Goal: Task Accomplishment & Management: Use online tool/utility

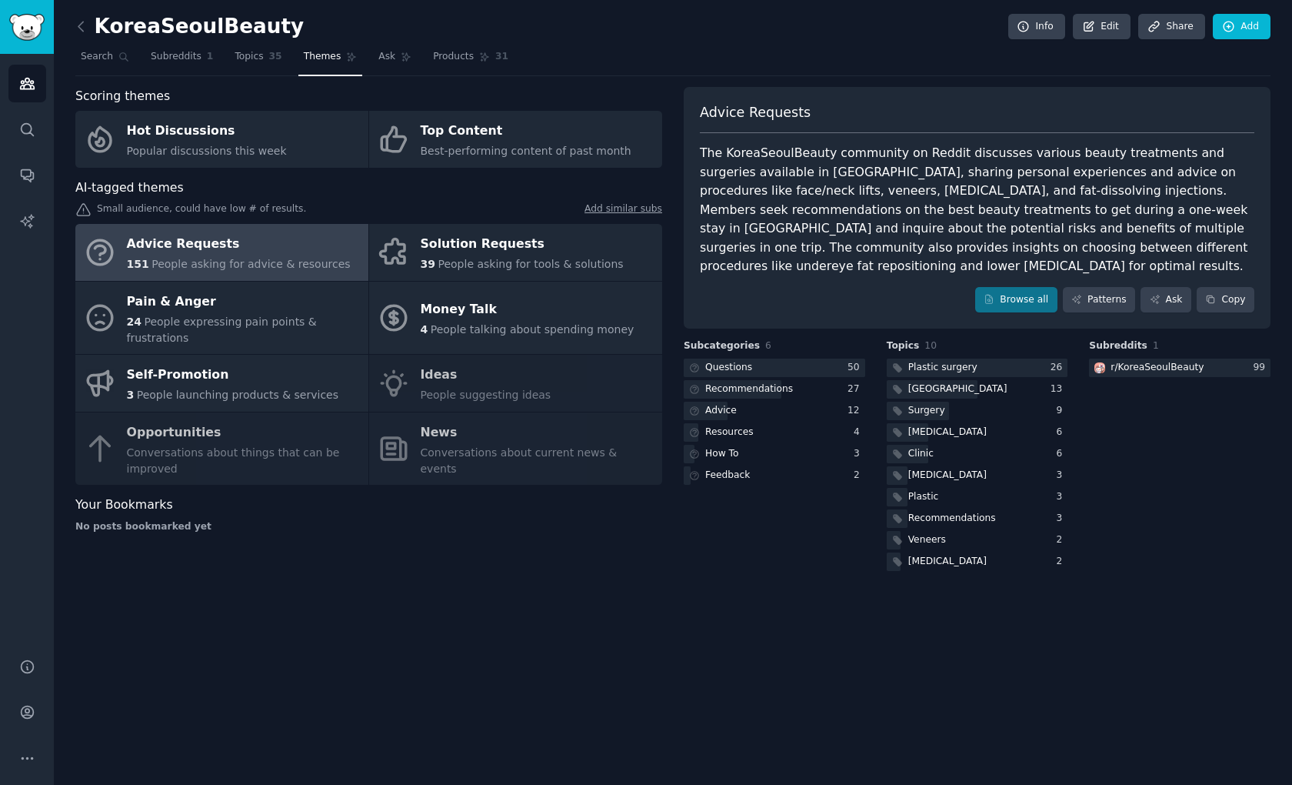
click at [450, 645] on div "KoreaSeoulBeauty Info Edit Share Add Search Subreddits 1 Topics 35 Themes Ask P…" at bounding box center [673, 392] width 1239 height 785
click at [427, 603] on div "KoreaSeoulBeauty Info Edit Share Add Search Subreddits 1 Topics 35 Themes Ask P…" at bounding box center [673, 392] width 1239 height 785
click at [26, 120] on link "Search" at bounding box center [27, 130] width 38 height 38
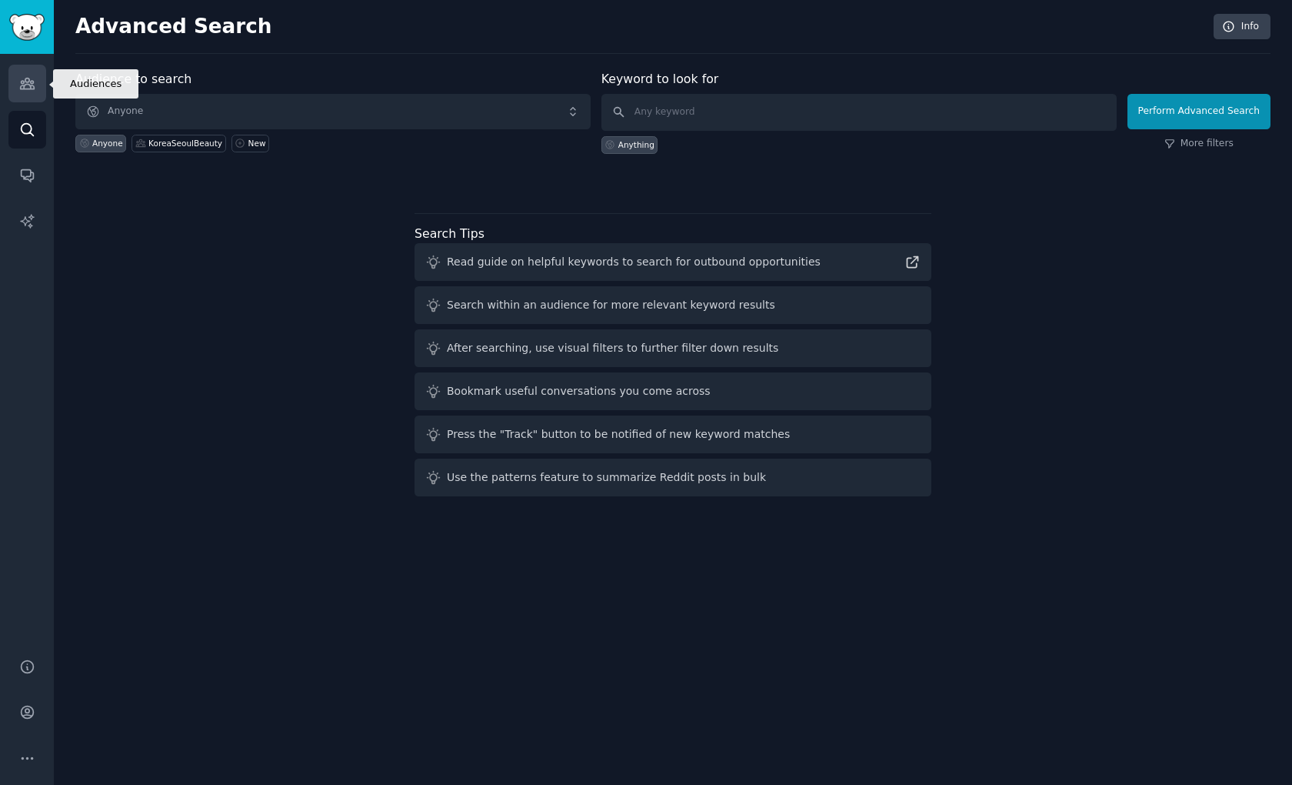
click at [25, 79] on icon "Sidebar" at bounding box center [27, 83] width 14 height 11
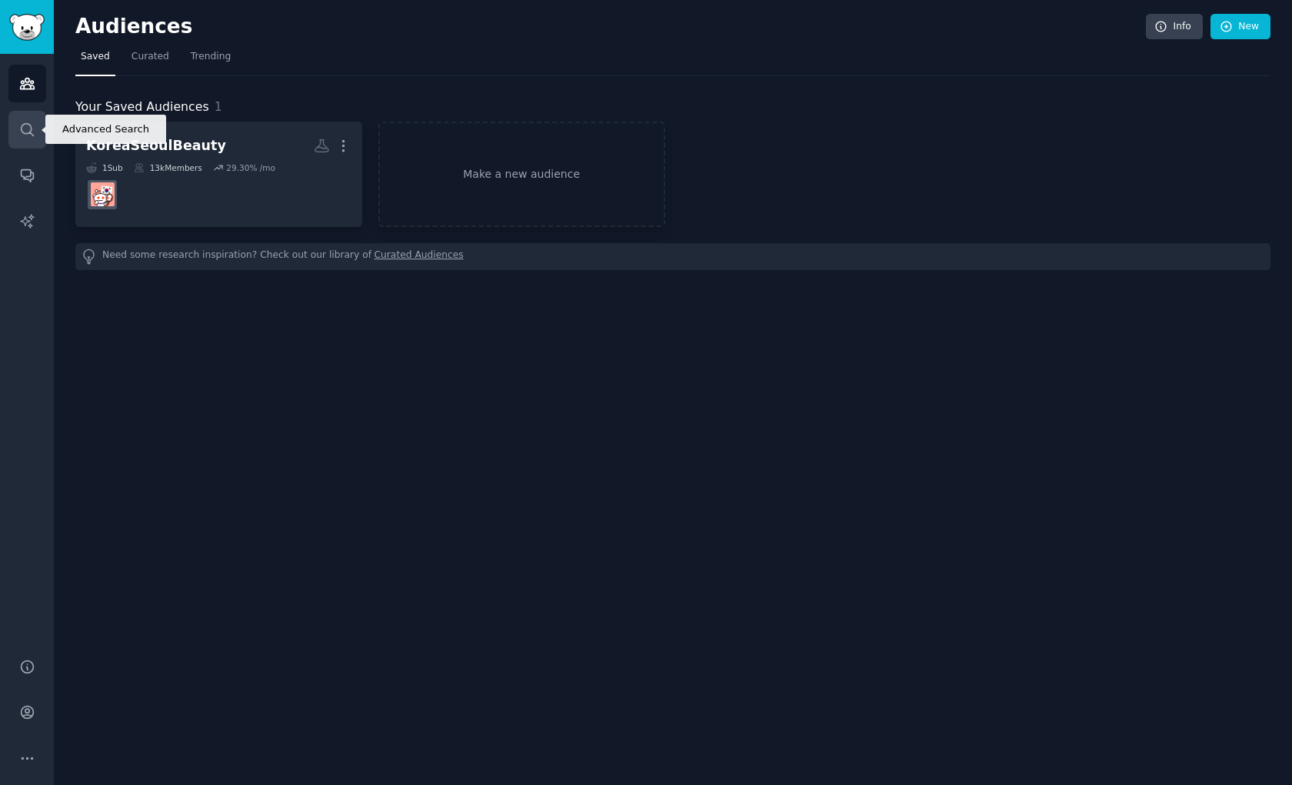
click at [25, 127] on icon "Sidebar" at bounding box center [27, 130] width 16 height 16
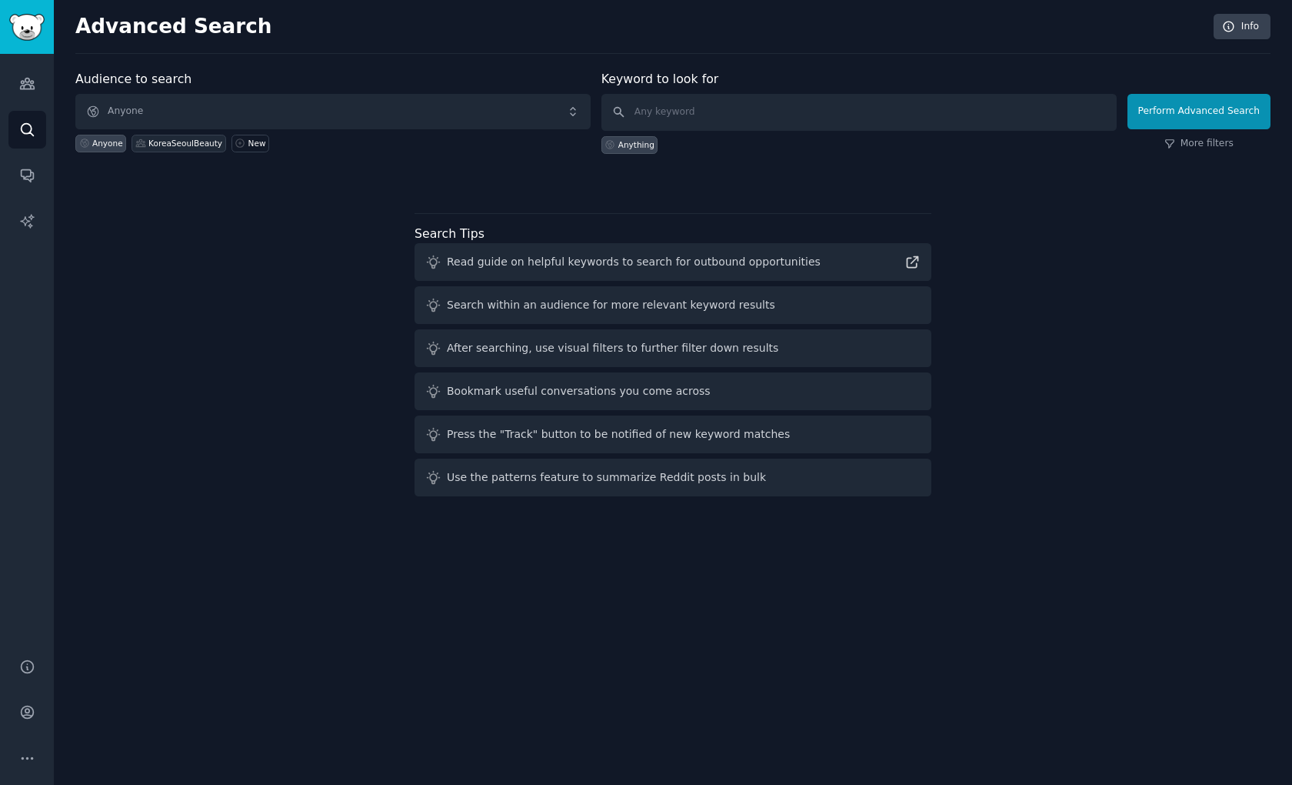
click at [199, 141] on div "KoreaSeoulBeauty" at bounding box center [185, 143] width 74 height 11
click at [36, 165] on link "Conversations" at bounding box center [27, 175] width 38 height 38
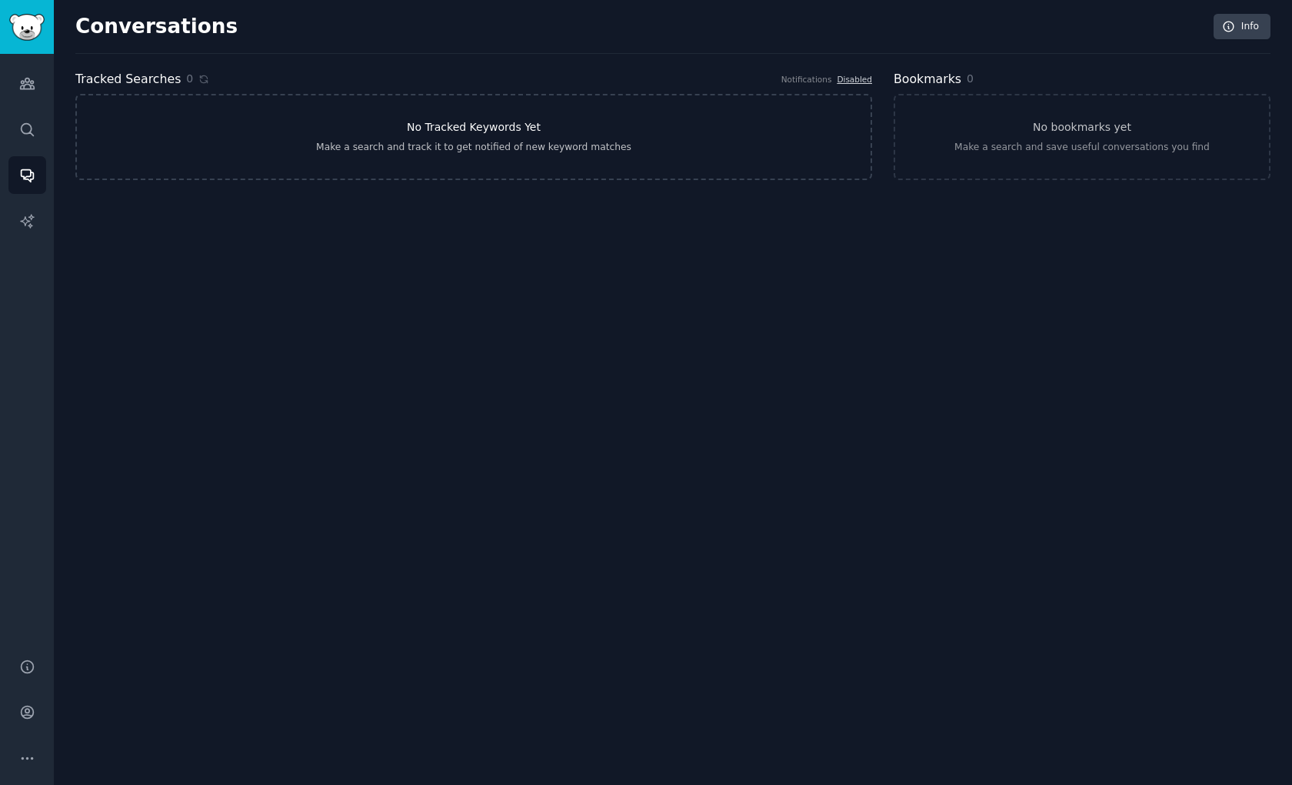
click at [200, 158] on link "No Tracked Keywords Yet Make a search and track it to get notified of new keywo…" at bounding box center [473, 137] width 797 height 86
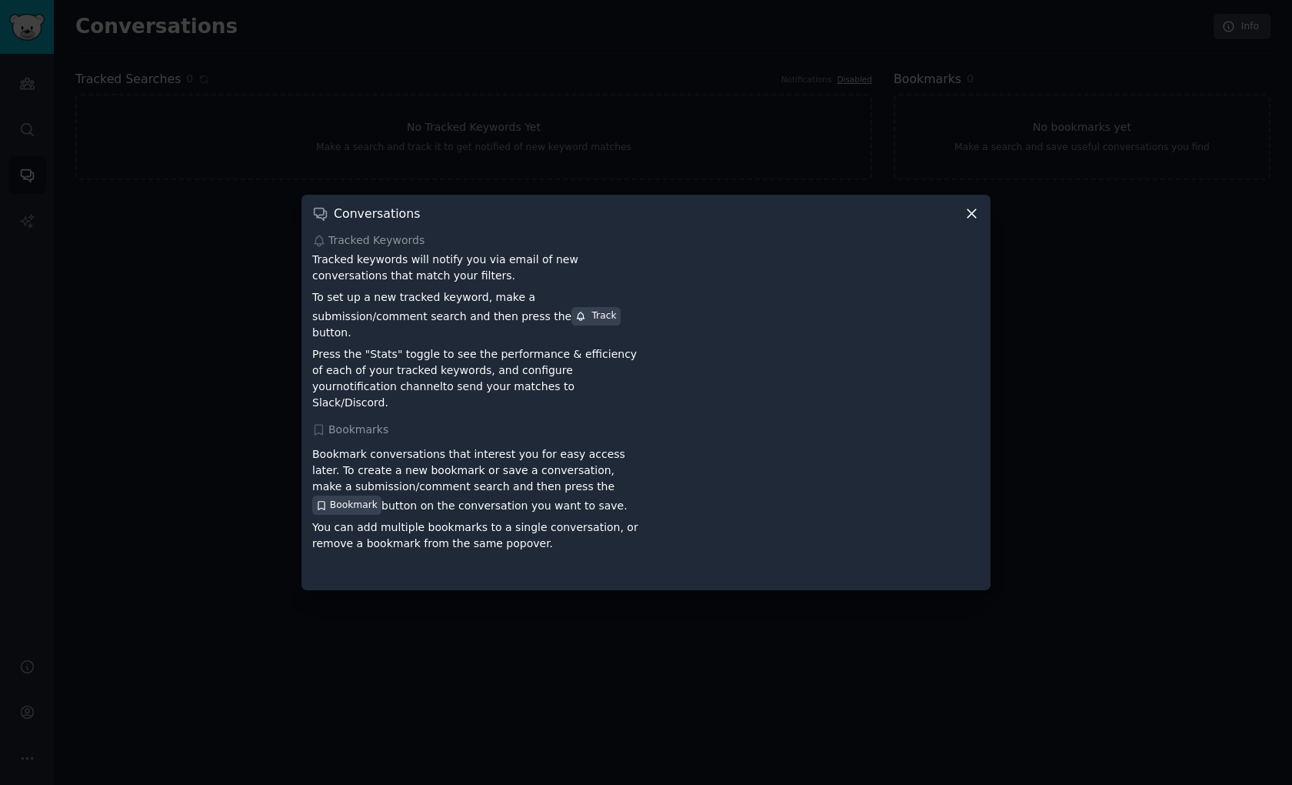
click at [975, 218] on icon at bounding box center [972, 214] width 8 height 8
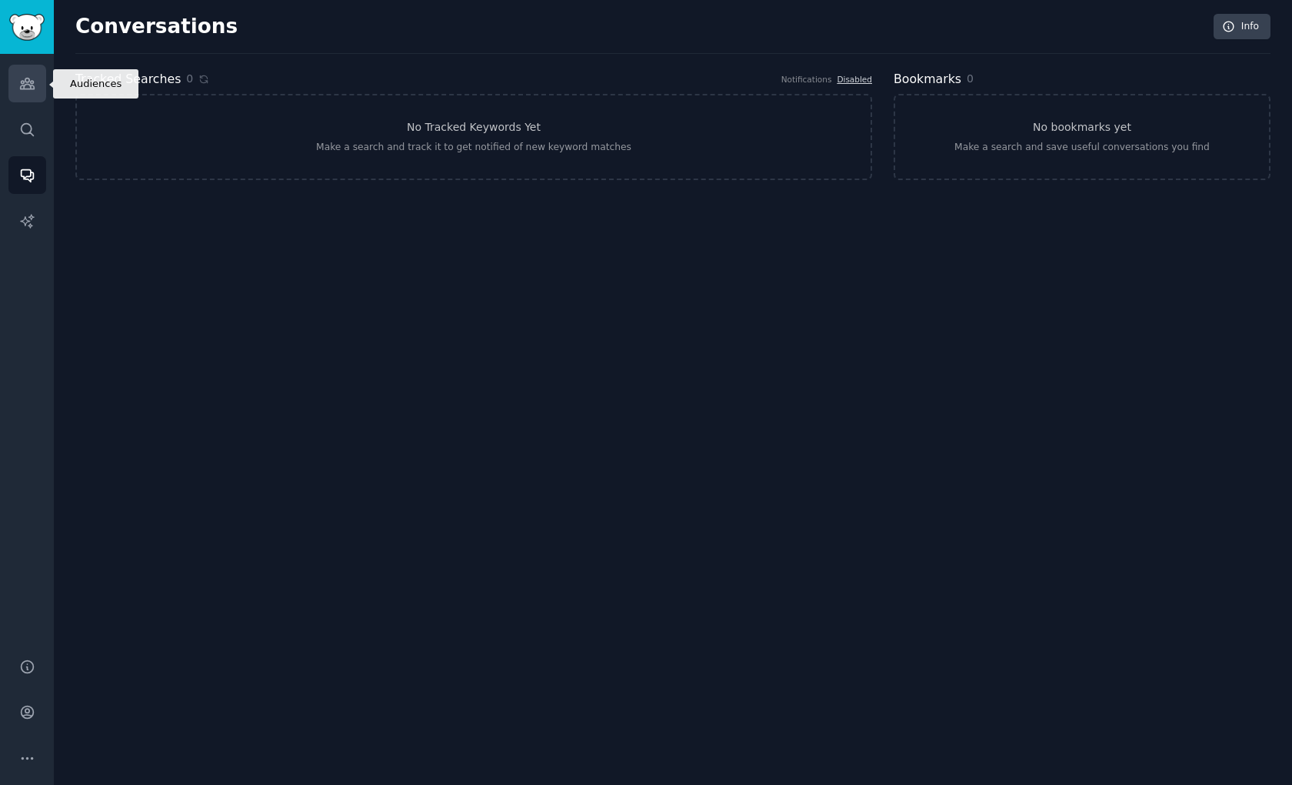
click at [34, 79] on icon "Sidebar" at bounding box center [27, 83] width 16 height 16
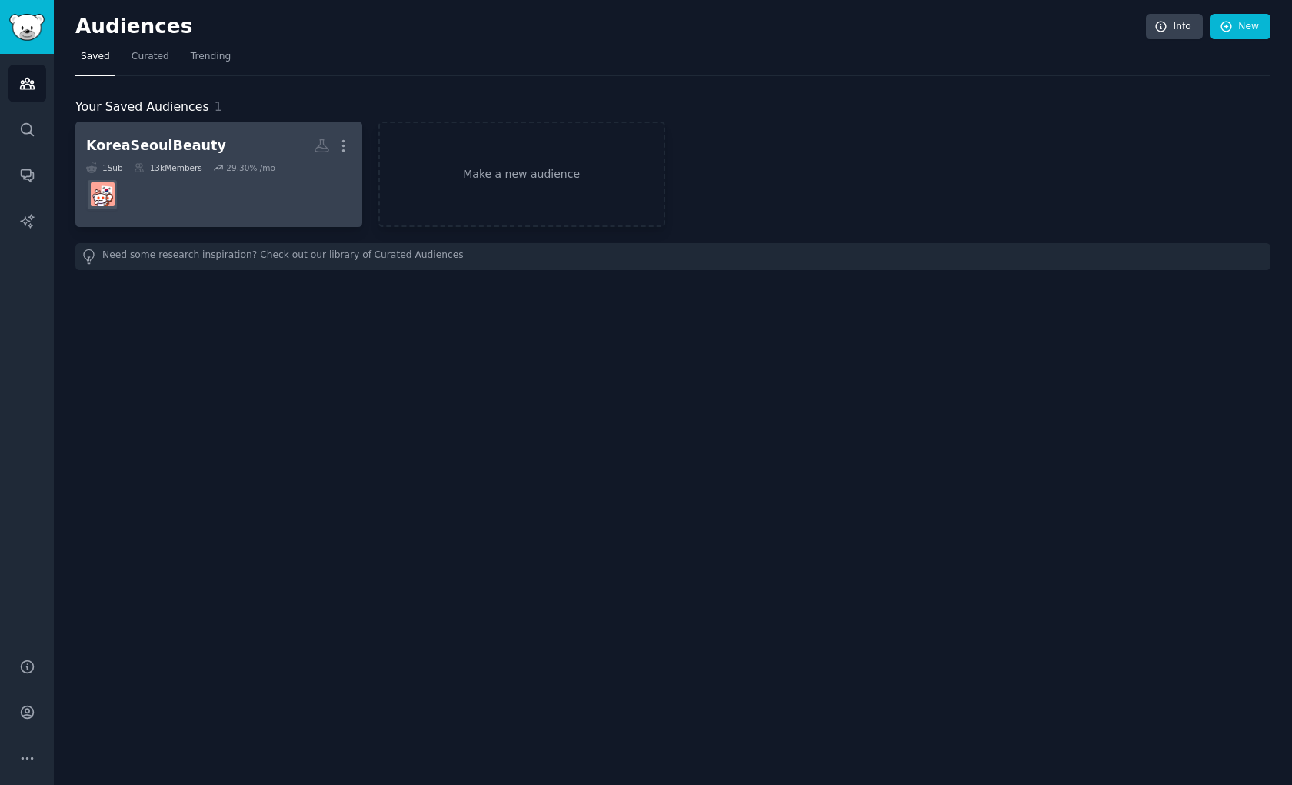
click at [218, 139] on h2 "KoreaSeoulBeauty More" at bounding box center [218, 145] width 265 height 27
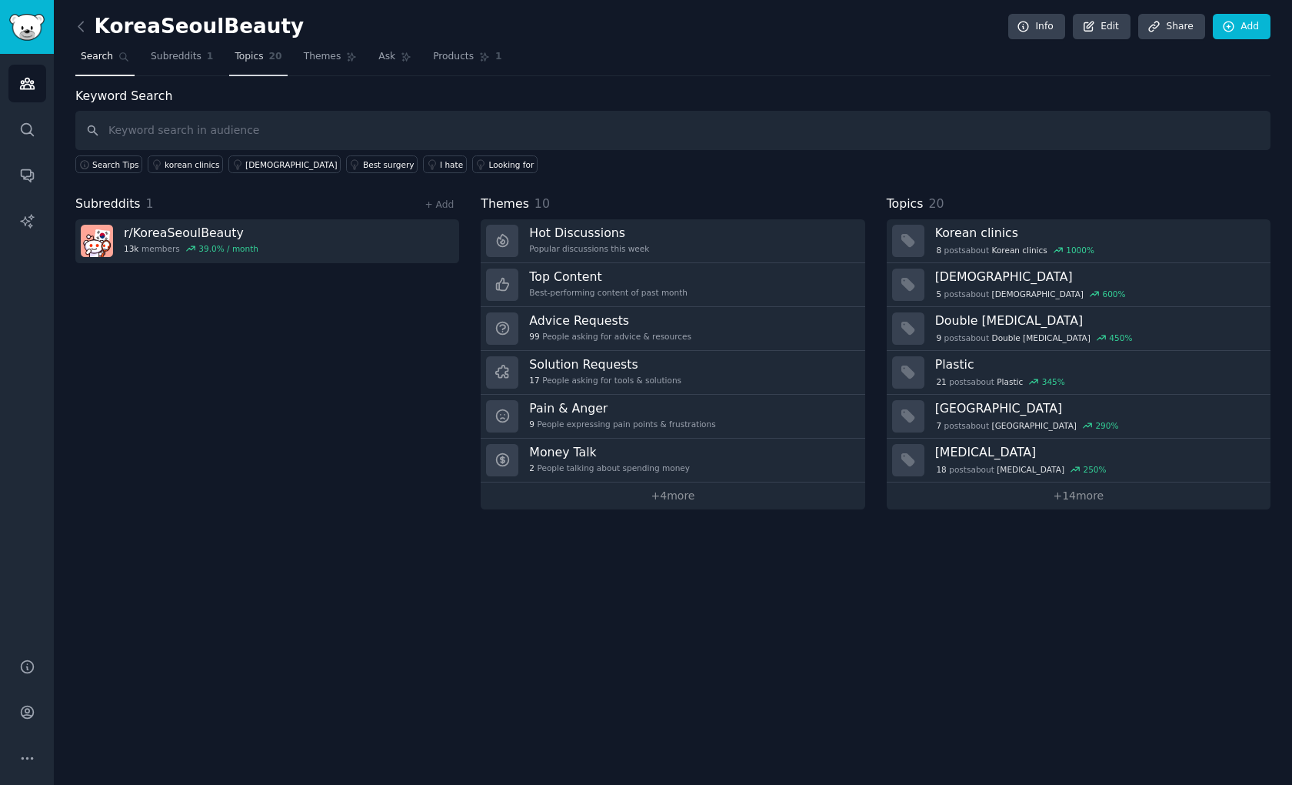
click at [272, 50] on span "20" at bounding box center [275, 57] width 13 height 14
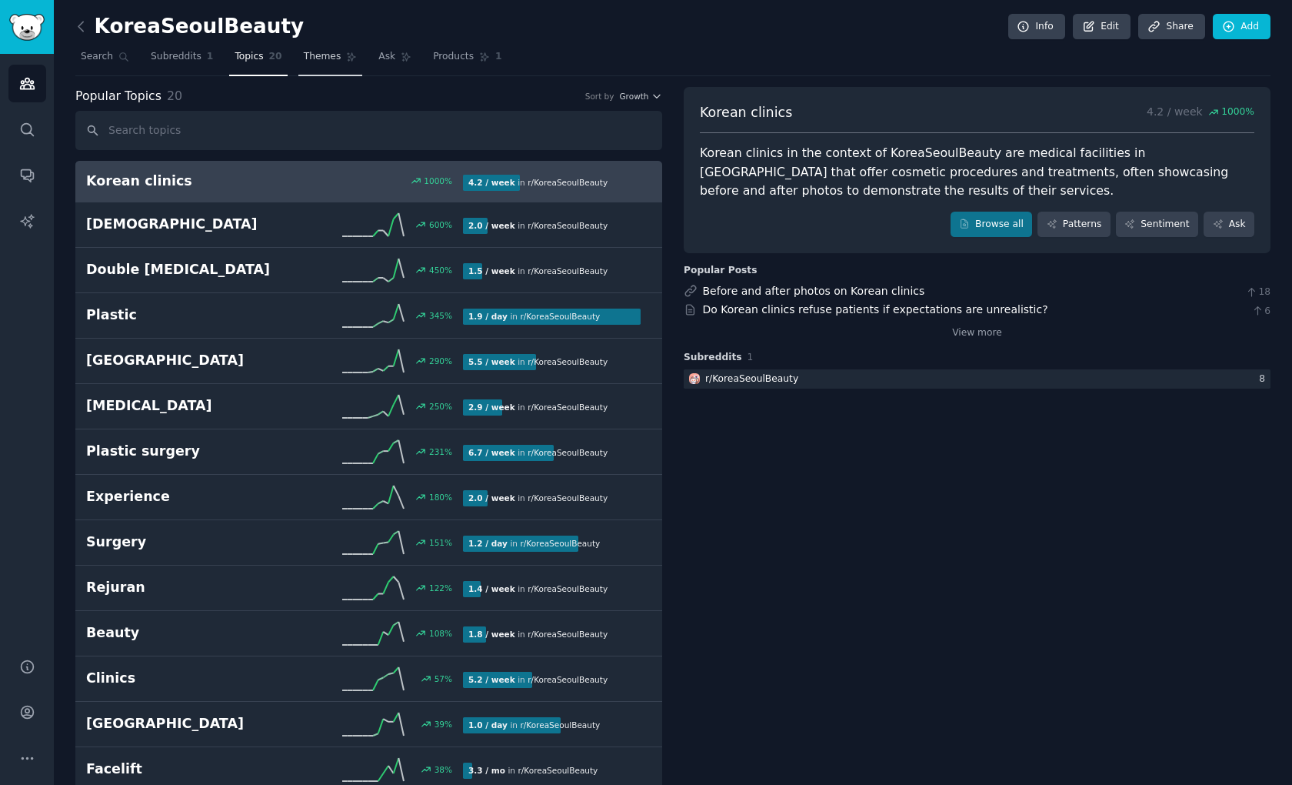
click at [319, 64] on link "Themes" at bounding box center [331, 61] width 65 height 32
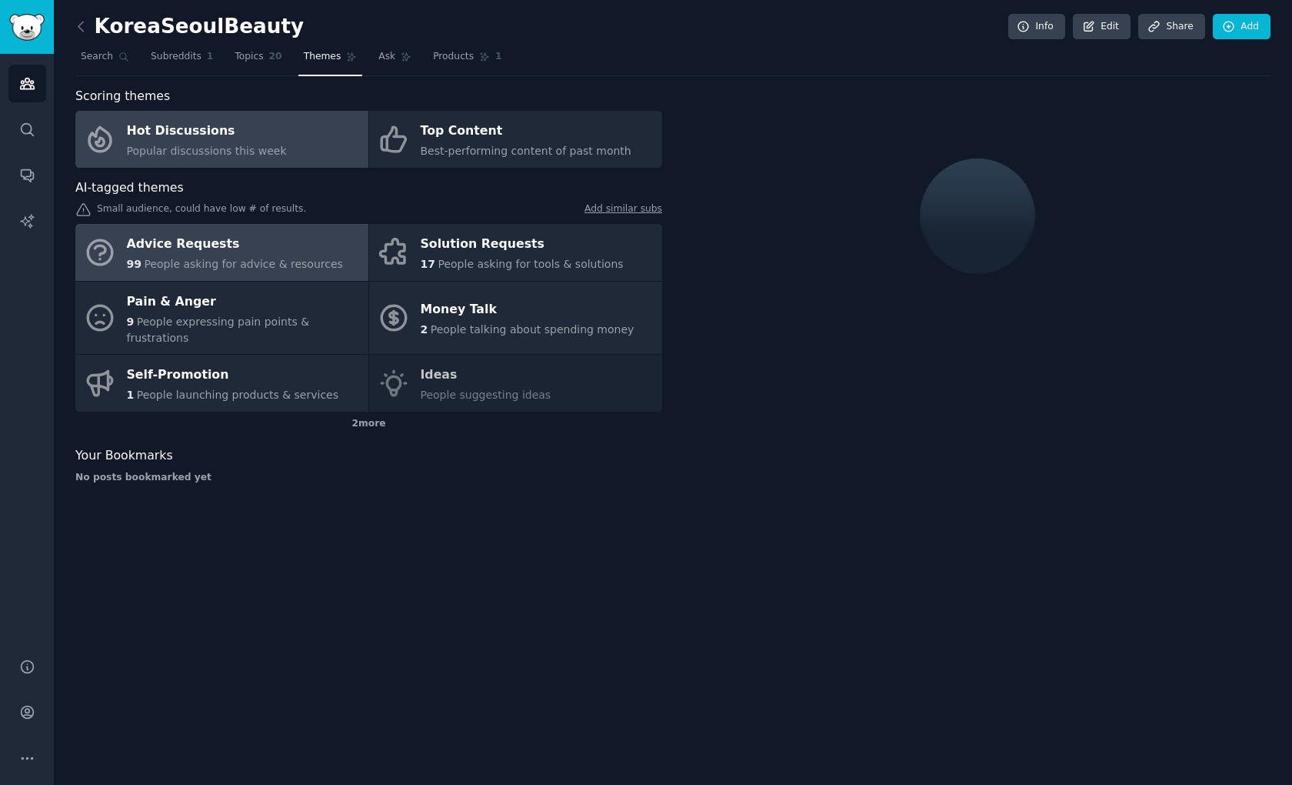
click at [292, 258] on span "People asking for advice & resources" at bounding box center [243, 264] width 198 height 12
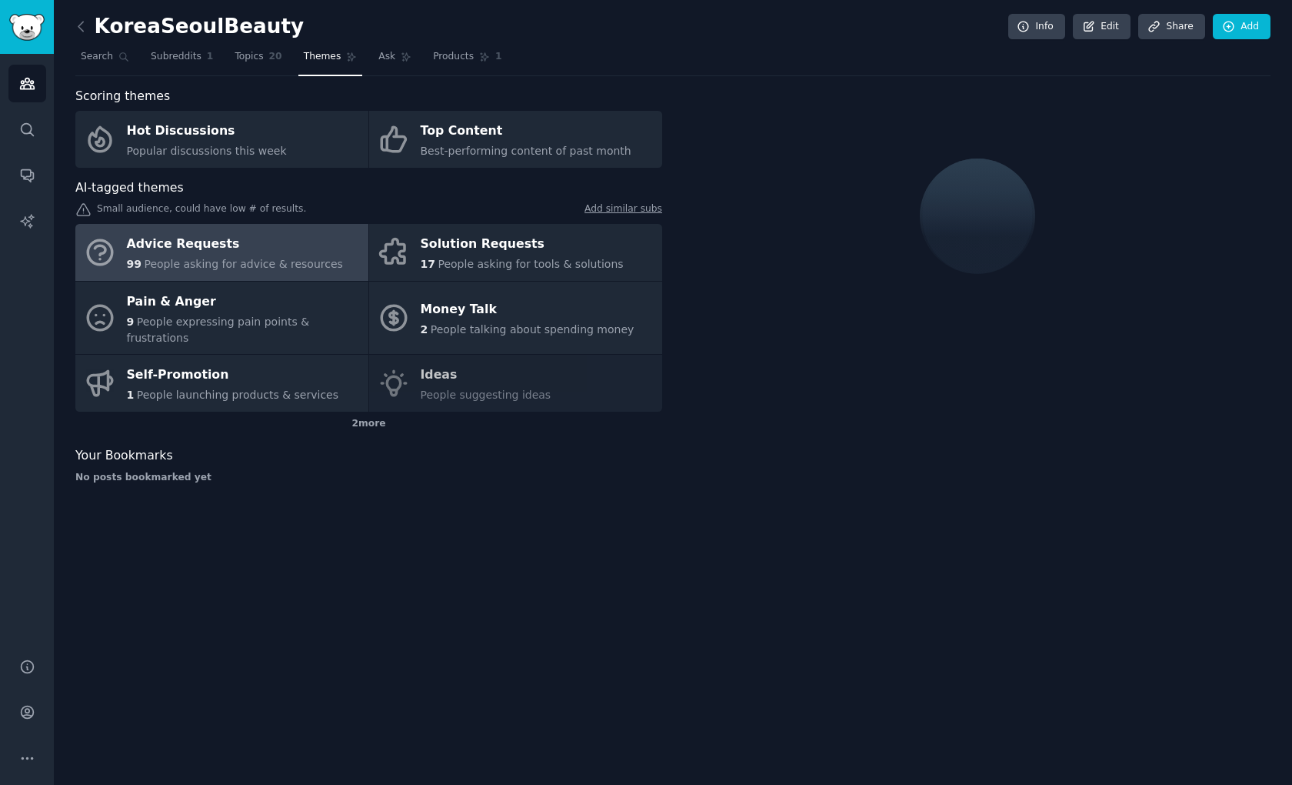
click at [289, 280] on link "Advice Requests 99 People asking for advice & resources" at bounding box center [221, 252] width 293 height 57
click at [305, 258] on span "People asking for advice & resources" at bounding box center [243, 264] width 198 height 12
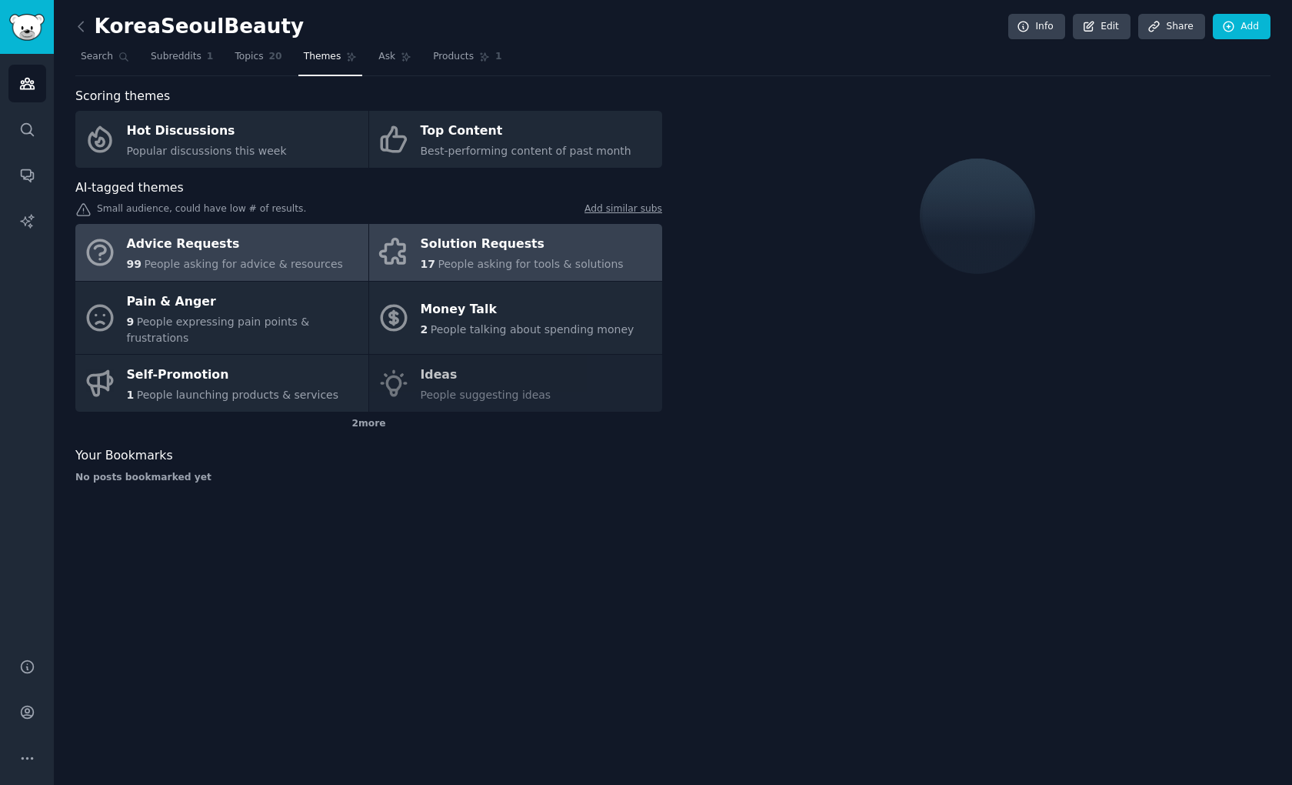
click at [452, 246] on div "Solution Requests" at bounding box center [522, 244] width 203 height 25
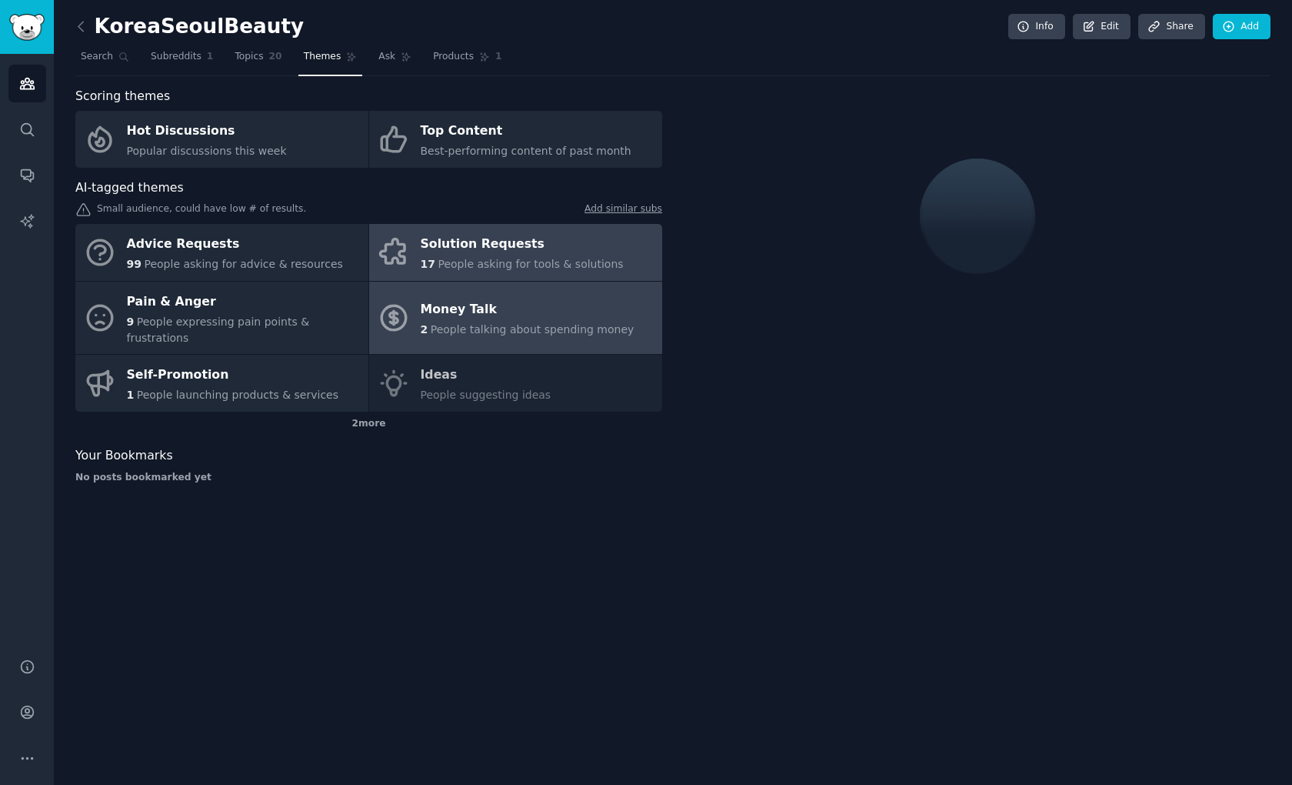
click at [449, 330] on link "Money Talk 2 People talking about spending money" at bounding box center [515, 318] width 293 height 73
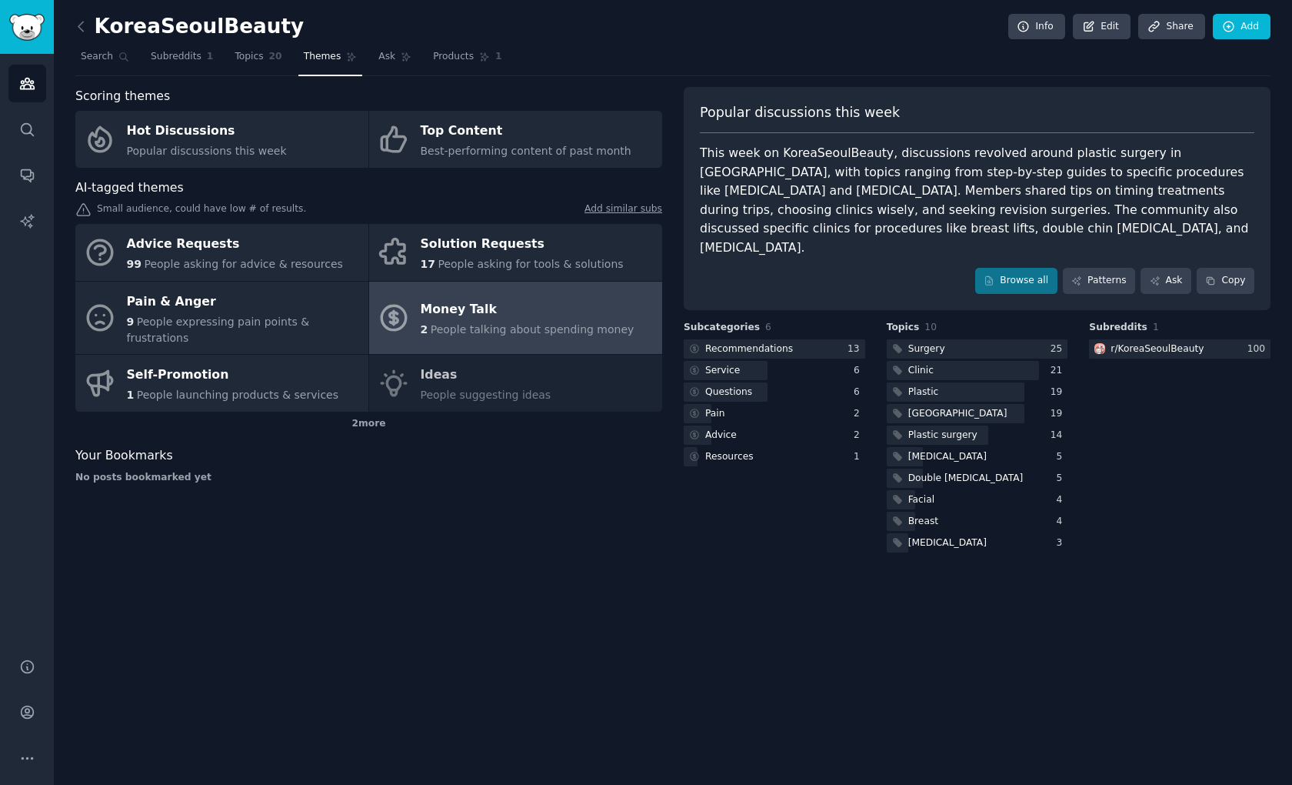
click at [440, 375] on div "Advice Requests 99 People asking for advice & resources Solution Requests 17 Pe…" at bounding box center [368, 318] width 587 height 188
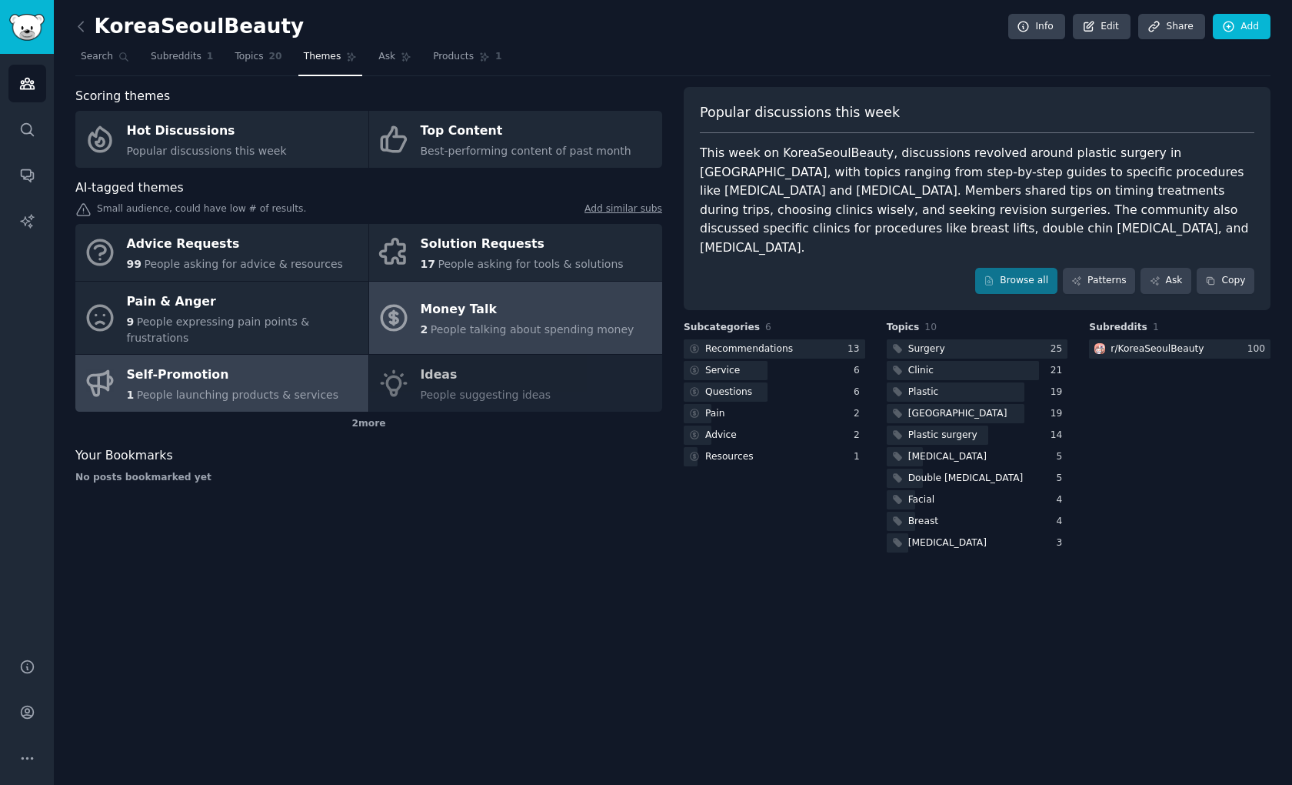
click at [335, 375] on link "Self-Promotion 1 People launching products & services" at bounding box center [221, 383] width 293 height 57
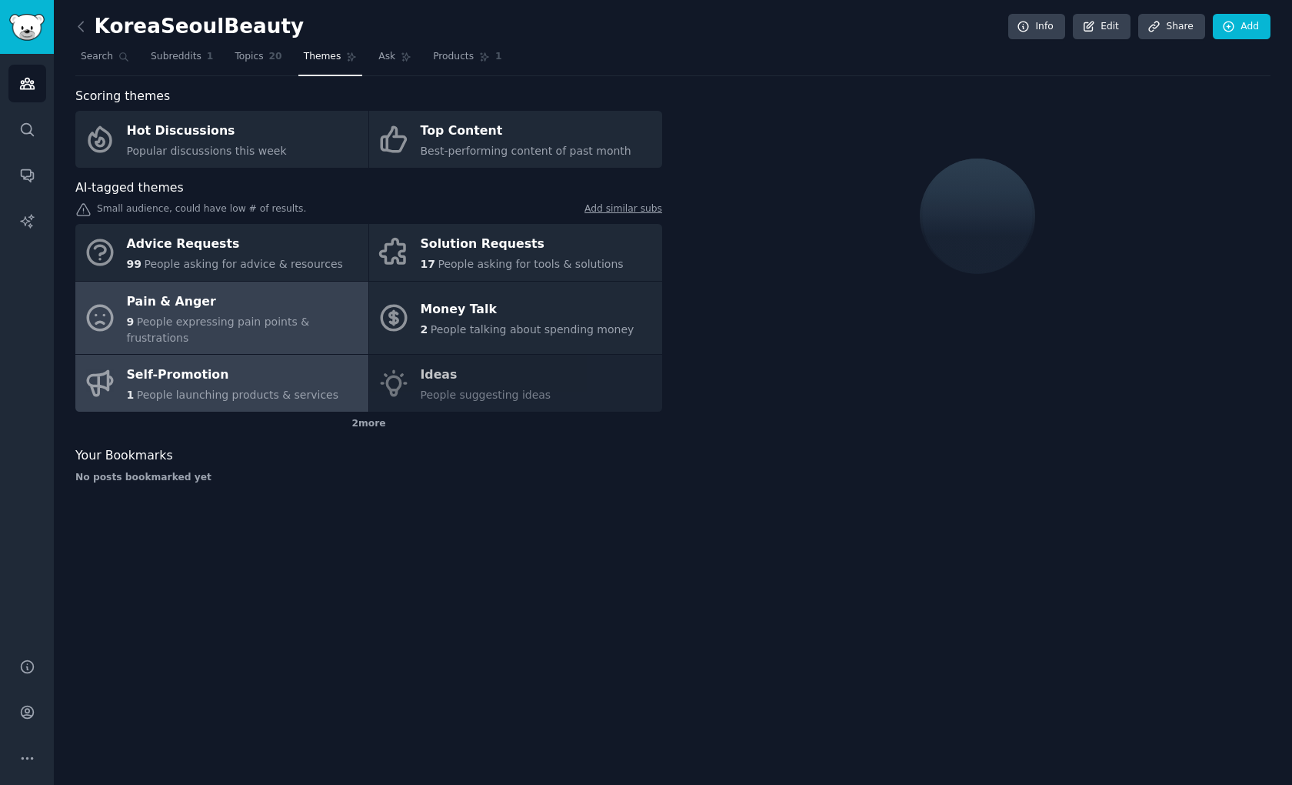
click at [328, 307] on div "Pain & Anger" at bounding box center [244, 301] width 234 height 25
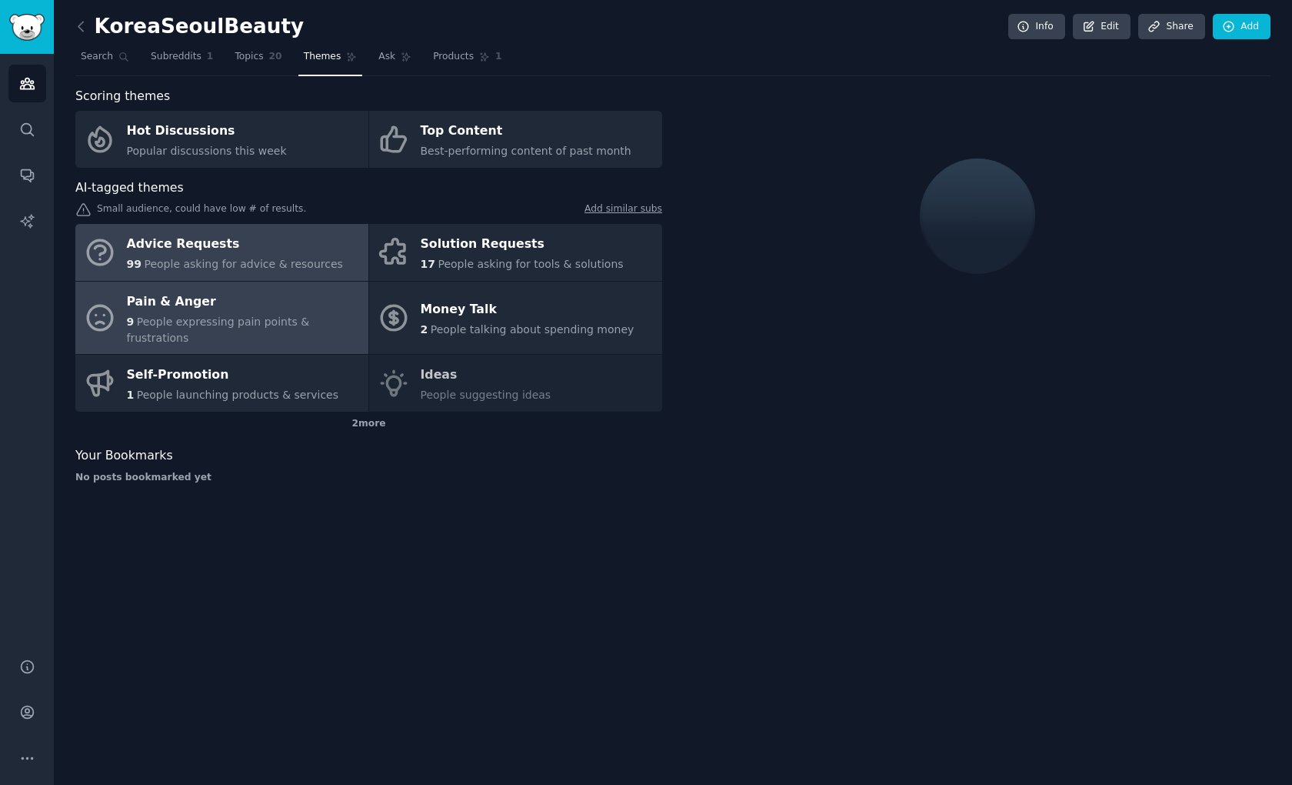
click at [332, 252] on link "Advice Requests 99 People asking for advice & resources" at bounding box center [221, 252] width 293 height 57
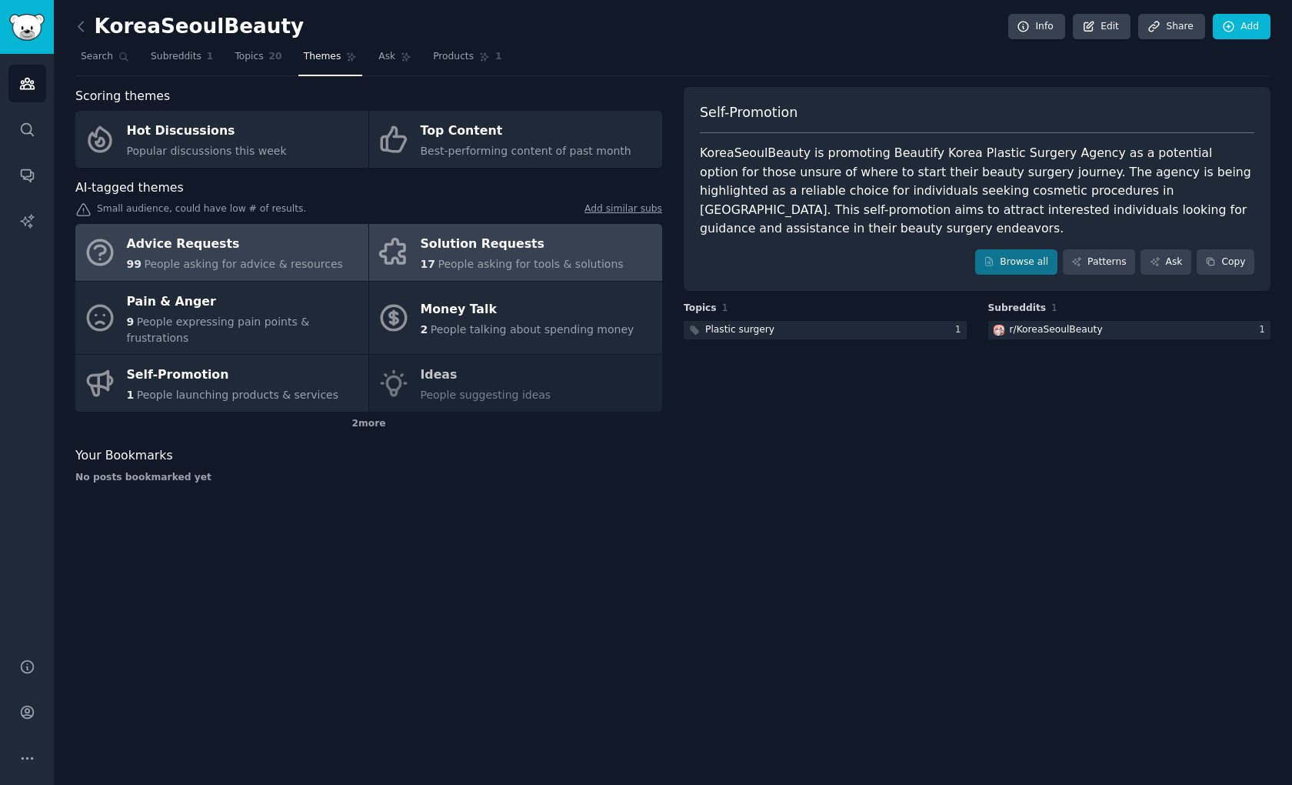
click at [436, 252] on div "Solution Requests" at bounding box center [522, 244] width 203 height 25
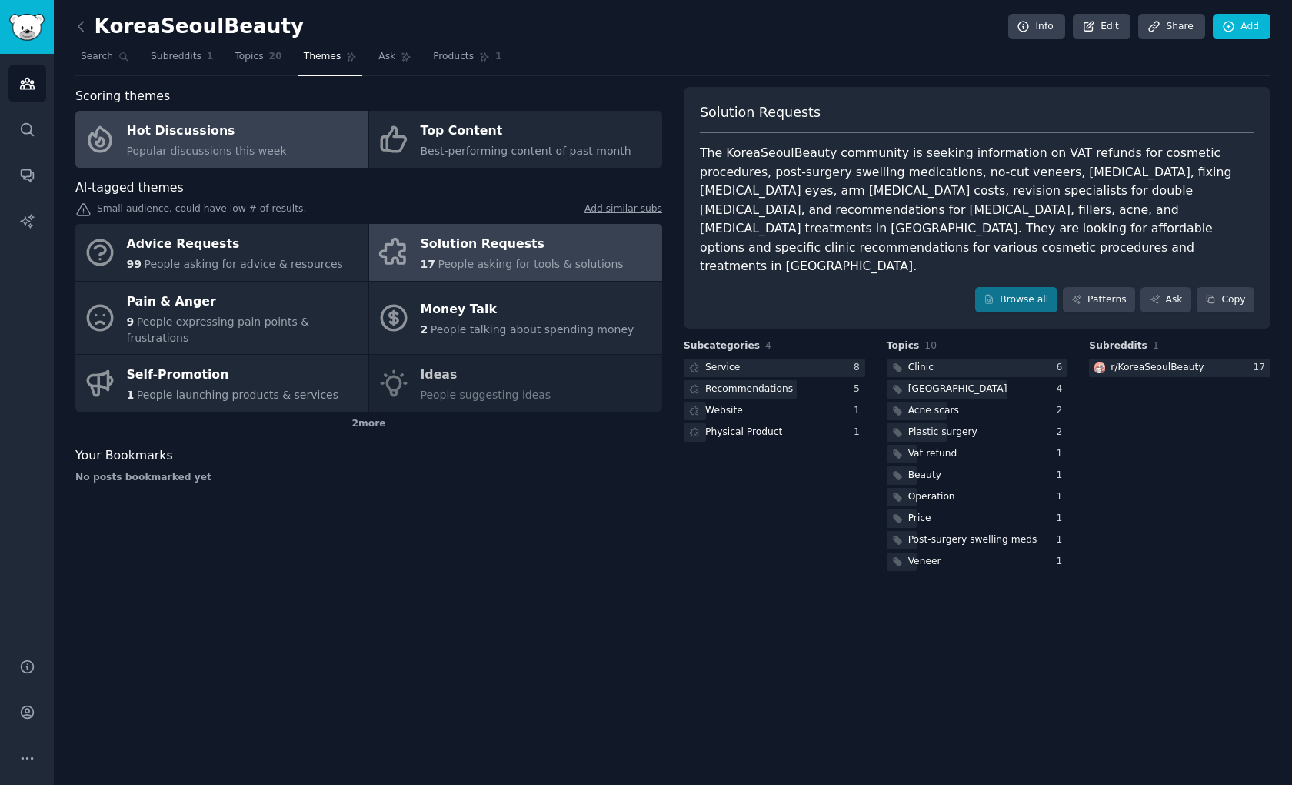
click at [314, 131] on link "Hot Discussions Popular discussions this week" at bounding box center [221, 139] width 293 height 57
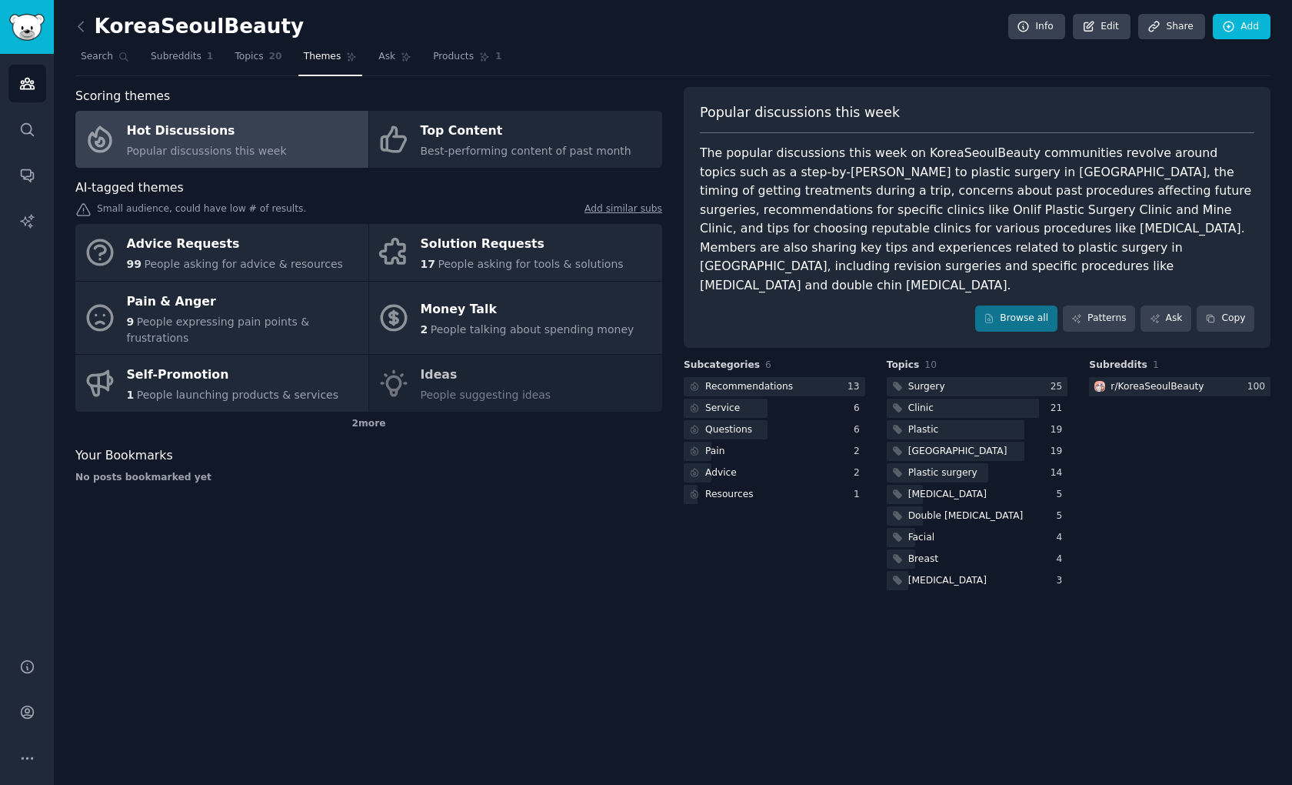
click at [335, 531] on div "Scoring themes Hot Discussions Popular discussions this week Top Content Best-p…" at bounding box center [368, 340] width 587 height 506
click at [456, 579] on div "KoreaSeoulBeauty Info Edit Share Add Search Subreddits 1 Topics 20 Themes Ask P…" at bounding box center [673, 392] width 1239 height 785
click at [182, 53] on span "Subreddits" at bounding box center [176, 57] width 51 height 14
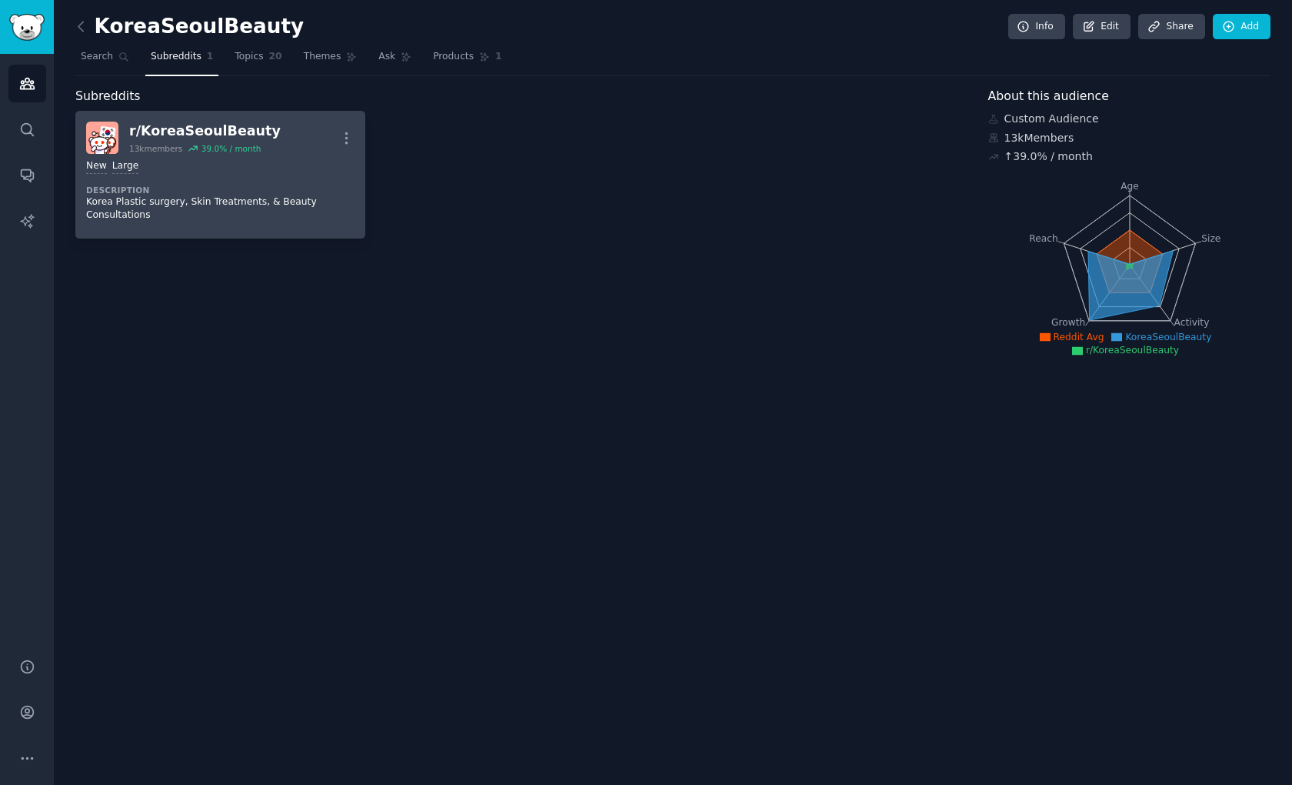
click at [204, 192] on dt "Description" at bounding box center [220, 190] width 268 height 11
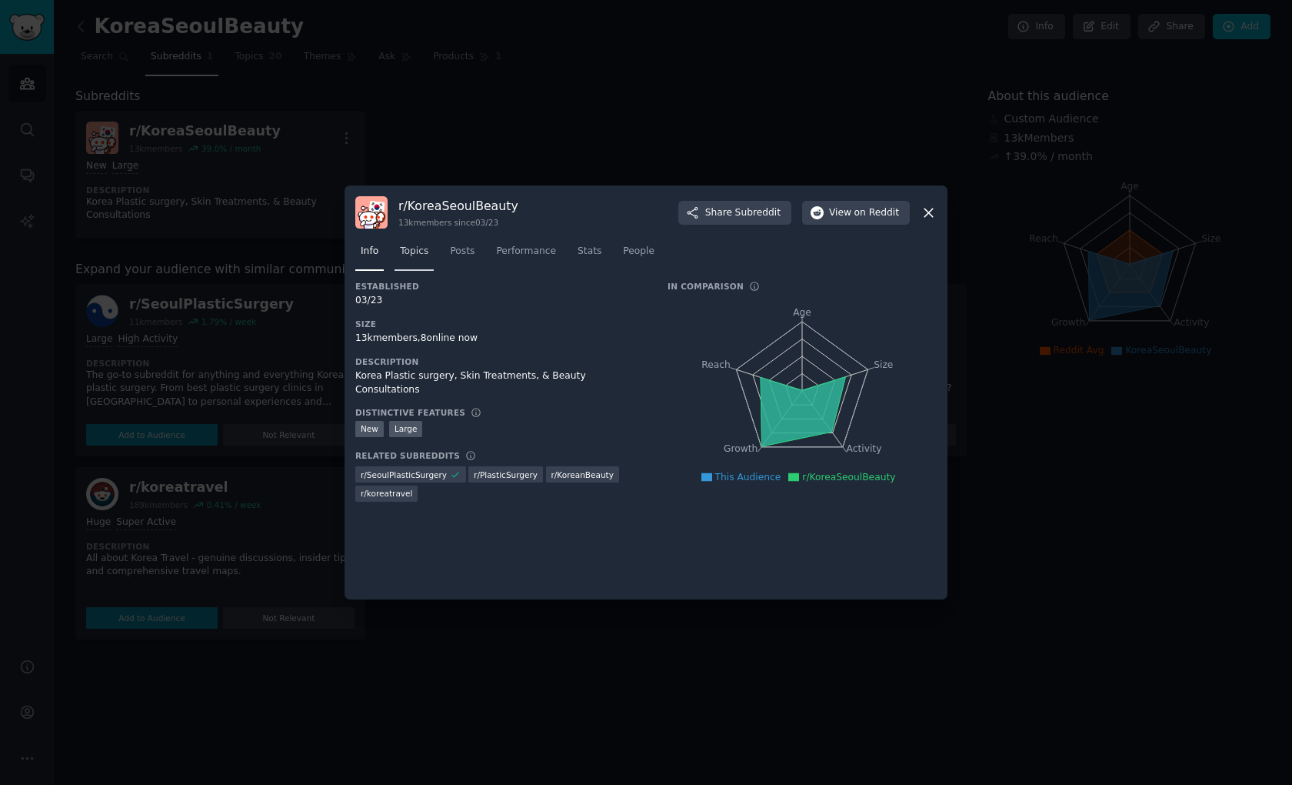
click at [418, 263] on link "Topics" at bounding box center [414, 255] width 39 height 32
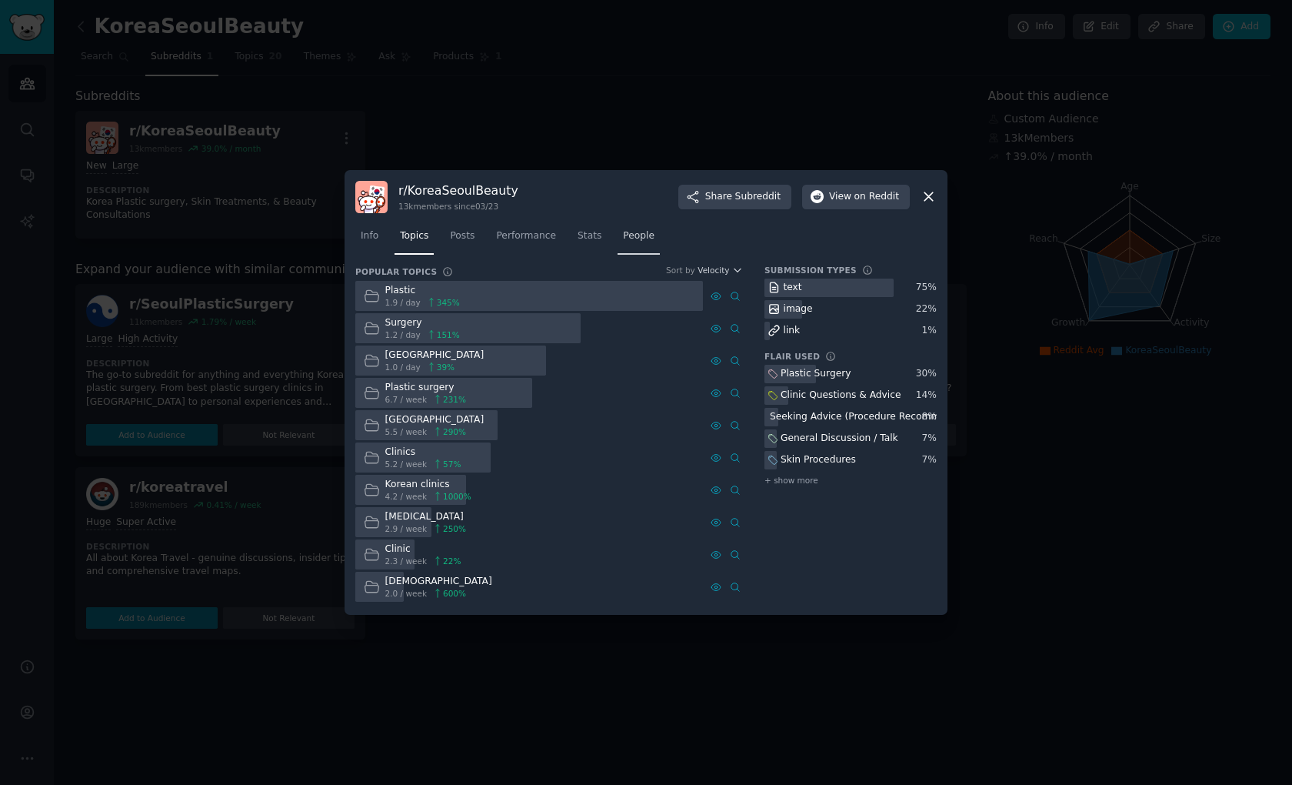
click at [632, 232] on span "People" at bounding box center [639, 236] width 32 height 14
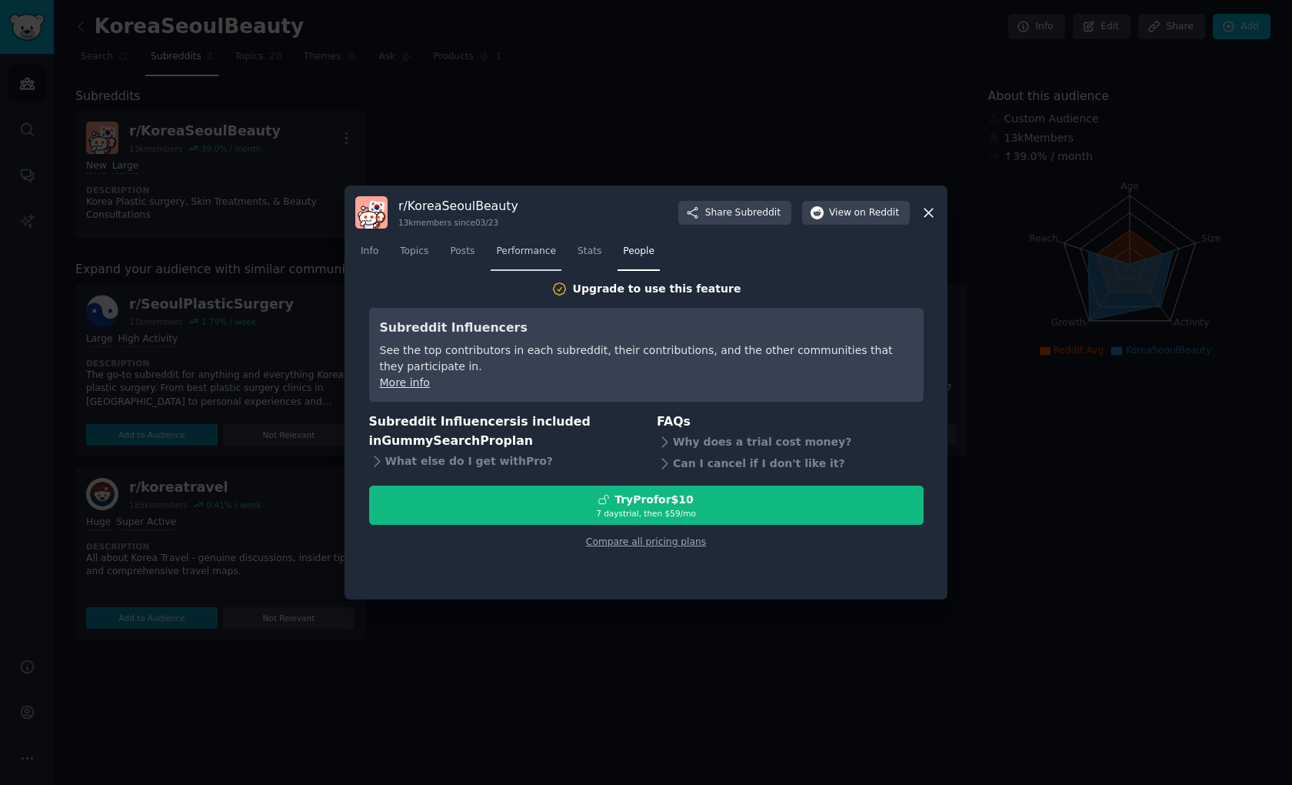
click at [524, 262] on link "Performance" at bounding box center [526, 255] width 71 height 32
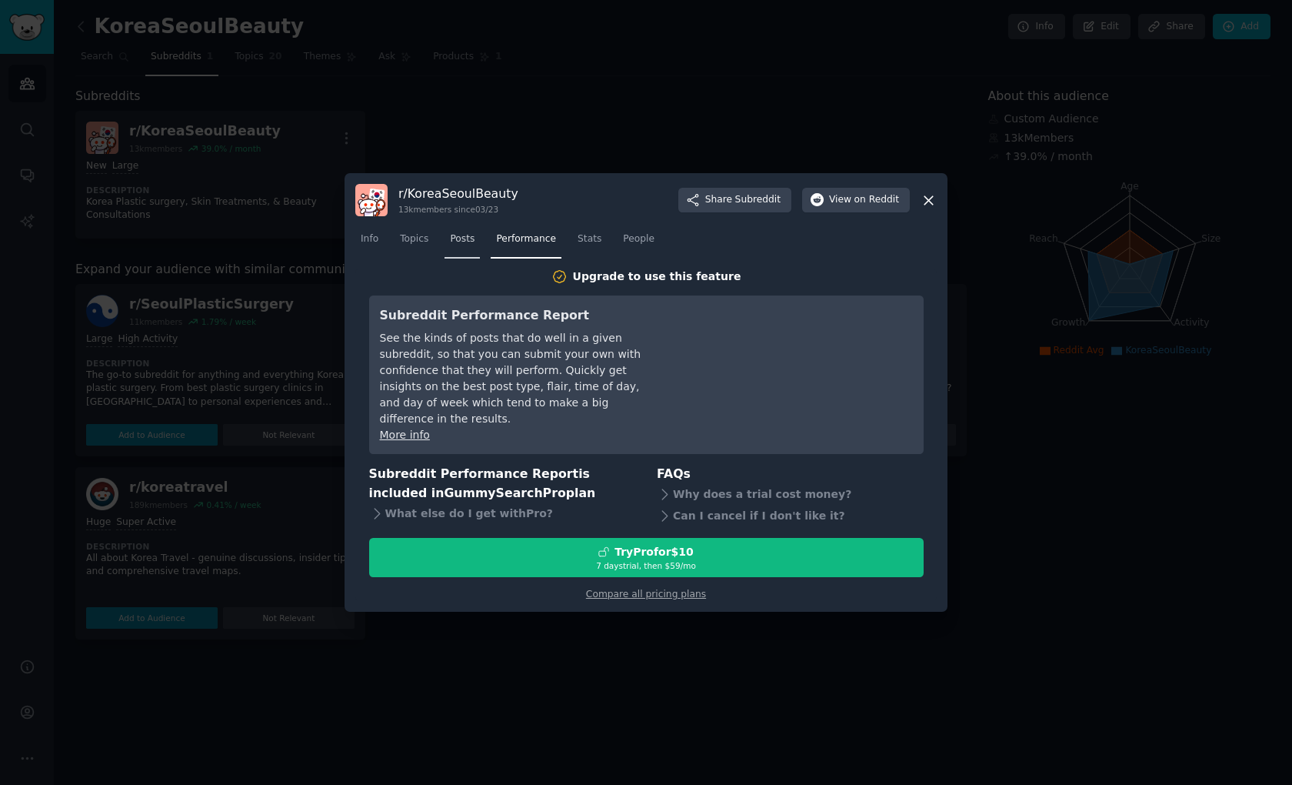
click at [463, 258] on link "Posts" at bounding box center [462, 243] width 35 height 32
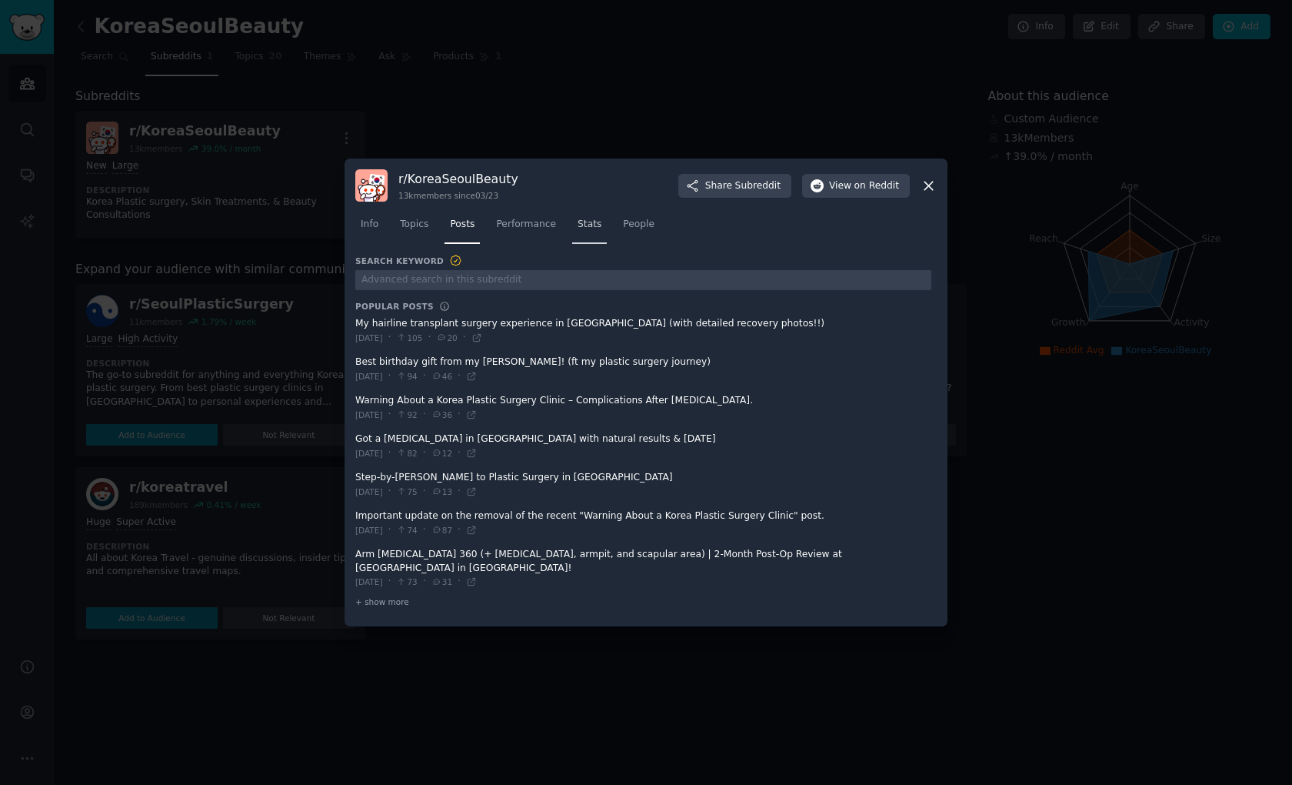
click at [597, 232] on span "Stats" at bounding box center [590, 225] width 24 height 14
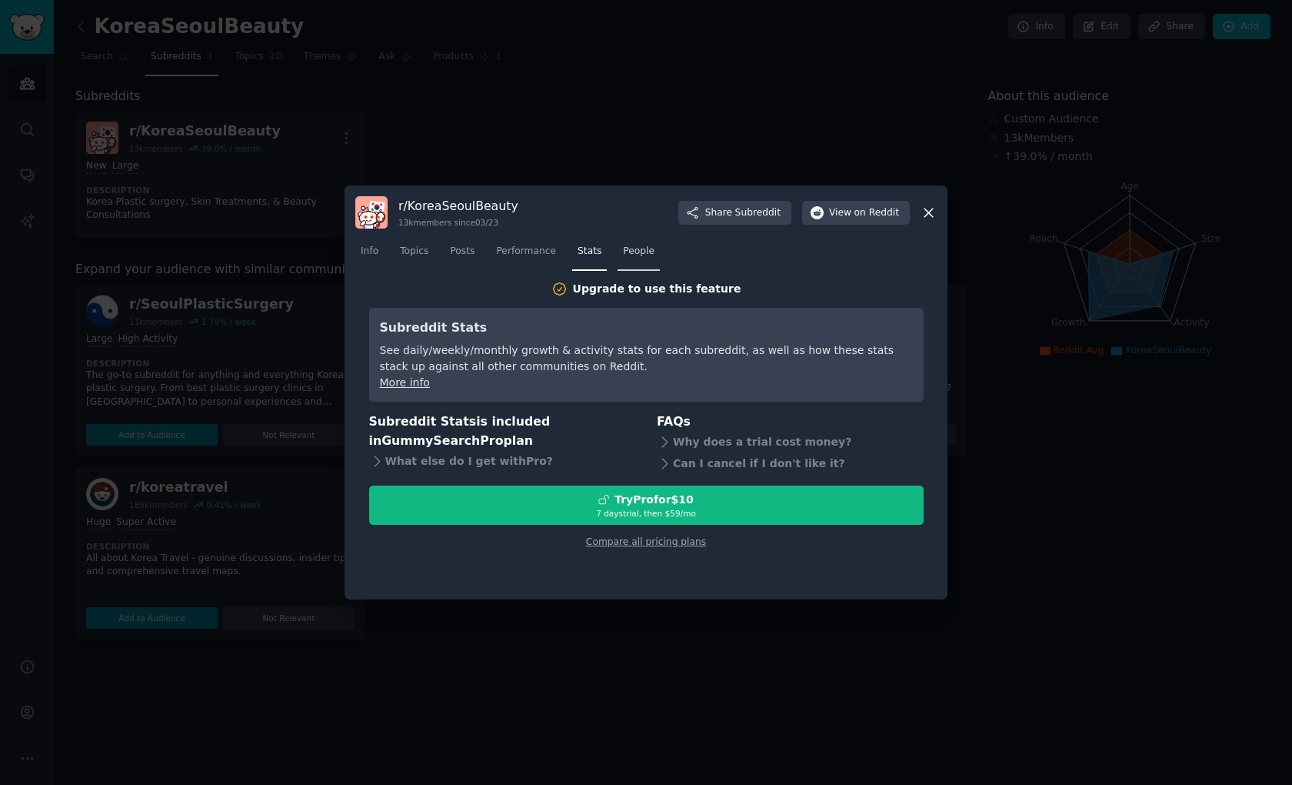
click at [623, 257] on span "People" at bounding box center [639, 252] width 32 height 14
click at [508, 256] on span "Performance" at bounding box center [526, 252] width 60 height 14
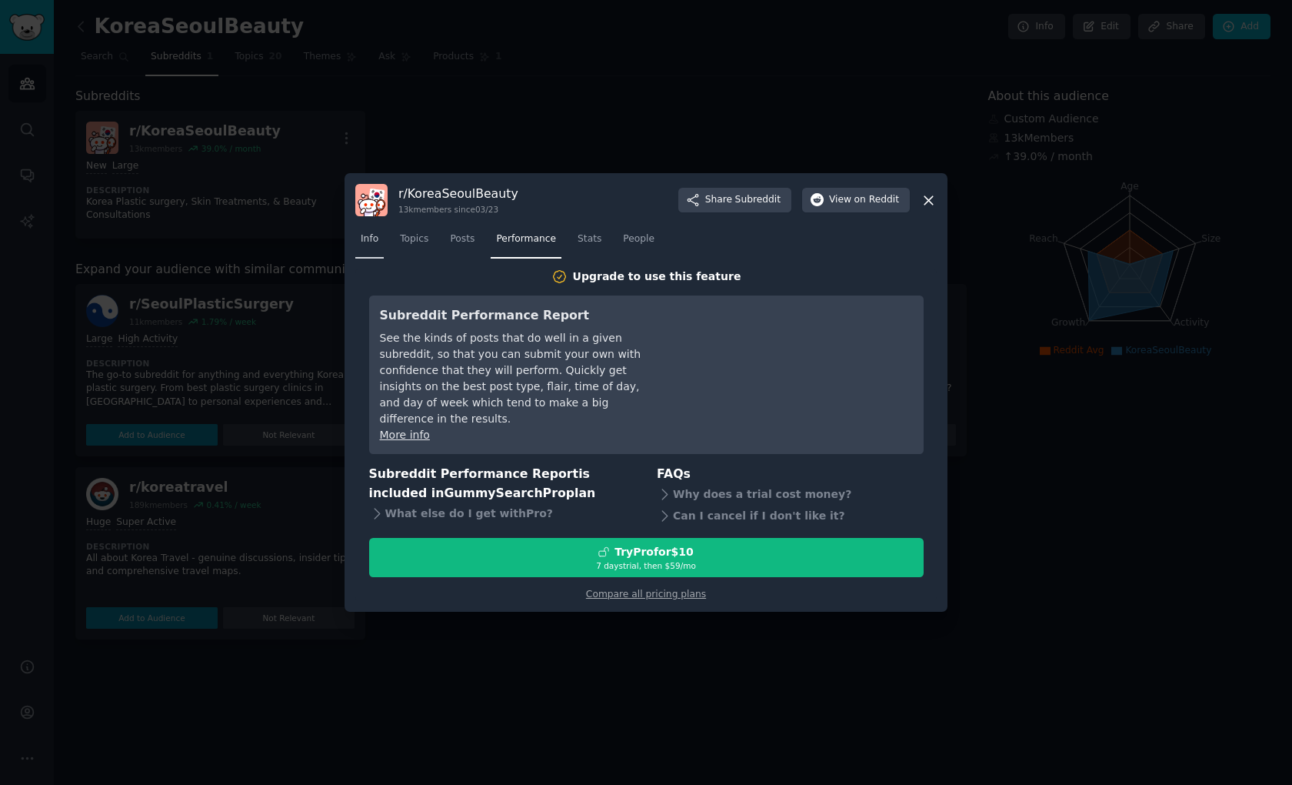
click at [362, 246] on span "Info" at bounding box center [370, 239] width 18 height 14
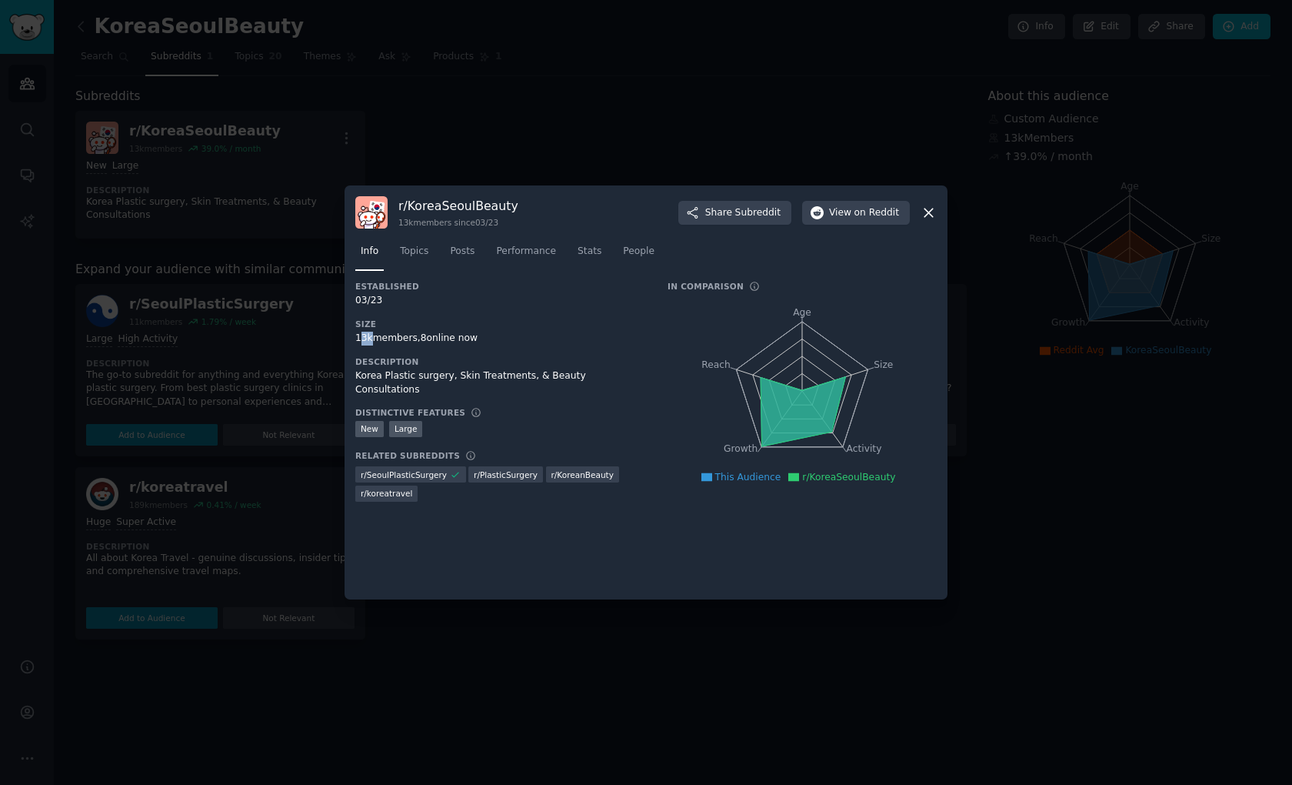
drag, startPoint x: 359, startPoint y: 339, endPoint x: 374, endPoint y: 339, distance: 15.4
click at [374, 339] on div "13k members, 8 online now" at bounding box center [500, 339] width 291 height 14
click at [923, 209] on icon at bounding box center [929, 213] width 16 height 16
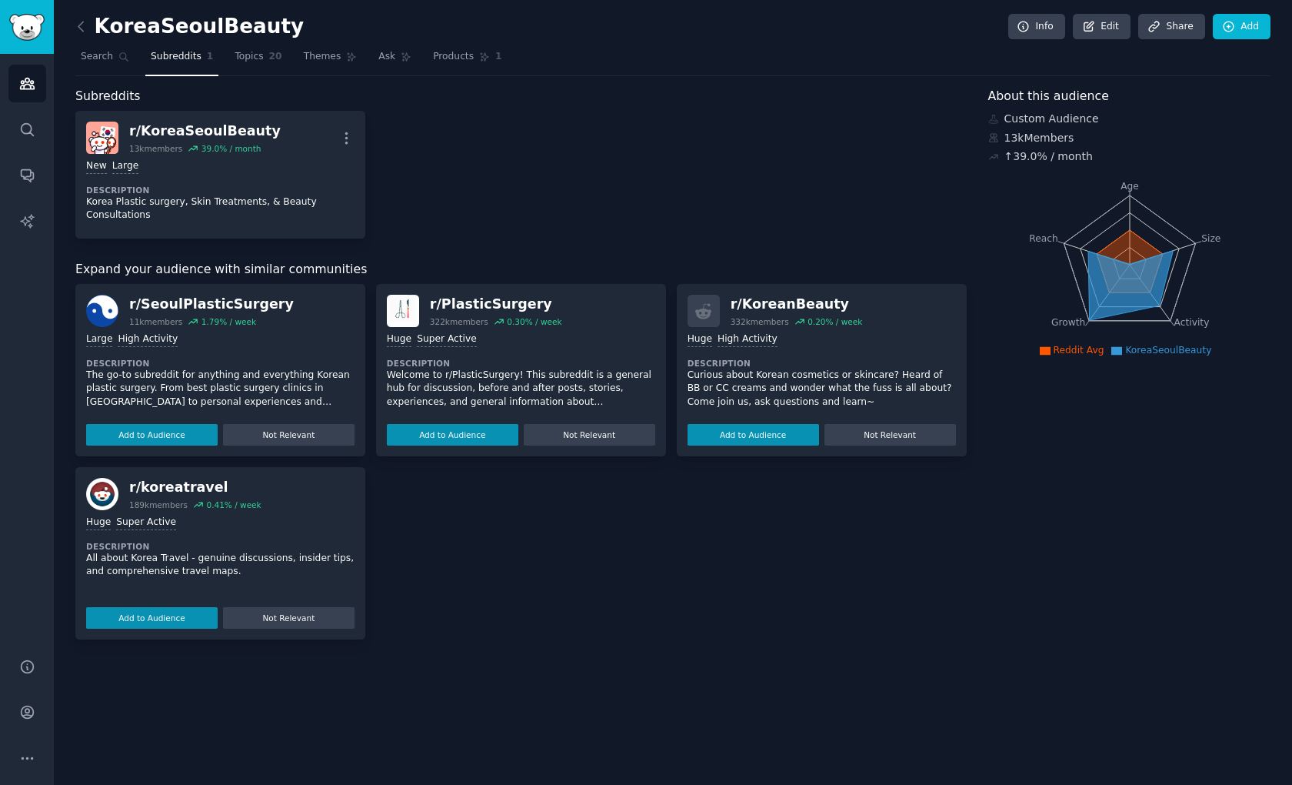
click at [532, 572] on div "r/ SeoulPlasticSurgery 11k members 1.79 % / week Large High Activity Descriptio…" at bounding box center [521, 461] width 892 height 355
click at [103, 313] on img at bounding box center [102, 311] width 32 height 32
click at [91, 22] on link at bounding box center [84, 27] width 19 height 25
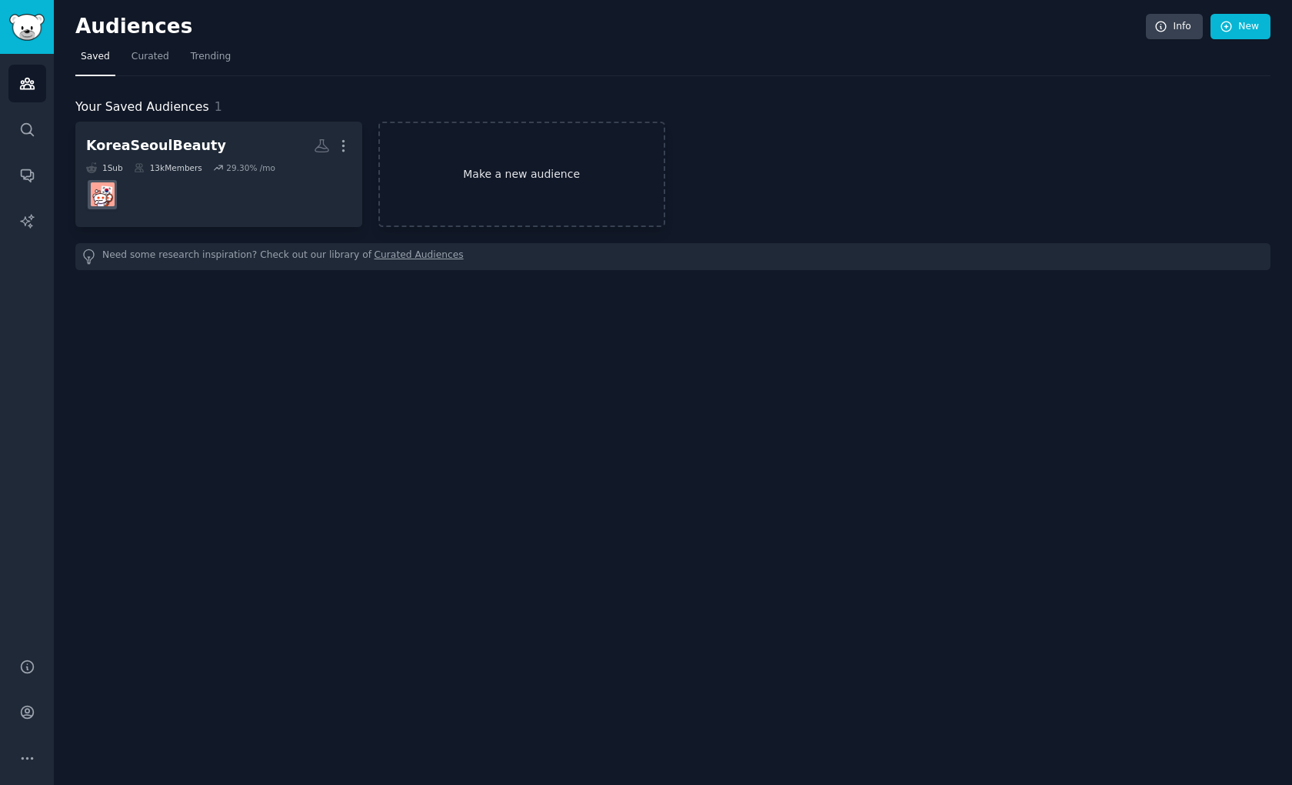
click at [442, 180] on link "Make a new audience" at bounding box center [522, 174] width 287 height 105
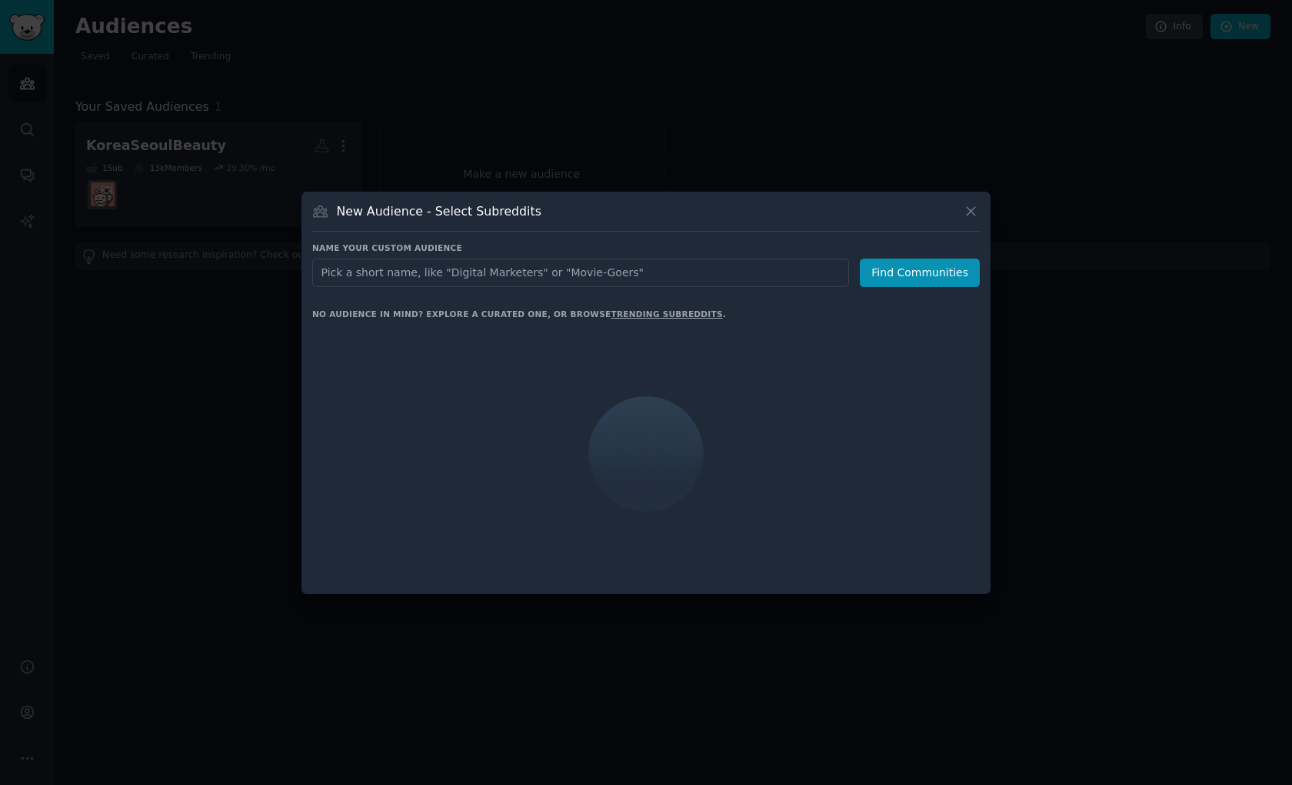
click at [369, 282] on input "text" at bounding box center [580, 272] width 537 height 28
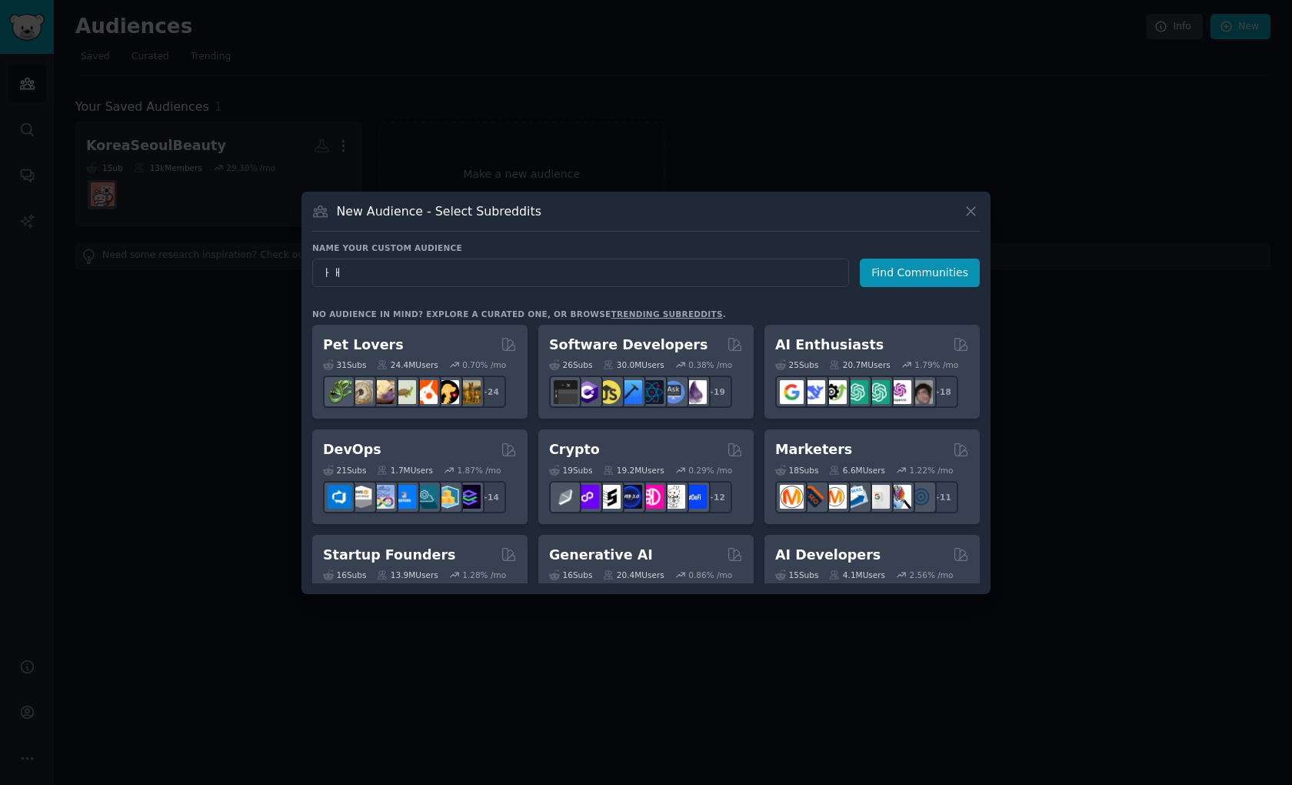
type input "ㅏ"
type input "seoulplastic"
click button "Find Communities" at bounding box center [920, 272] width 120 height 28
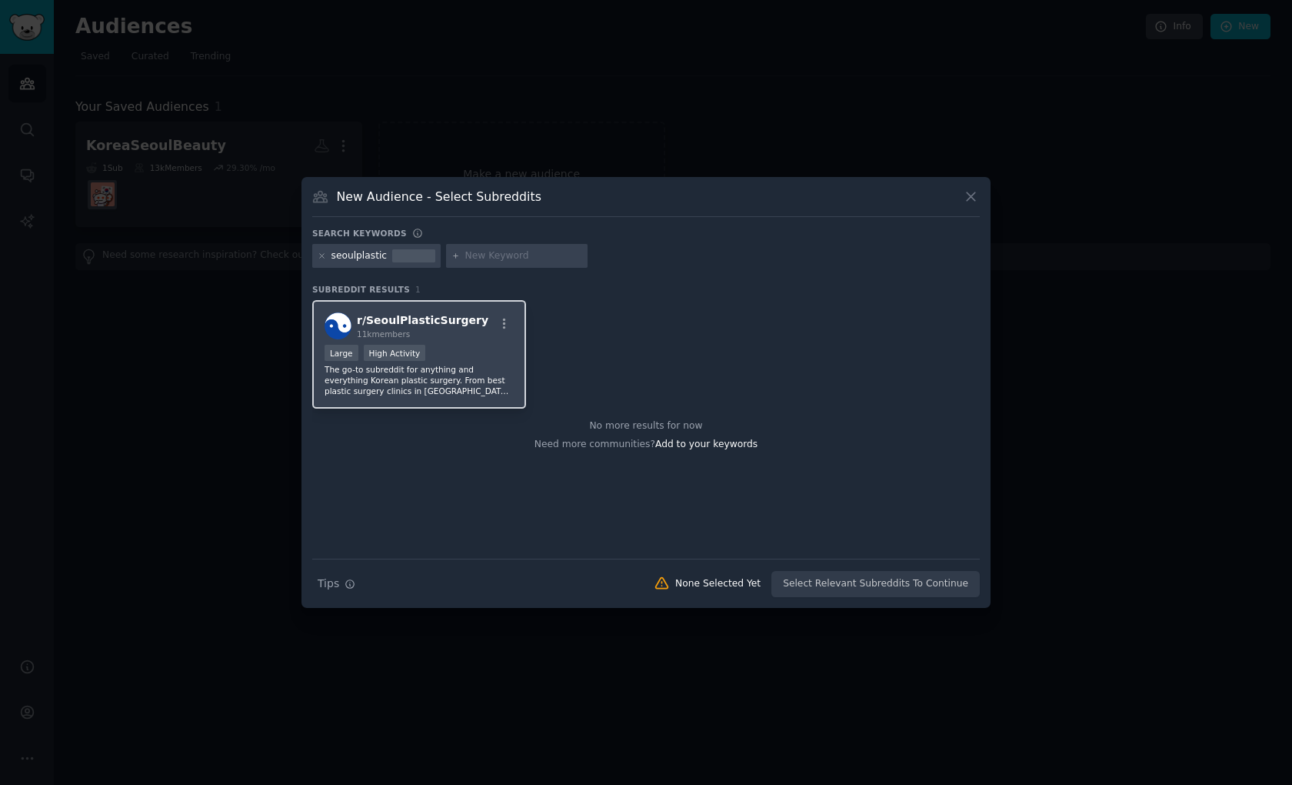
click at [425, 335] on div "11k members" at bounding box center [423, 334] width 132 height 11
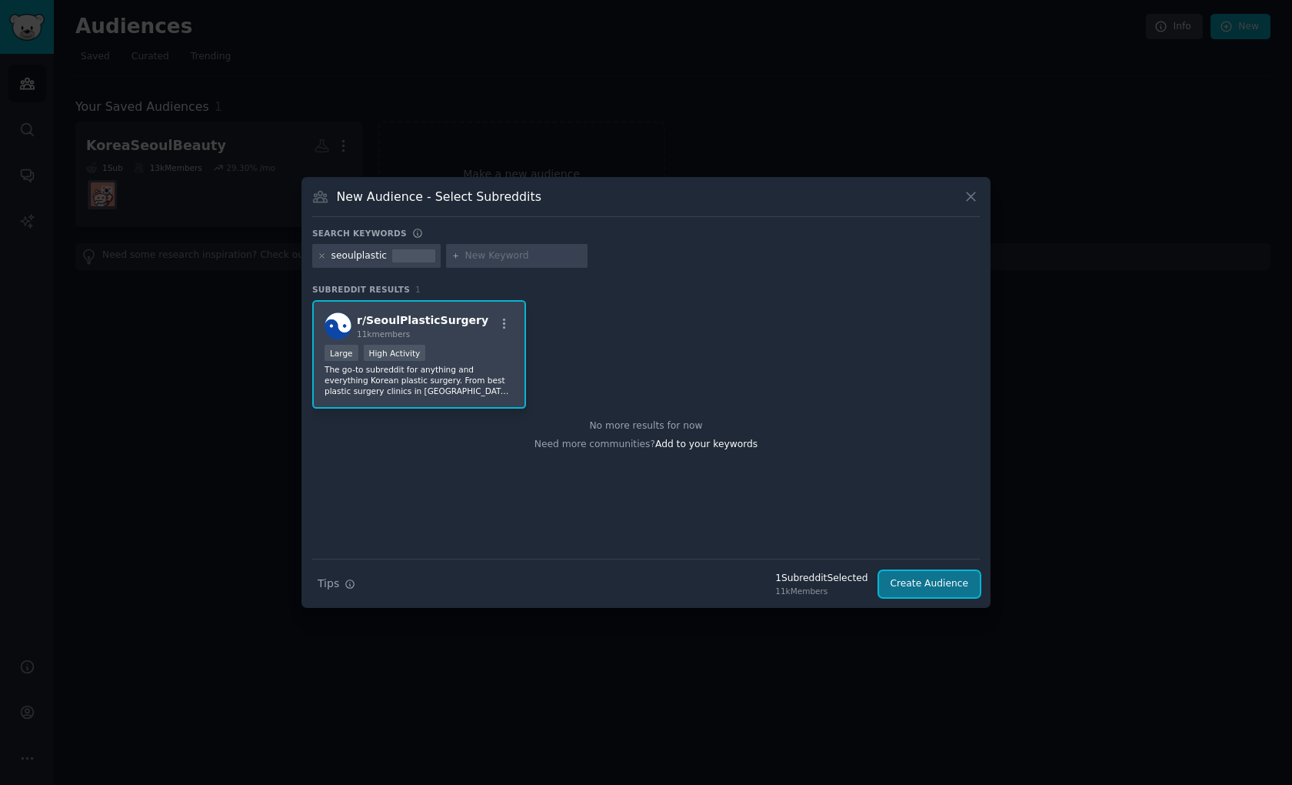
click at [909, 584] on button "Create Audience" at bounding box center [930, 584] width 102 height 26
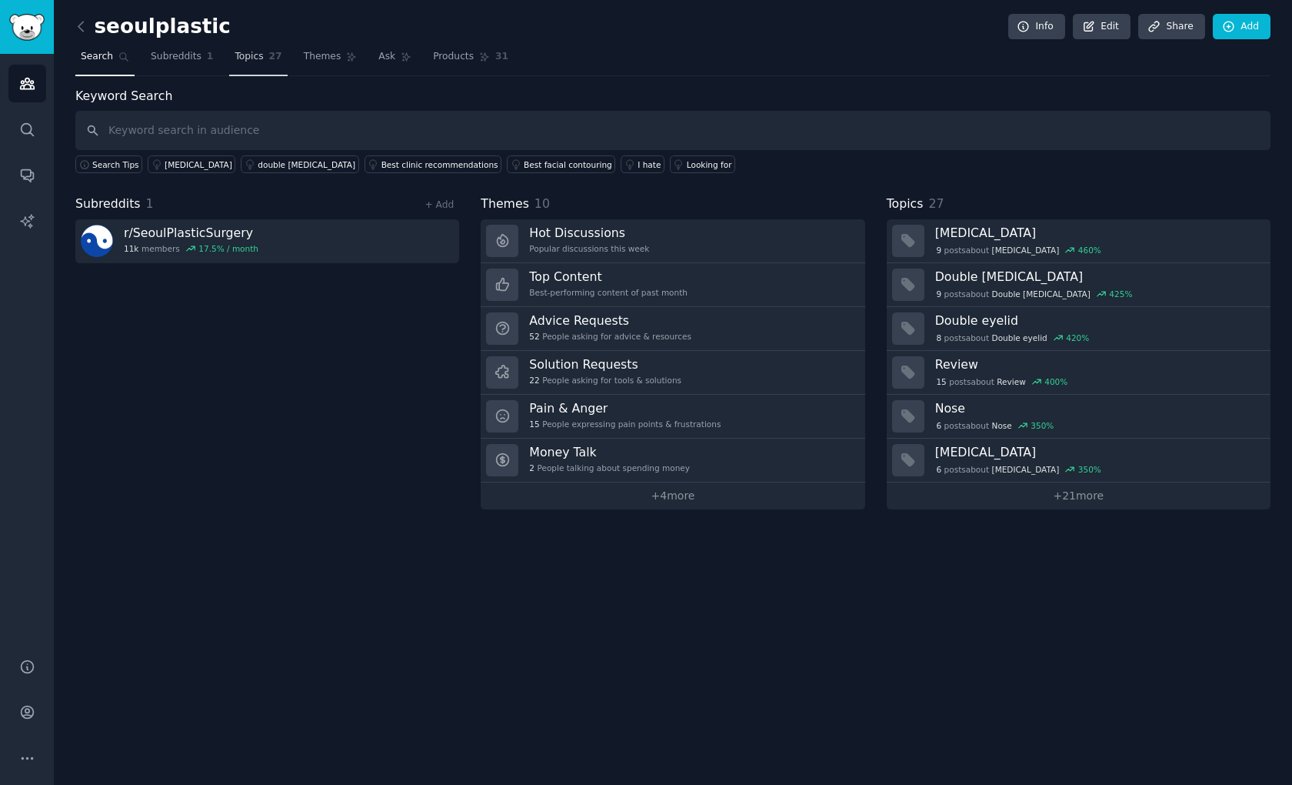
click at [269, 61] on span "27" at bounding box center [275, 57] width 13 height 14
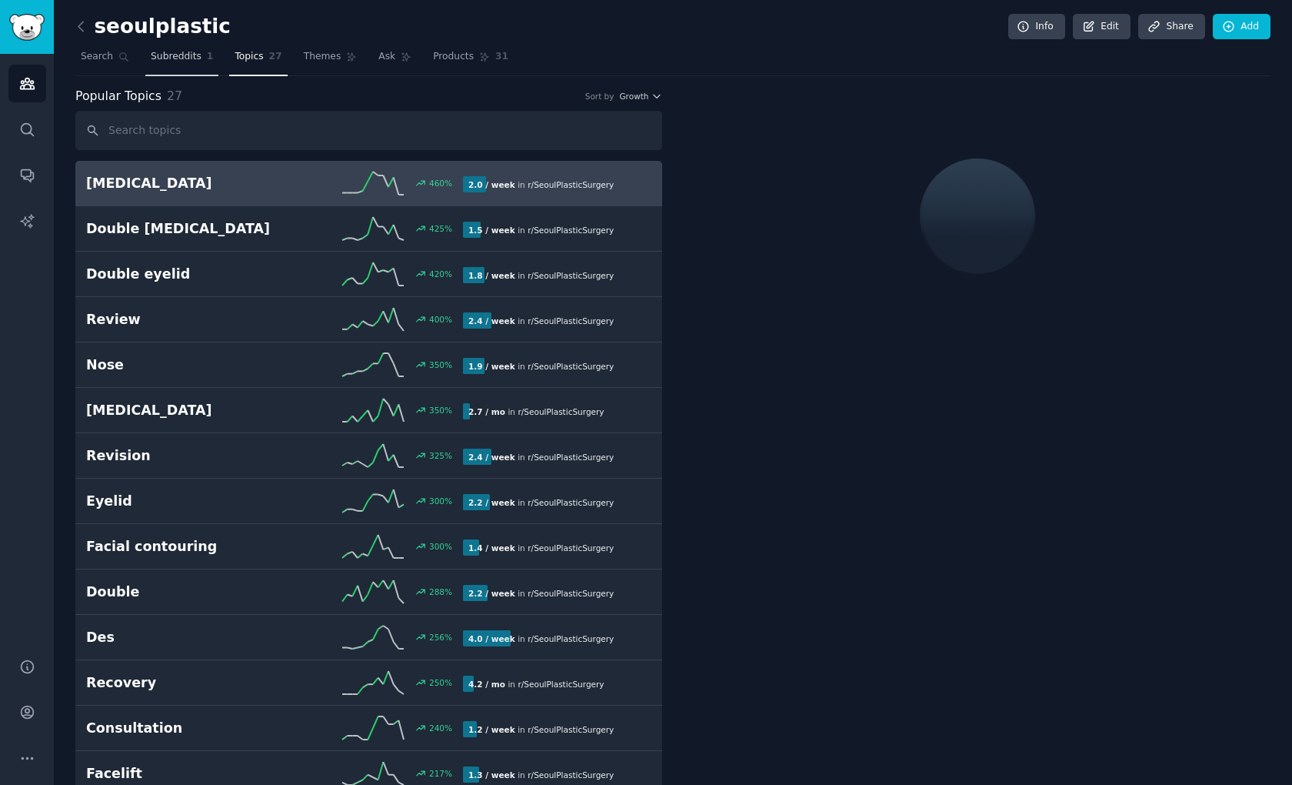
click at [172, 58] on span "Subreddits" at bounding box center [176, 57] width 51 height 14
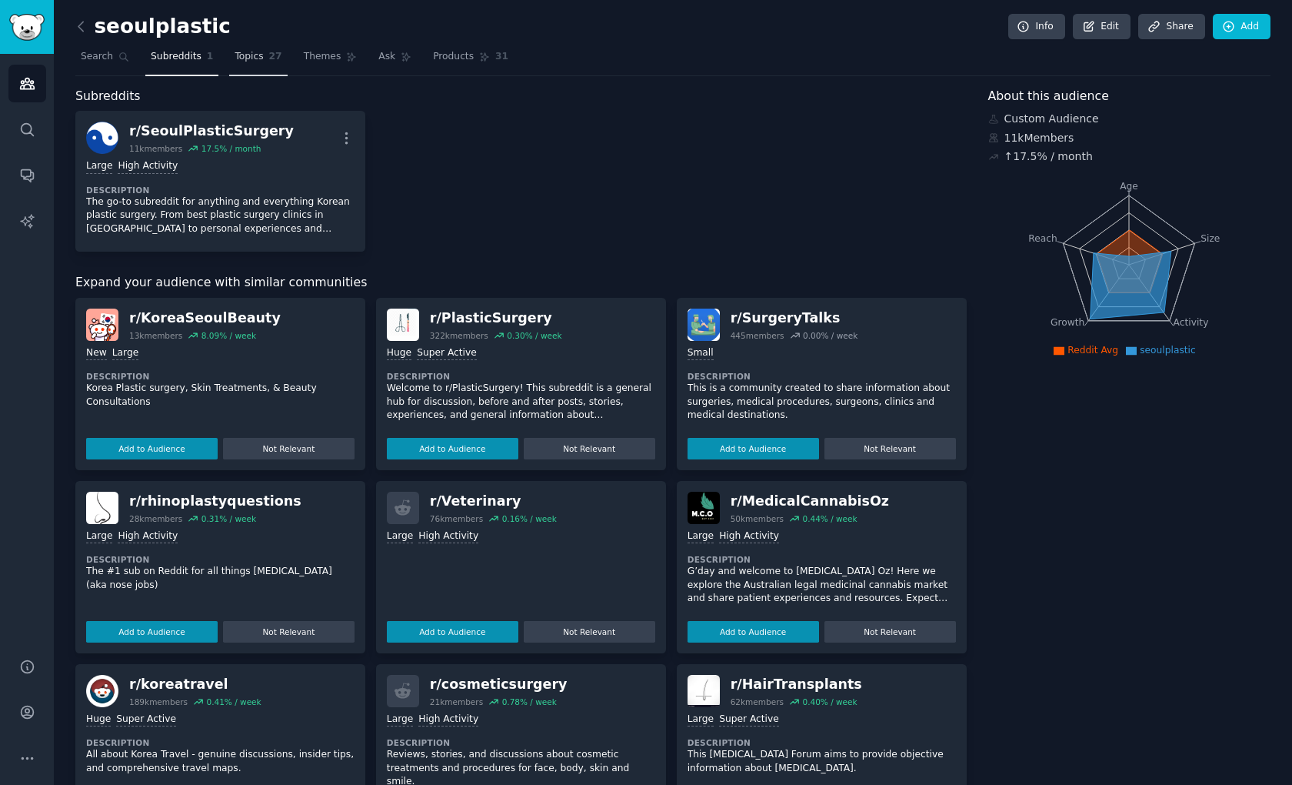
click at [254, 58] on span "Topics" at bounding box center [249, 57] width 28 height 14
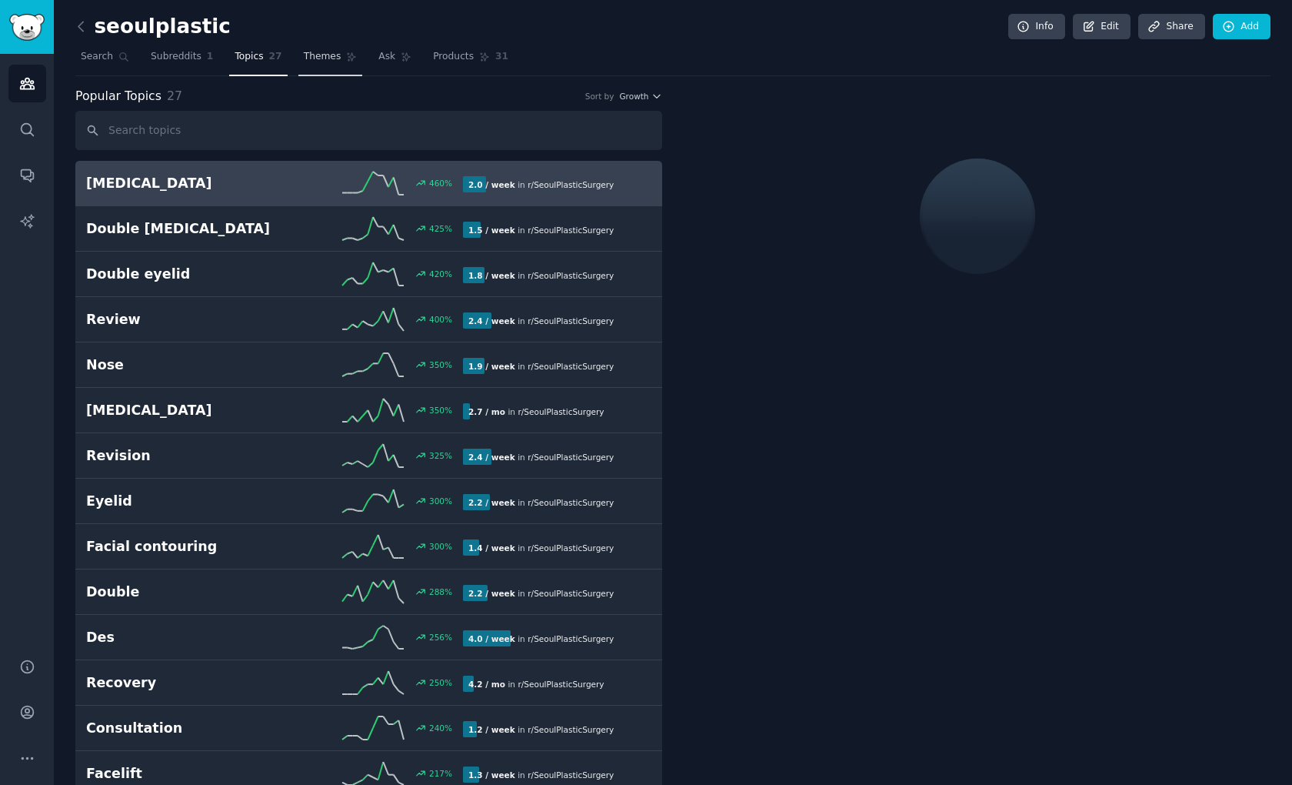
click at [325, 64] on link "Themes" at bounding box center [331, 61] width 65 height 32
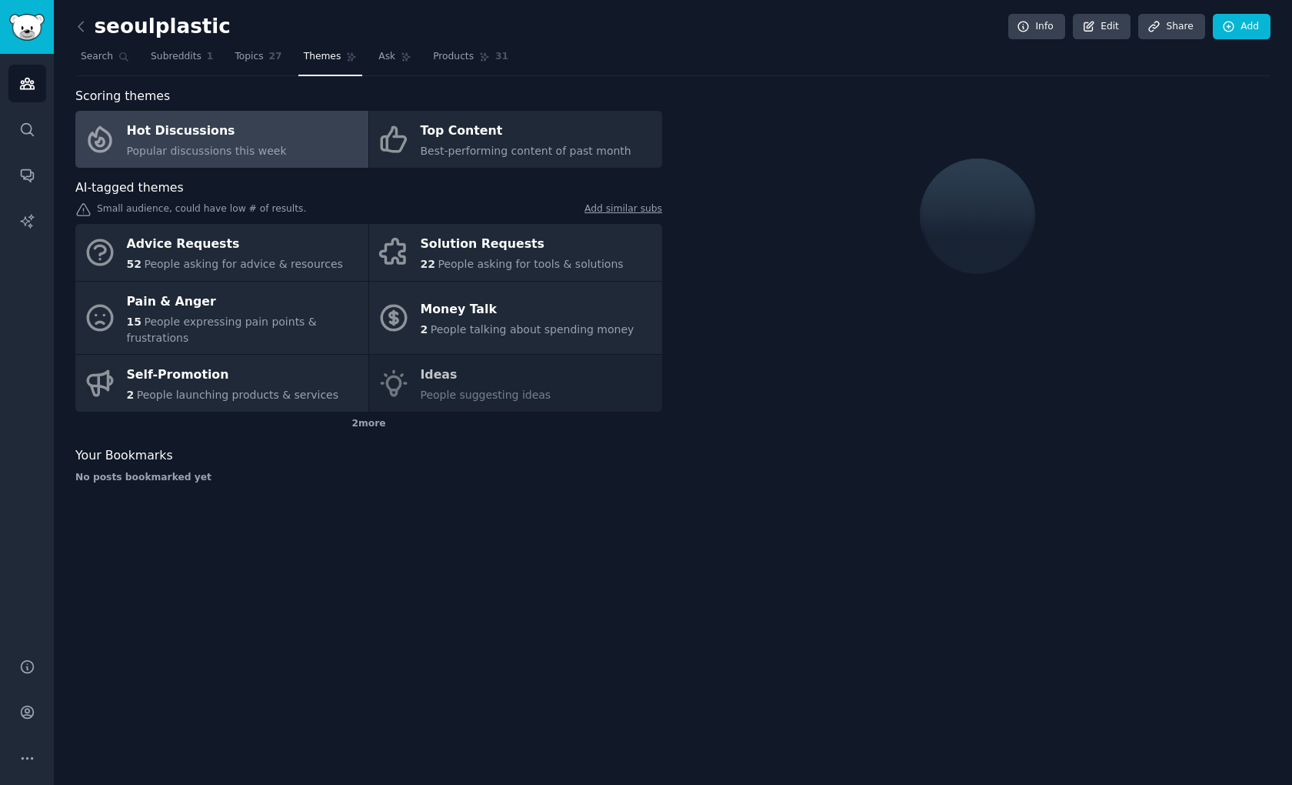
click at [285, 216] on div "Small audience, could have low # of results. Add similar subs" at bounding box center [368, 210] width 587 height 16
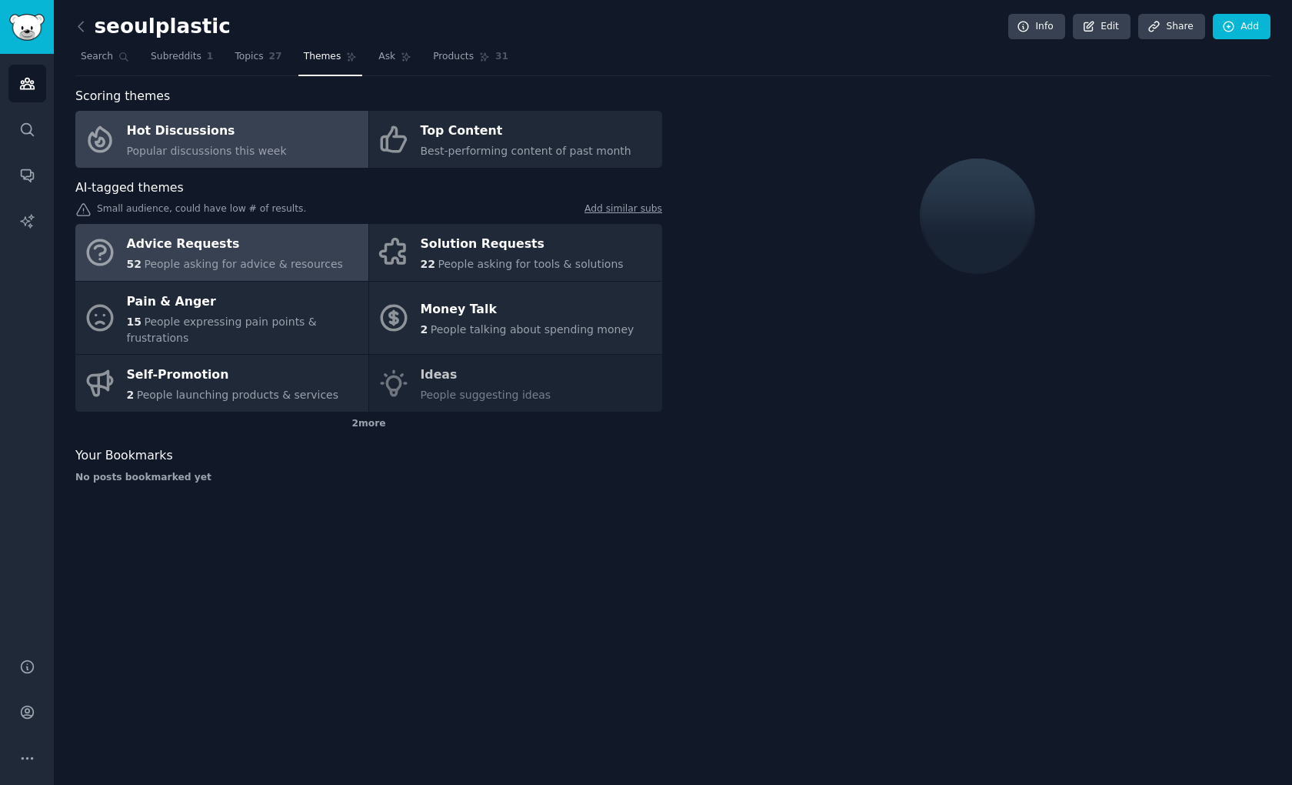
click at [285, 263] on span "People asking for advice & resources" at bounding box center [243, 264] width 198 height 12
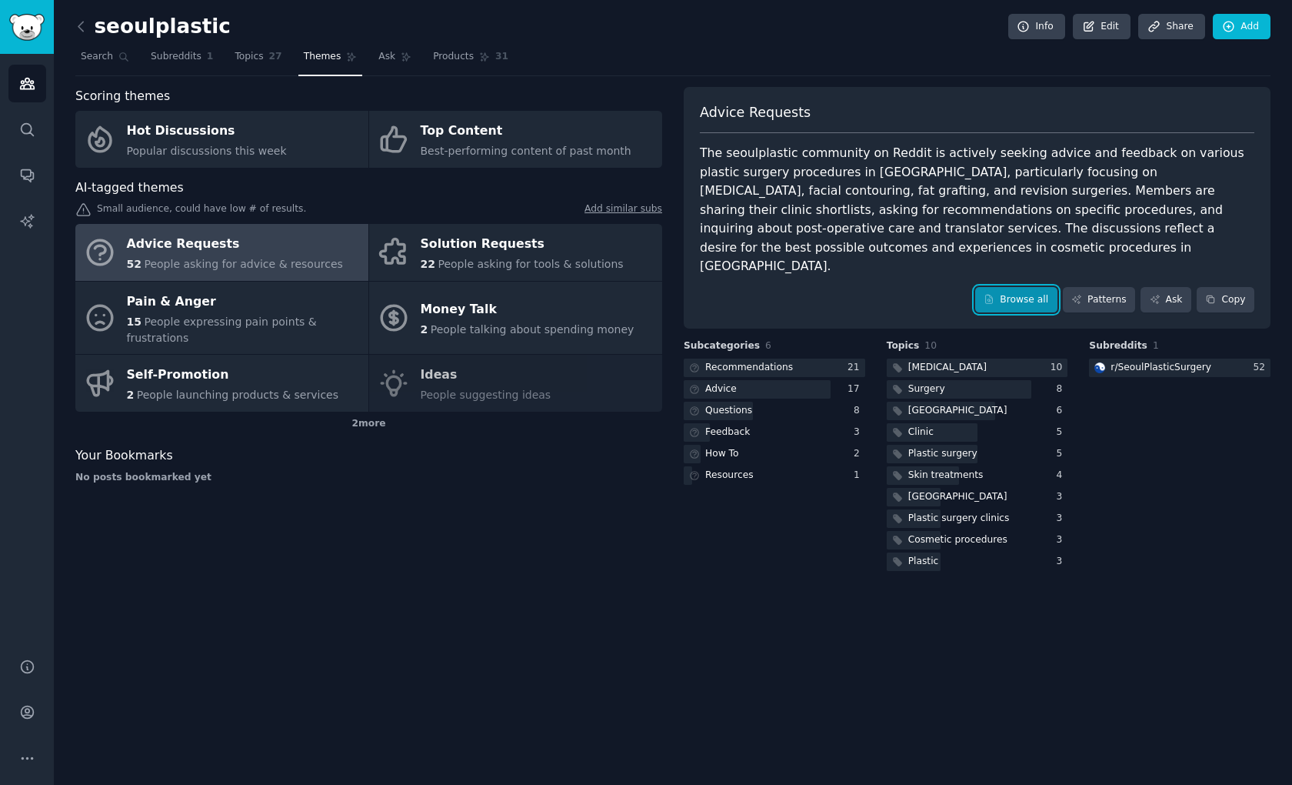
click at [1029, 287] on link "Browse all" at bounding box center [1017, 300] width 82 height 26
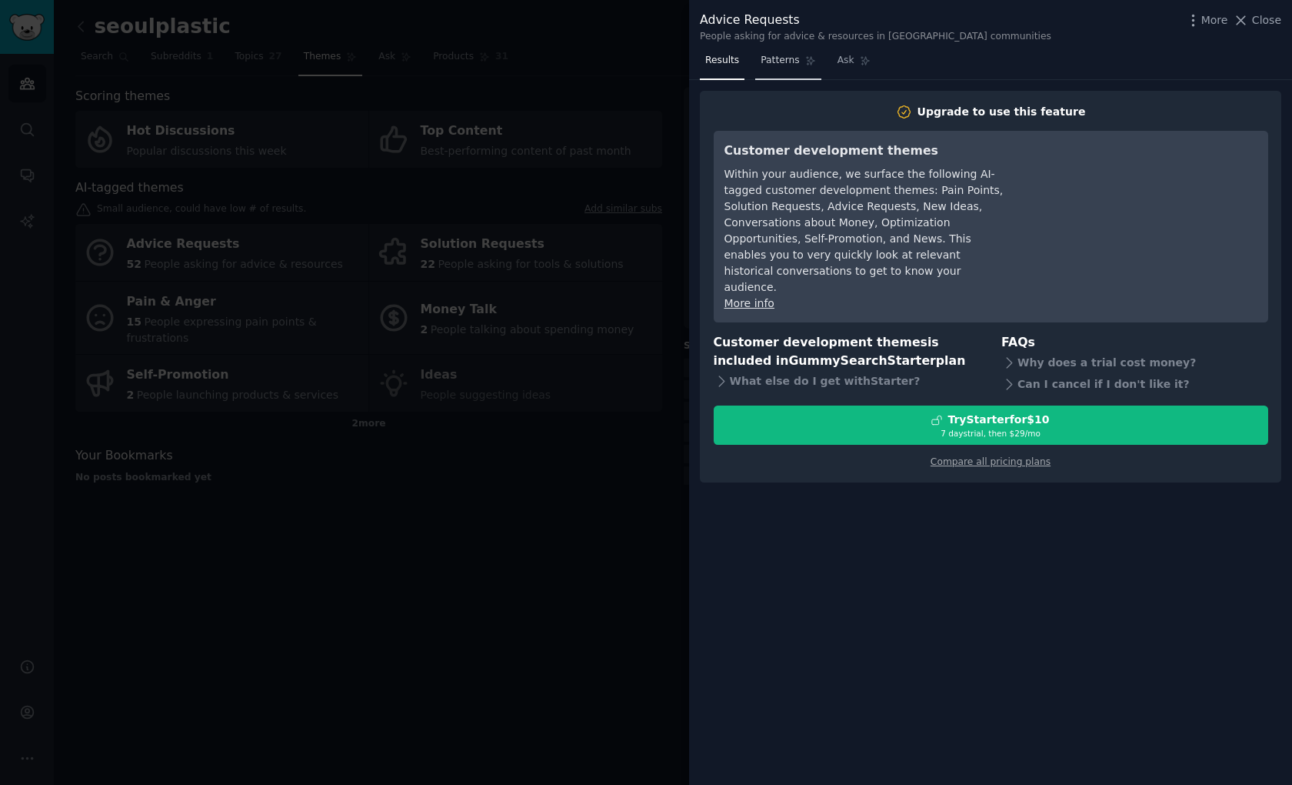
click at [782, 60] on span "Patterns" at bounding box center [780, 61] width 38 height 14
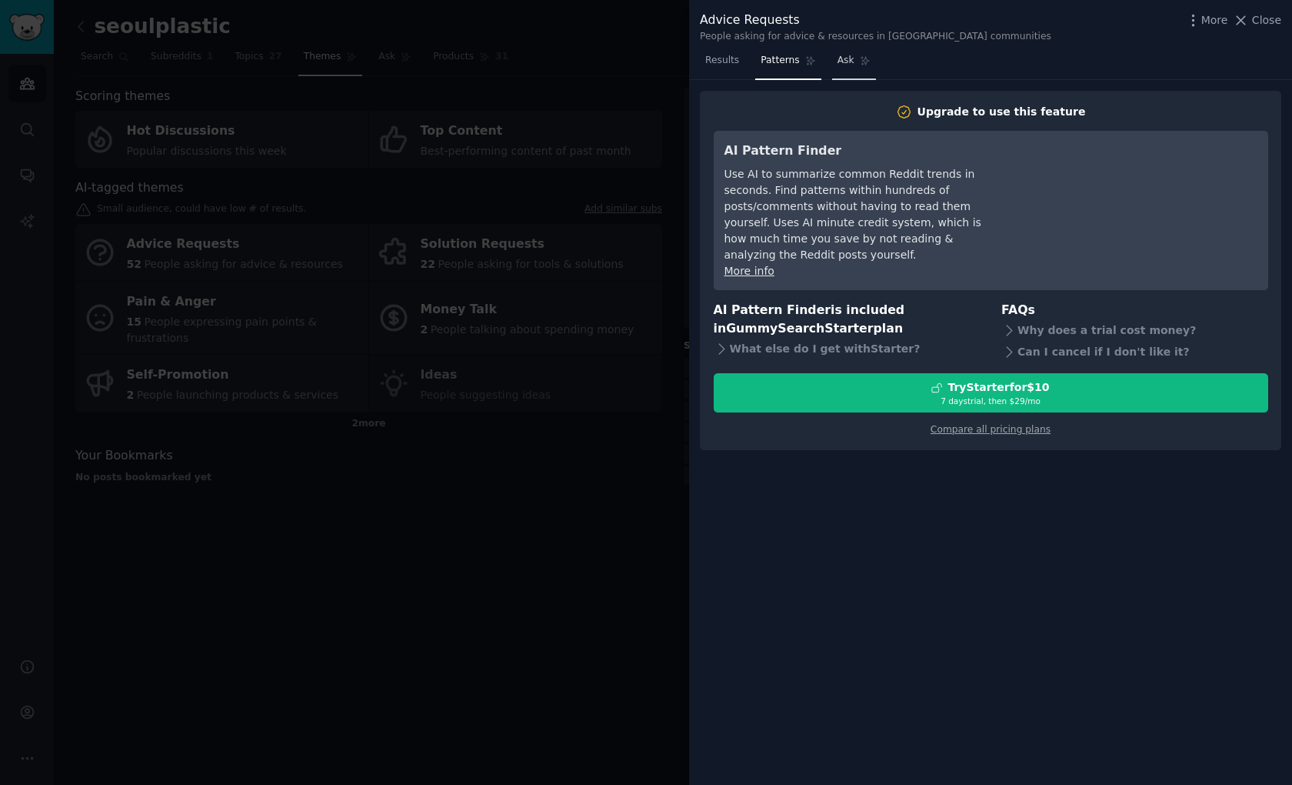
click at [849, 60] on span "Ask" at bounding box center [846, 61] width 17 height 14
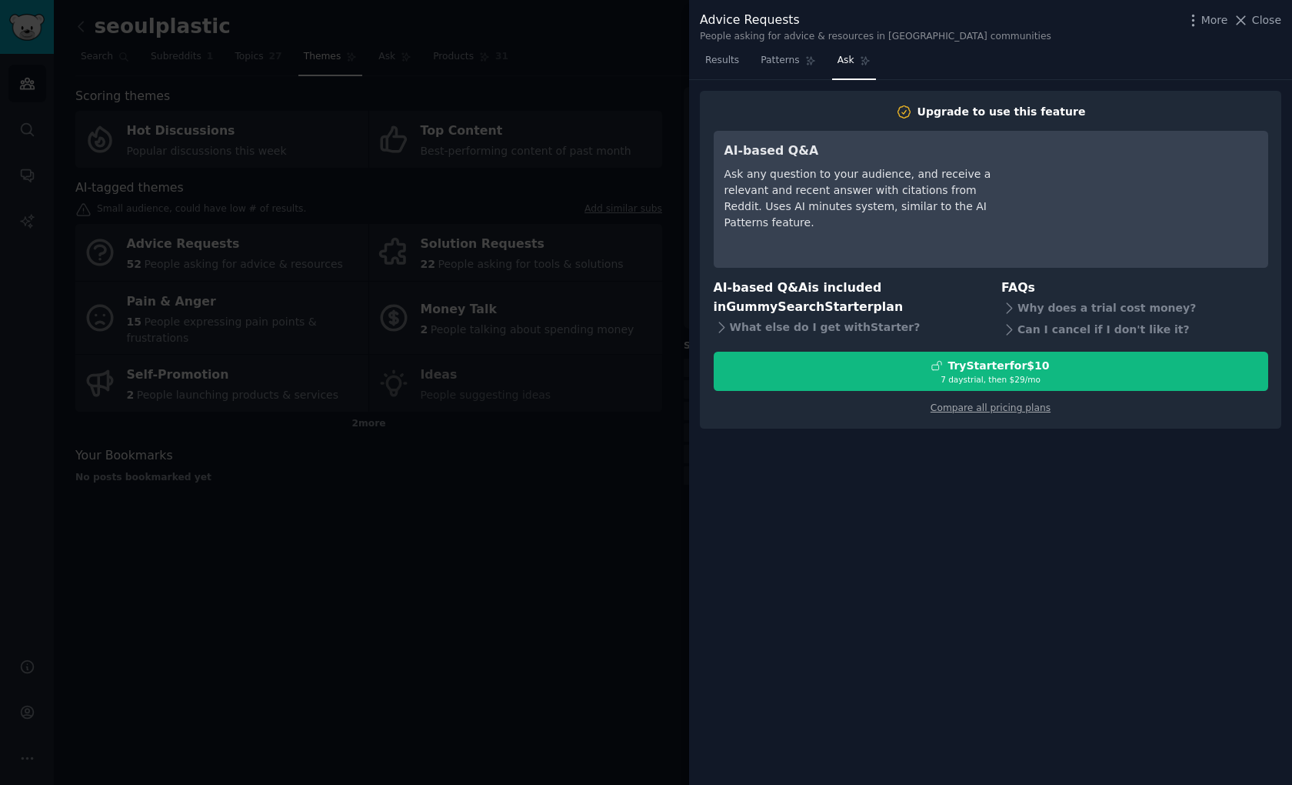
click at [745, 63] on nav "Results Patterns Ask" at bounding box center [788, 64] width 176 height 32
click at [535, 522] on div at bounding box center [646, 392] width 1292 height 785
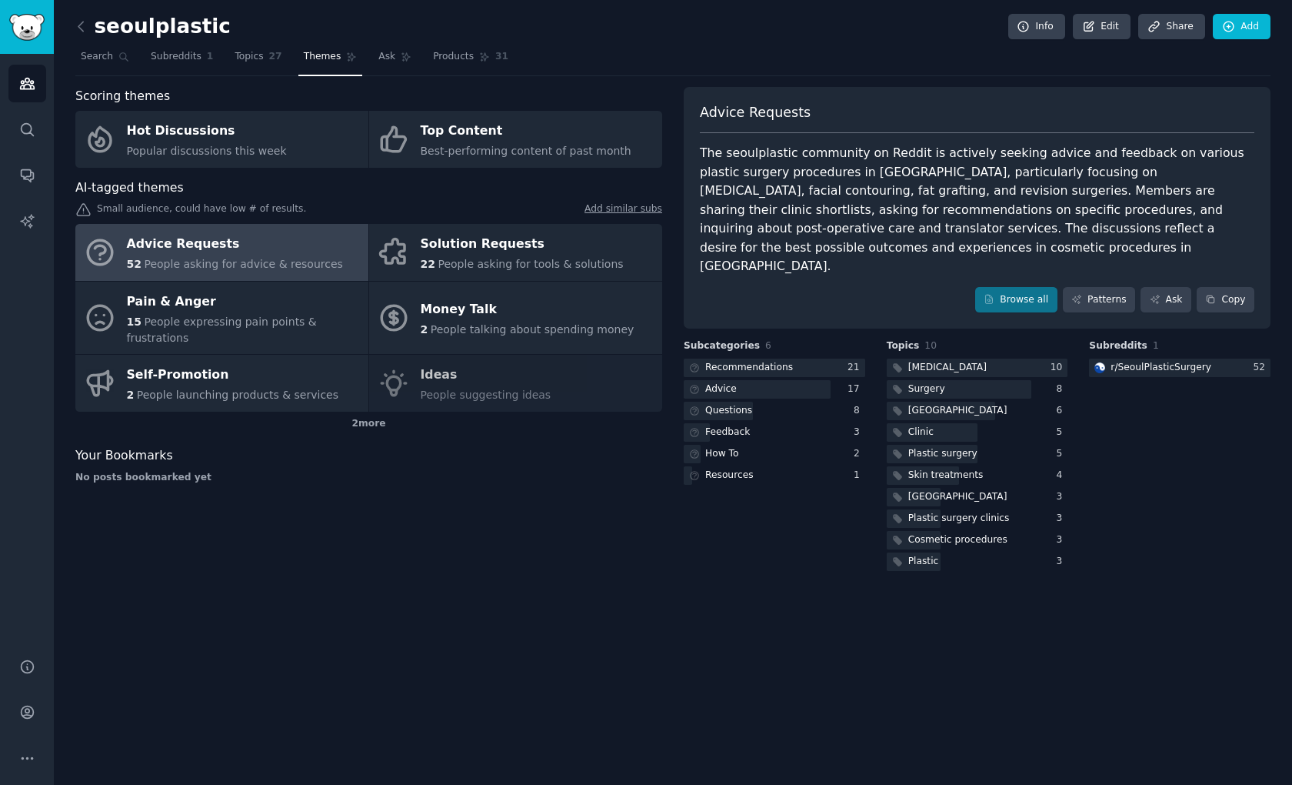
click at [549, 555] on div "seoulplastic Info Edit Share Add Search Subreddits 1 Topics 27 Themes Ask Produ…" at bounding box center [673, 392] width 1239 height 785
click at [1111, 288] on link "Patterns" at bounding box center [1099, 300] width 72 height 26
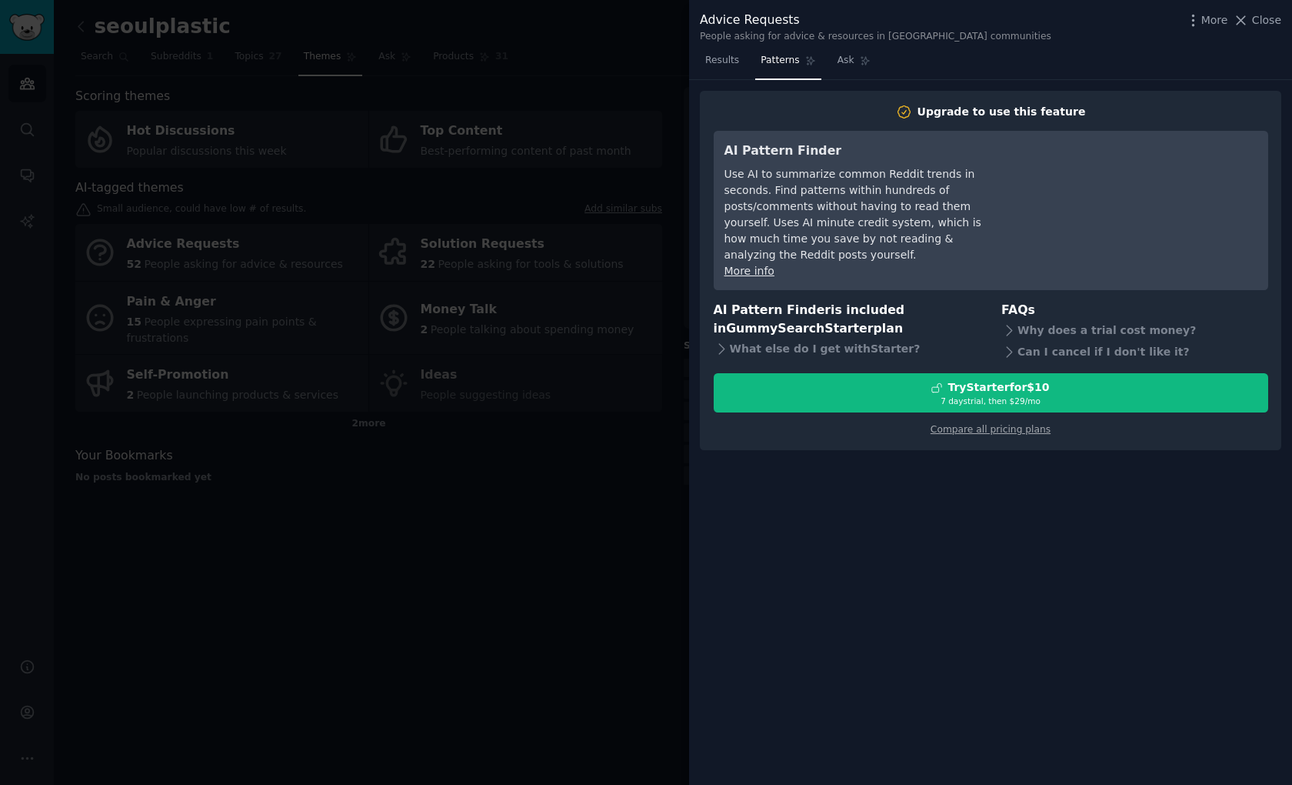
click at [596, 164] on div at bounding box center [646, 392] width 1292 height 785
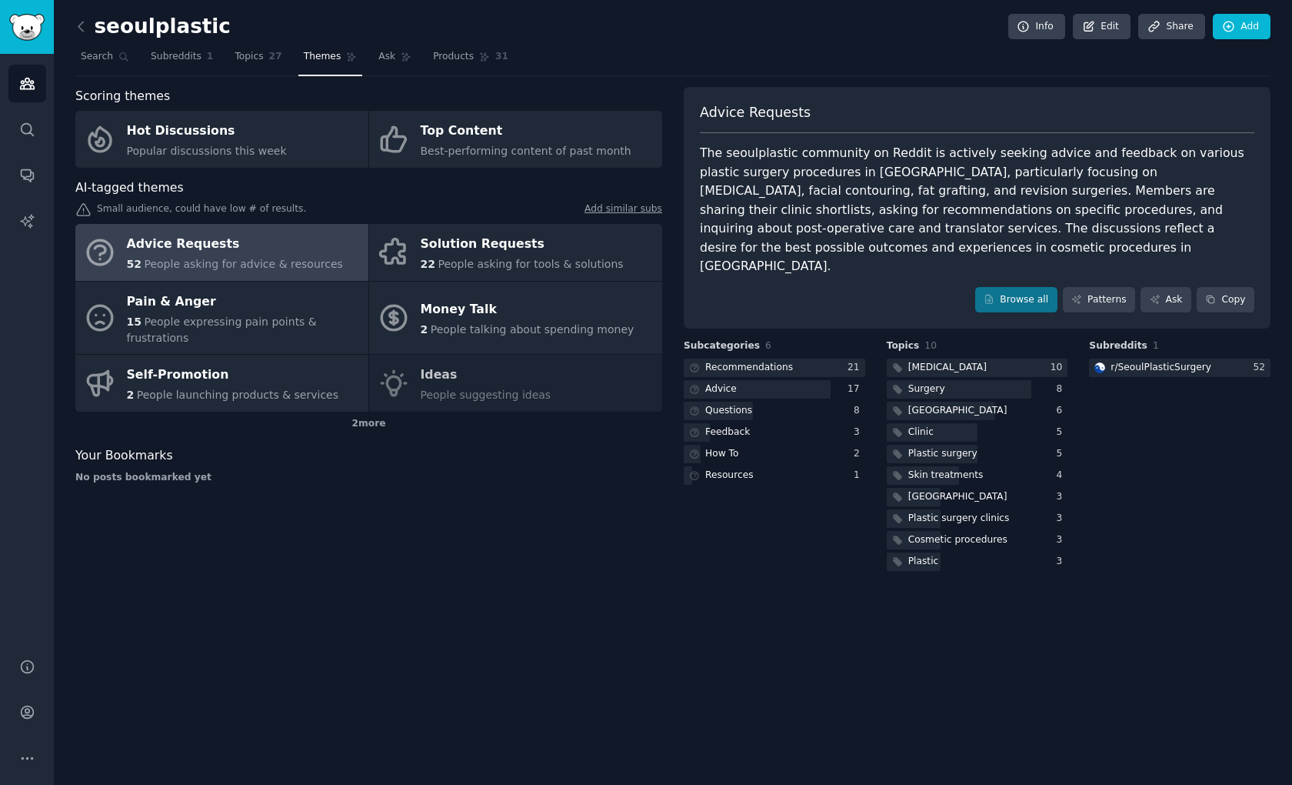
click at [339, 525] on div "Scoring themes Hot Discussions Popular discussions this week Top Content Best-p…" at bounding box center [368, 330] width 587 height 487
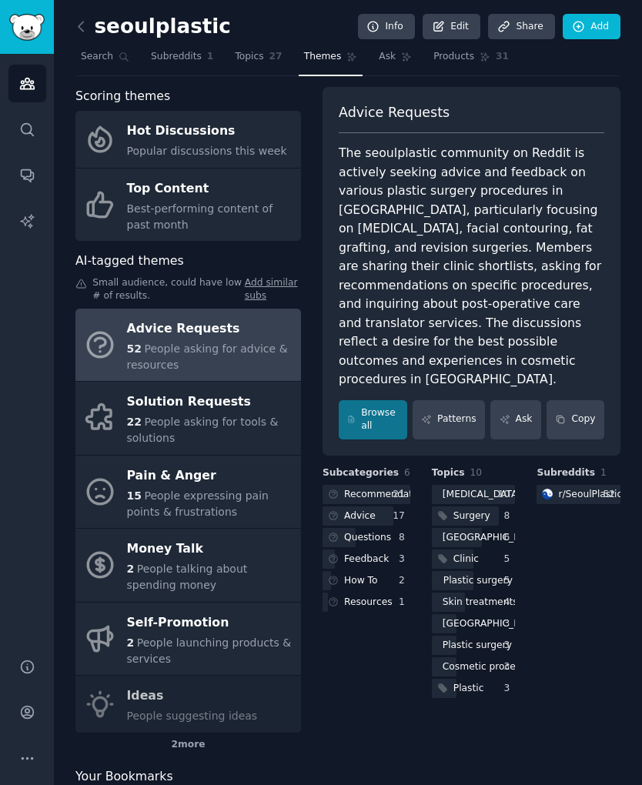
click at [28, 78] on icon "Sidebar" at bounding box center [27, 83] width 16 height 16
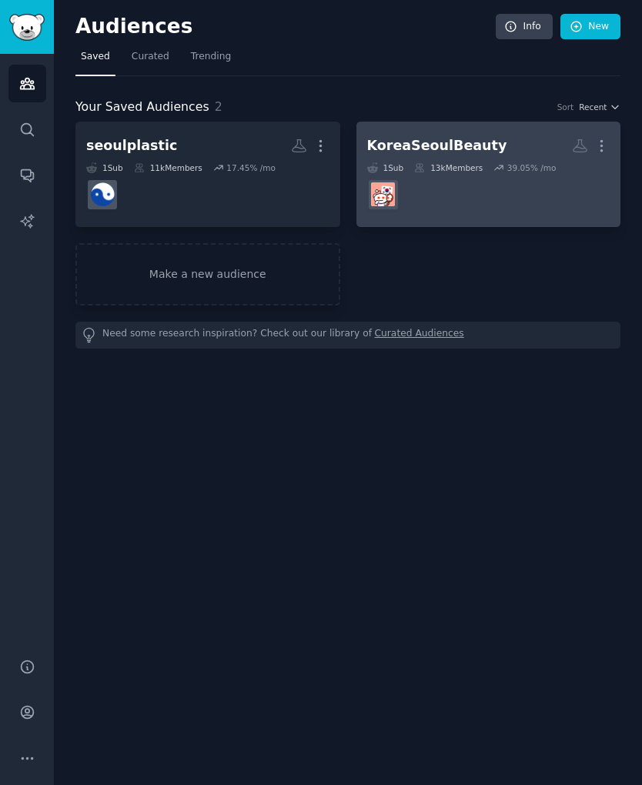
click at [425, 172] on div "13k Members" at bounding box center [448, 167] width 68 height 11
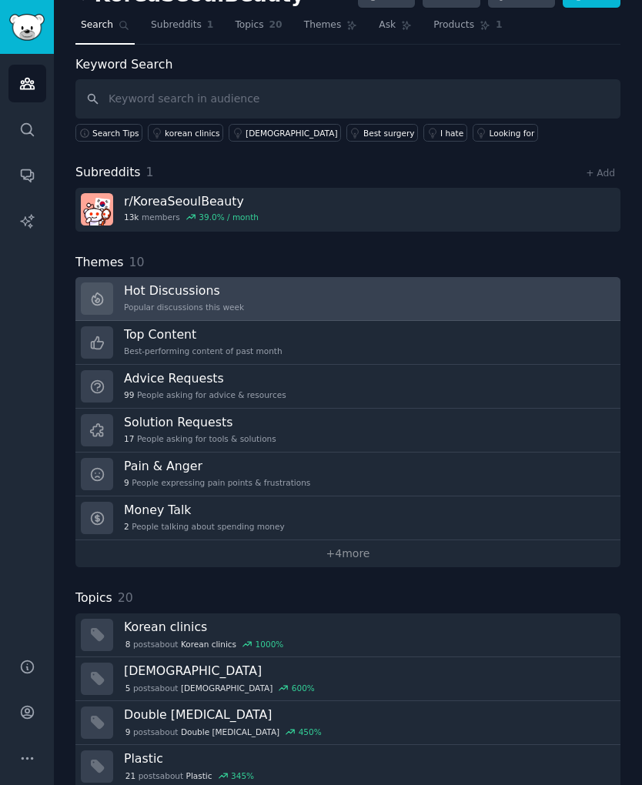
scroll to position [41, 0]
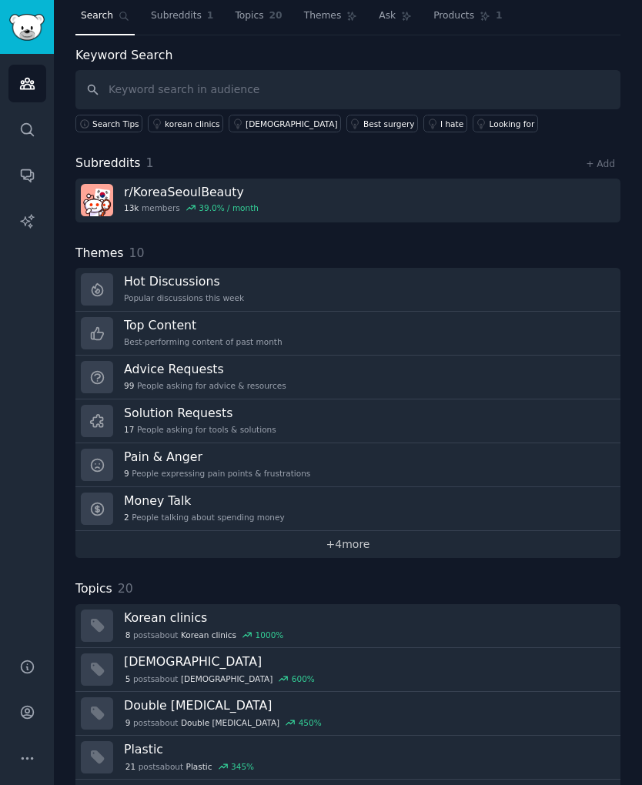
click at [292, 540] on link "+ 4 more" at bounding box center [347, 544] width 545 height 27
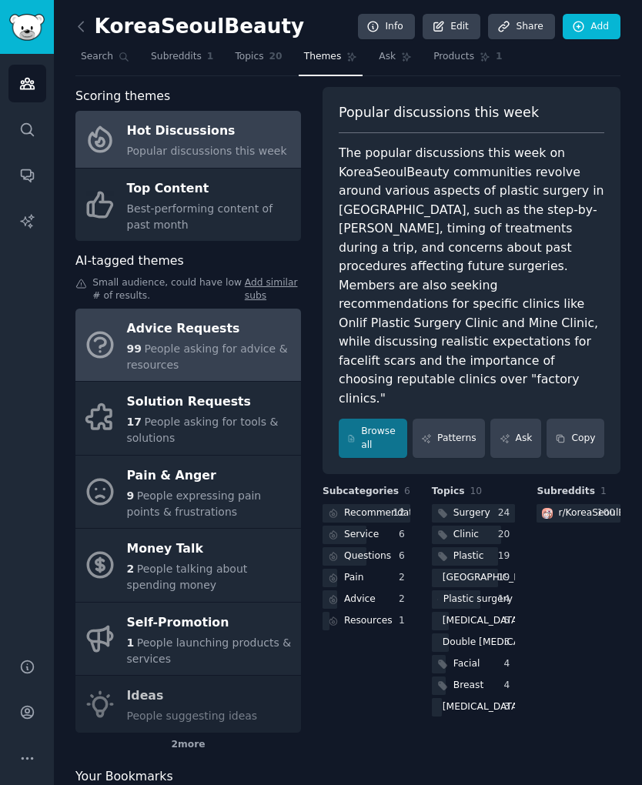
click at [239, 329] on div "Advice Requests" at bounding box center [210, 328] width 166 height 25
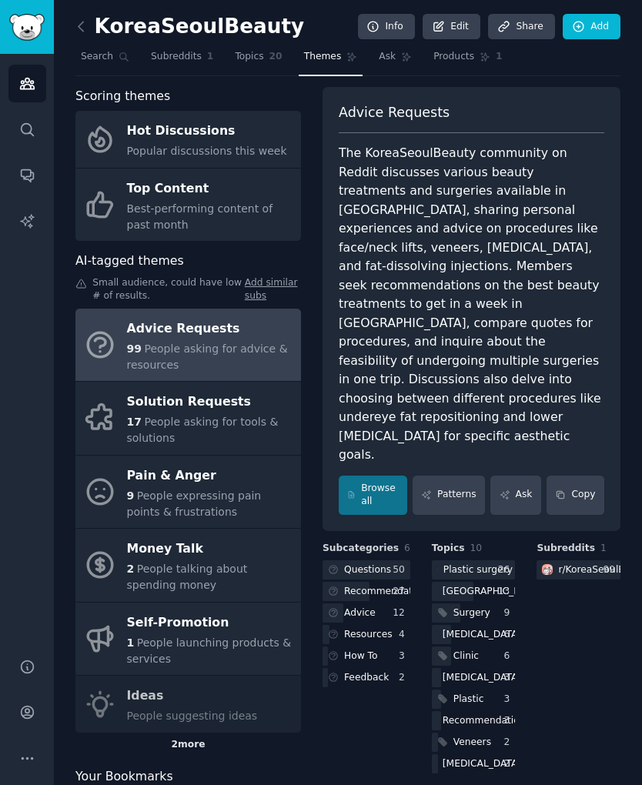
click at [187, 742] on div "2 more" at bounding box center [187, 744] width 225 height 25
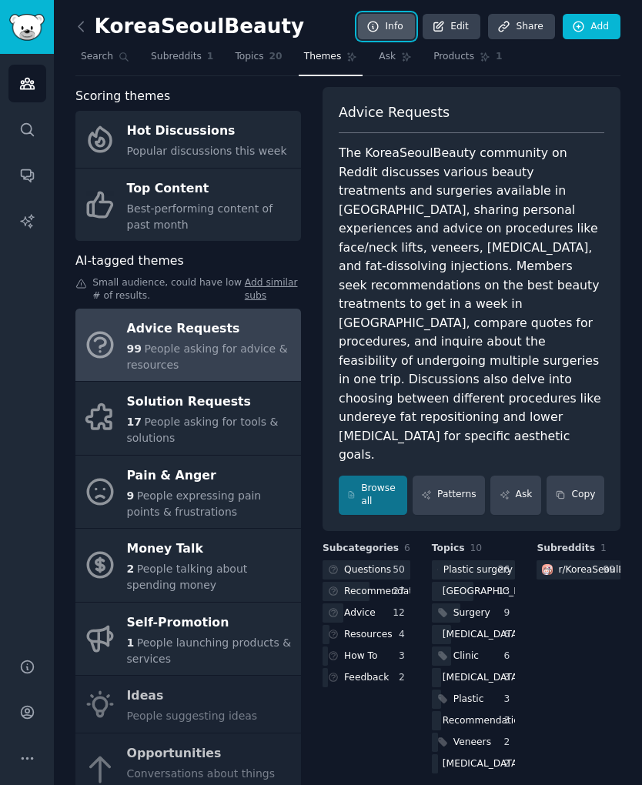
click at [399, 33] on link "Info" at bounding box center [386, 27] width 57 height 26
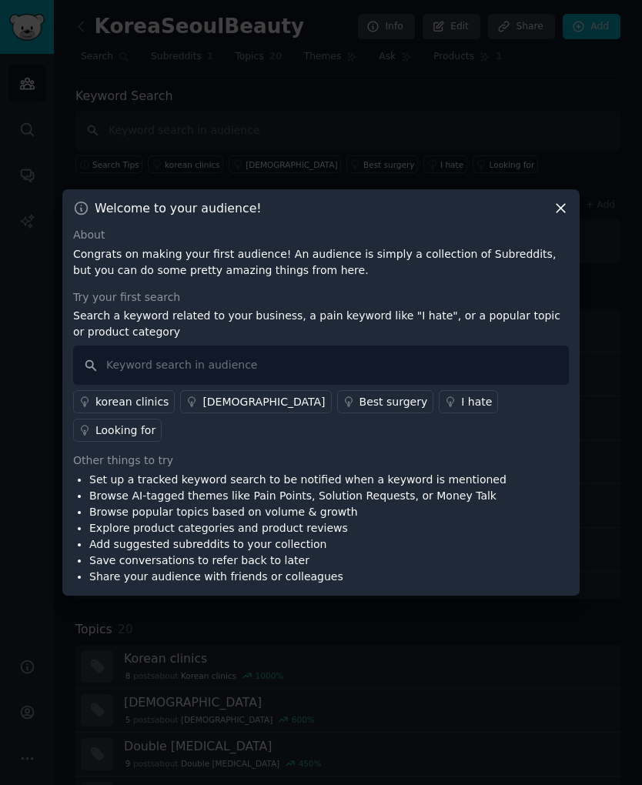
click at [564, 216] on icon at bounding box center [560, 208] width 16 height 16
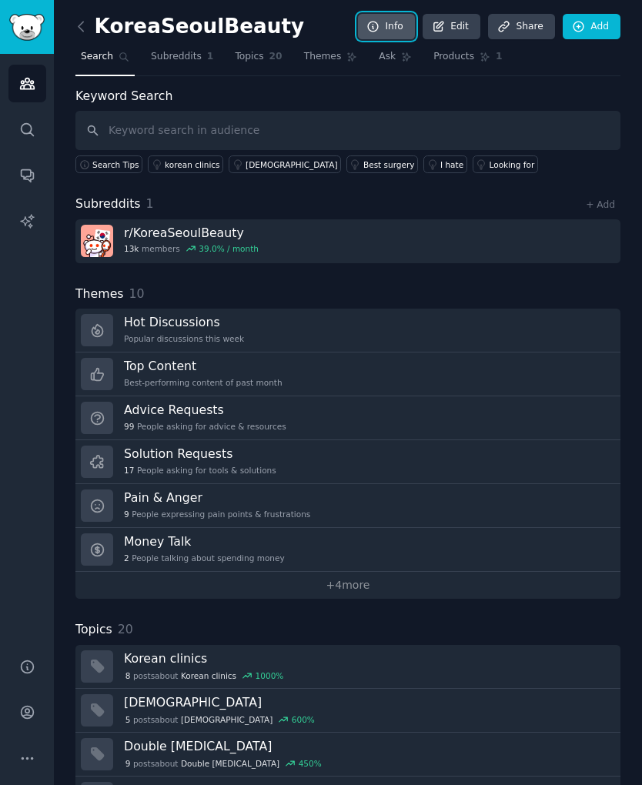
click at [380, 22] on link "Info" at bounding box center [386, 27] width 57 height 26
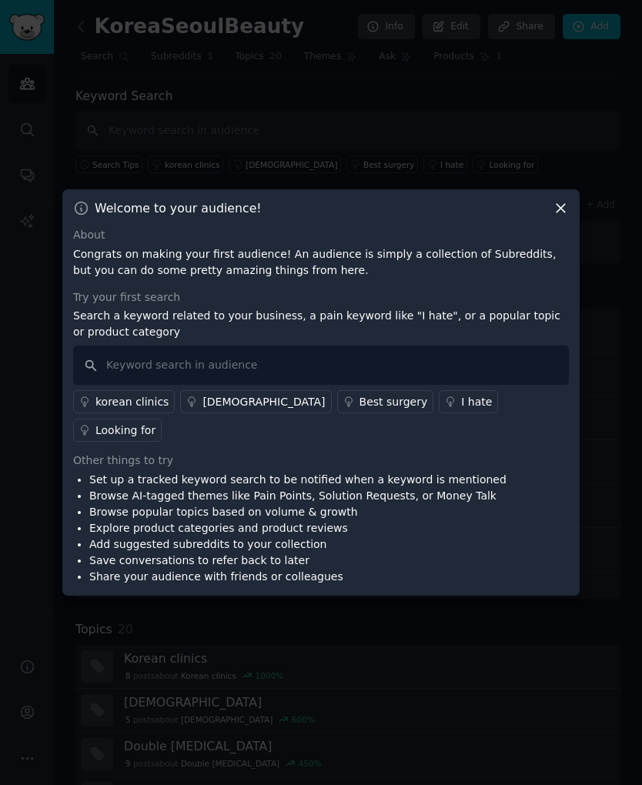
click at [554, 216] on icon at bounding box center [560, 208] width 16 height 16
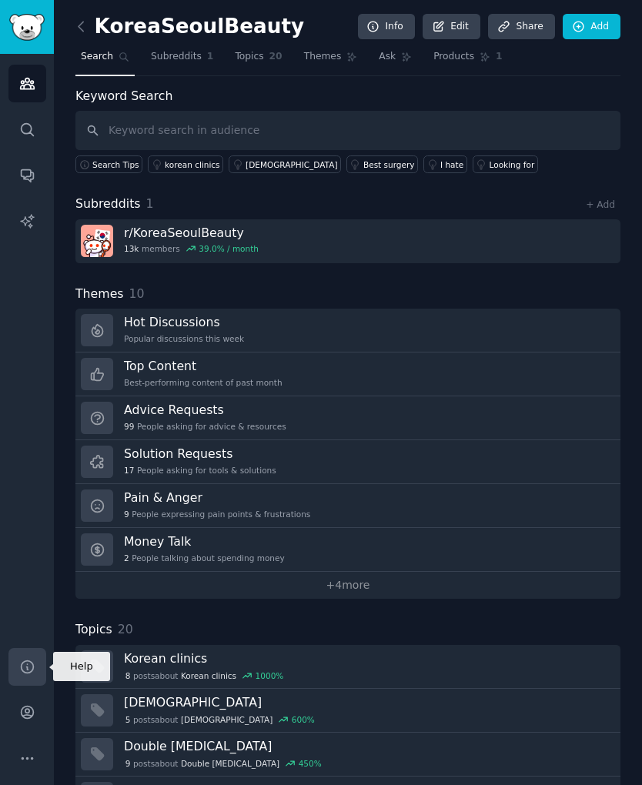
click at [25, 676] on link "Help" at bounding box center [27, 667] width 38 height 38
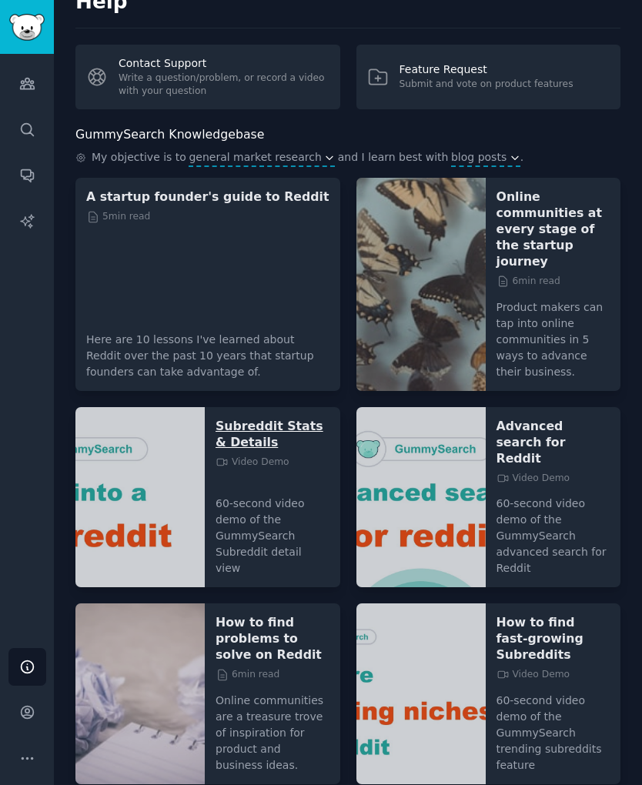
scroll to position [47, 0]
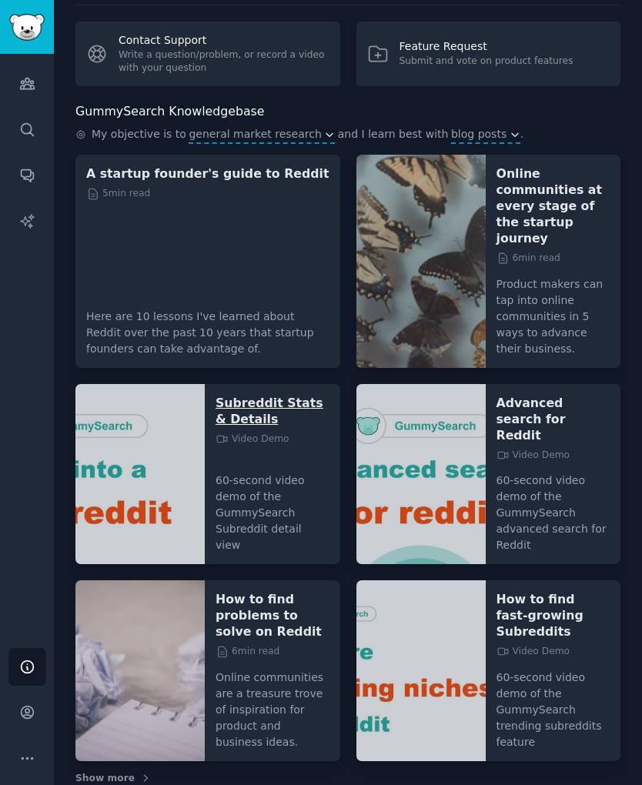
click at [275, 395] on p "Subreddit Stats & Details" at bounding box center [272, 411] width 114 height 32
click at [552, 395] on p "Advanced search for Reddit" at bounding box center [553, 419] width 114 height 48
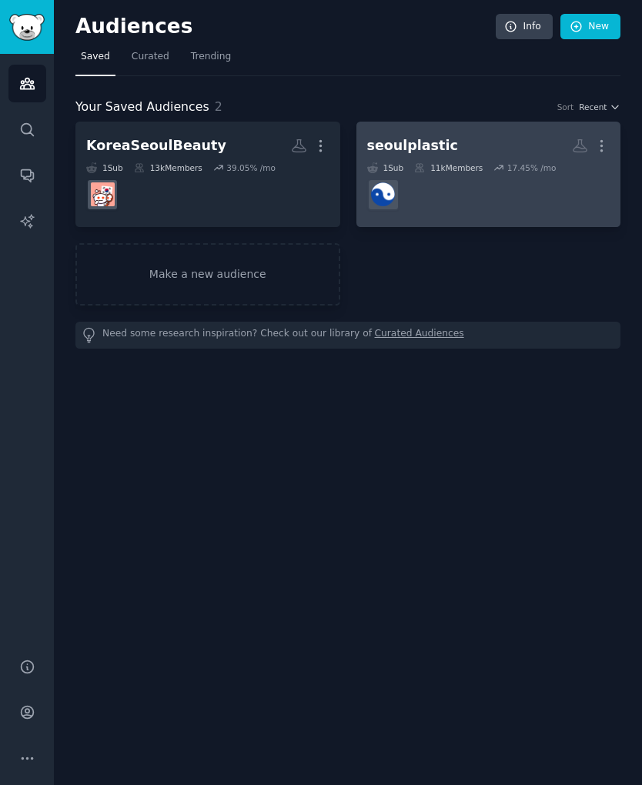
click at [465, 182] on div at bounding box center [488, 194] width 243 height 32
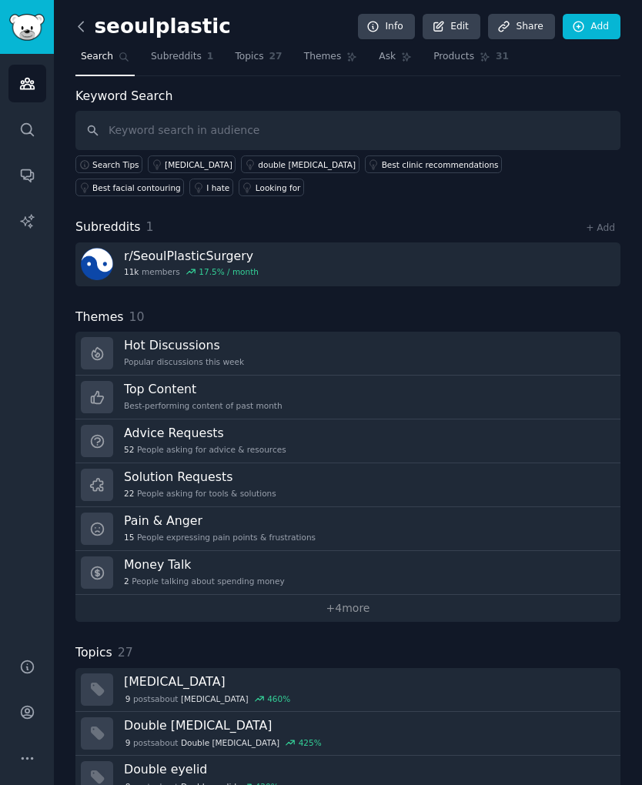
click at [78, 22] on icon at bounding box center [81, 26] width 16 height 16
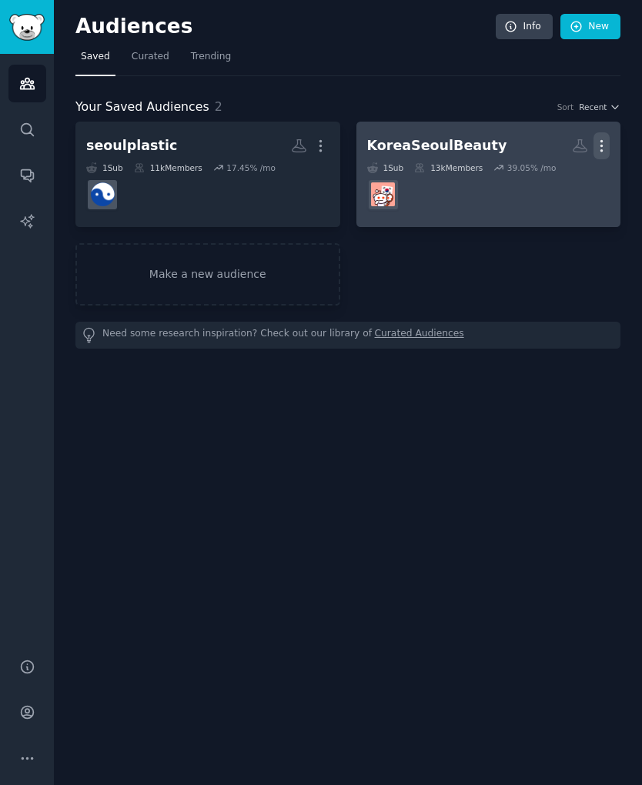
click at [602, 147] on icon "button" at bounding box center [601, 146] width 16 height 16
click at [385, 196] on img at bounding box center [383, 194] width 24 height 24
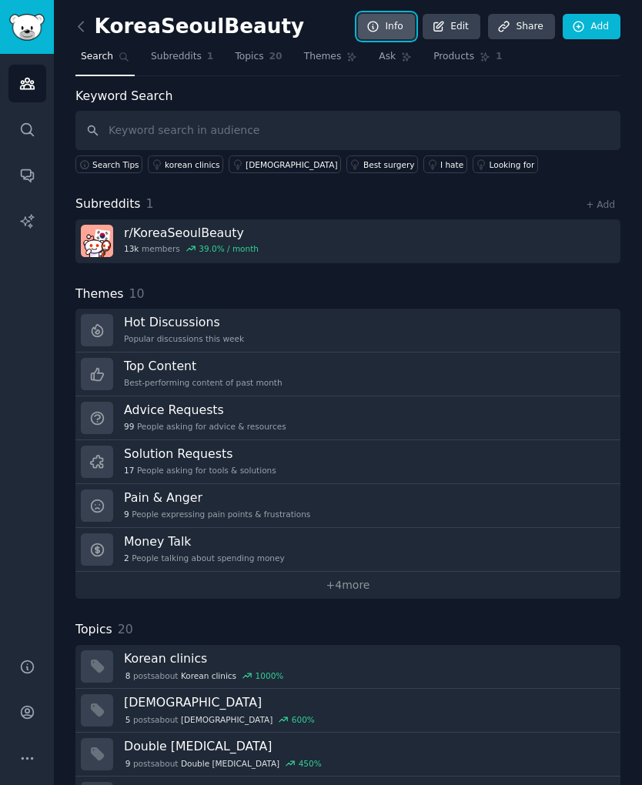
click at [390, 18] on link "Info" at bounding box center [386, 27] width 57 height 26
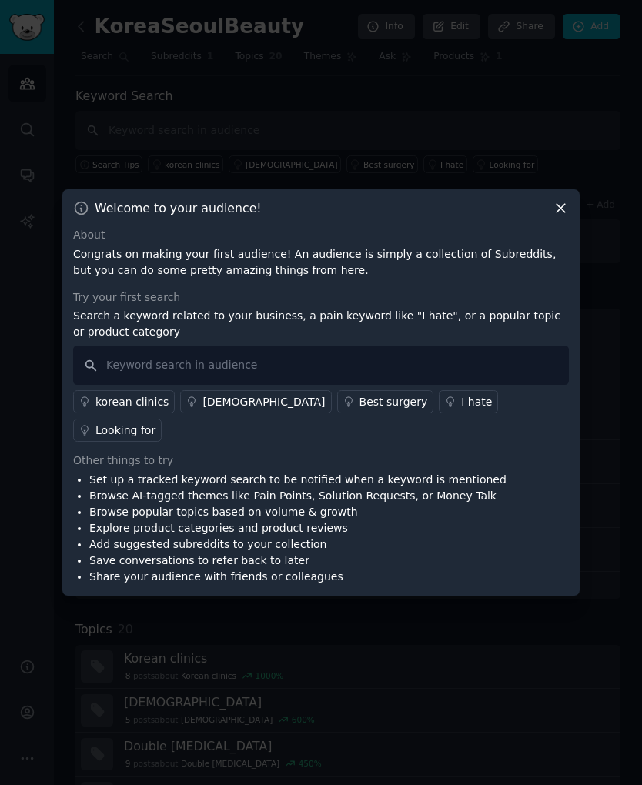
click at [549, 231] on div "Welcome to your audience! About Congrats on making your first audience! An audi…" at bounding box center [320, 392] width 517 height 406
click at [552, 216] on icon at bounding box center [560, 208] width 16 height 16
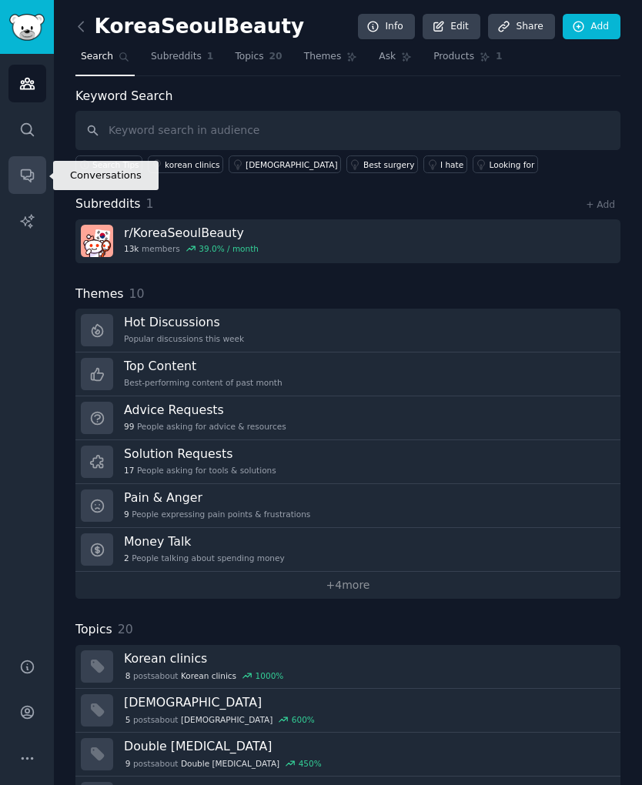
click at [28, 167] on icon "Sidebar" at bounding box center [27, 175] width 16 height 16
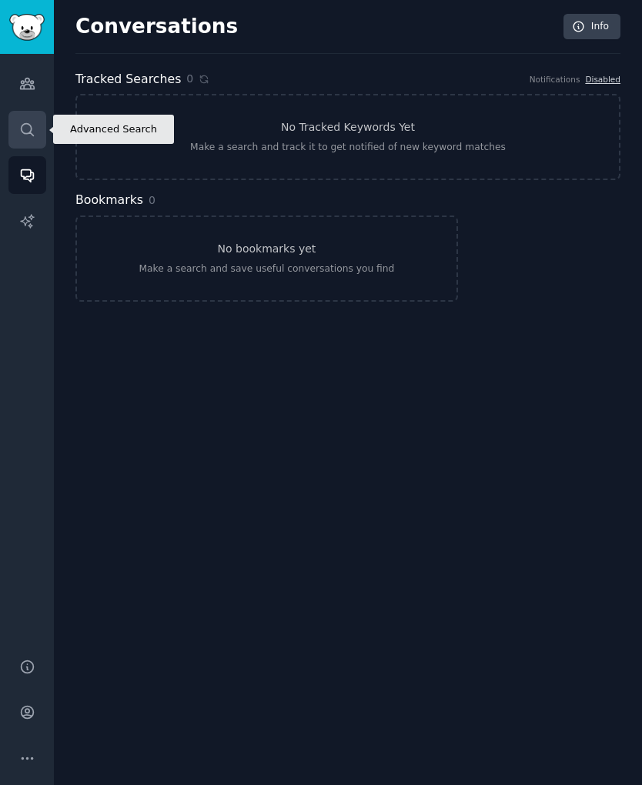
click at [16, 127] on link "Search" at bounding box center [27, 130] width 38 height 38
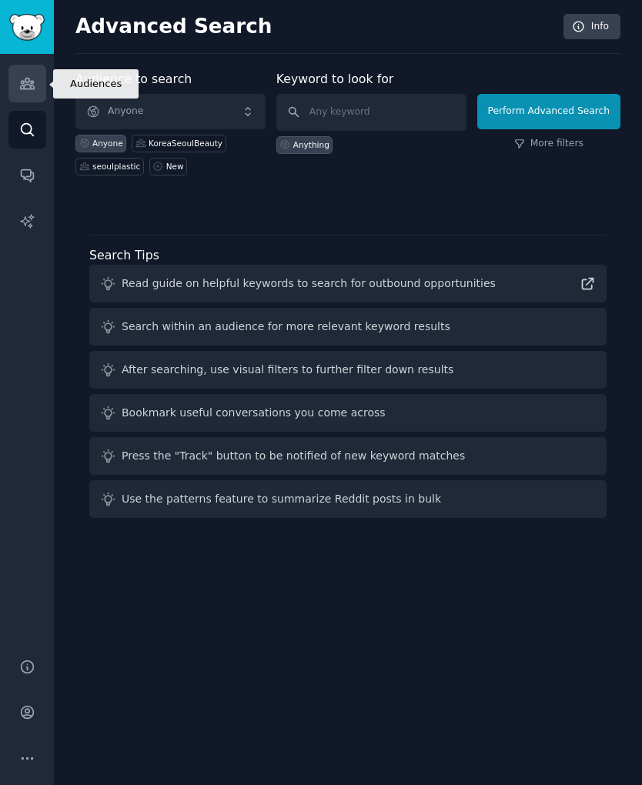
click at [22, 88] on icon "Sidebar" at bounding box center [27, 83] width 14 height 11
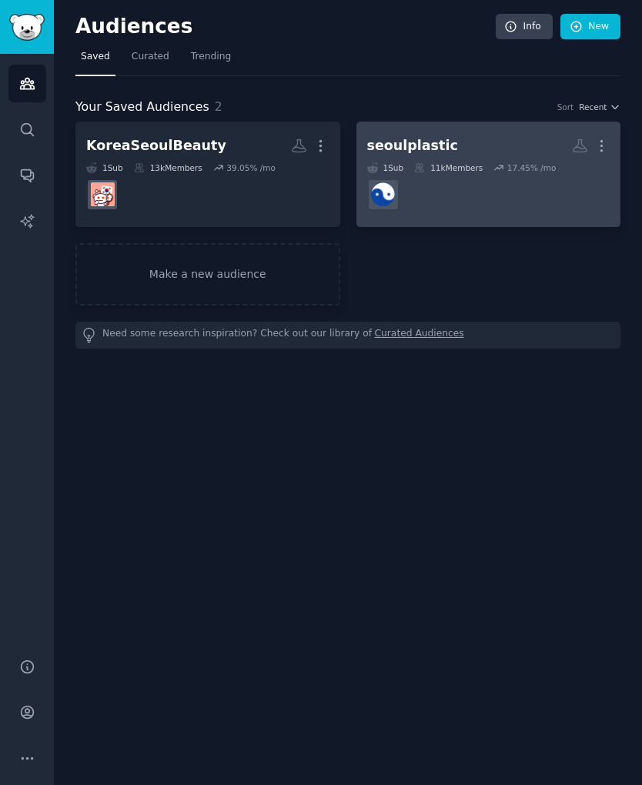
click at [466, 167] on div "11k Members" at bounding box center [448, 167] width 68 height 11
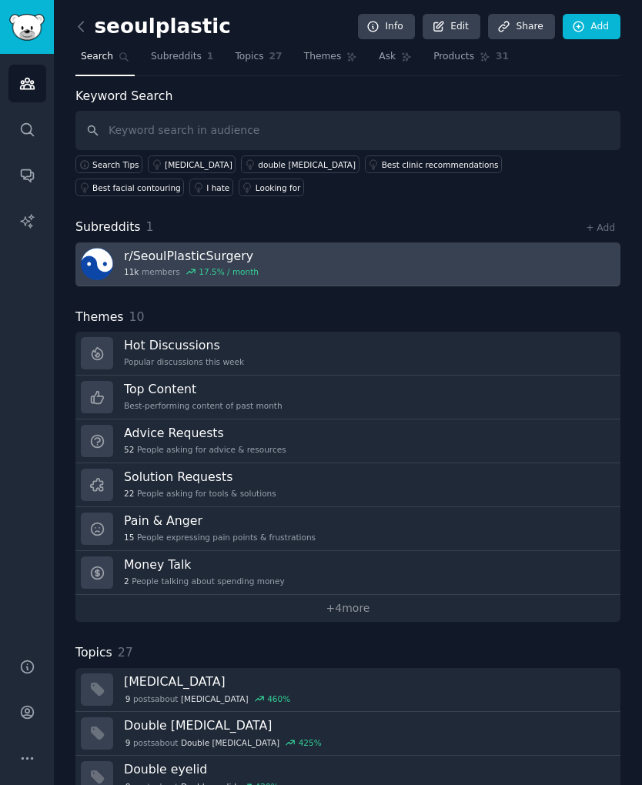
click at [240, 255] on h3 "r/ SeoulPlasticSurgery" at bounding box center [191, 256] width 135 height 16
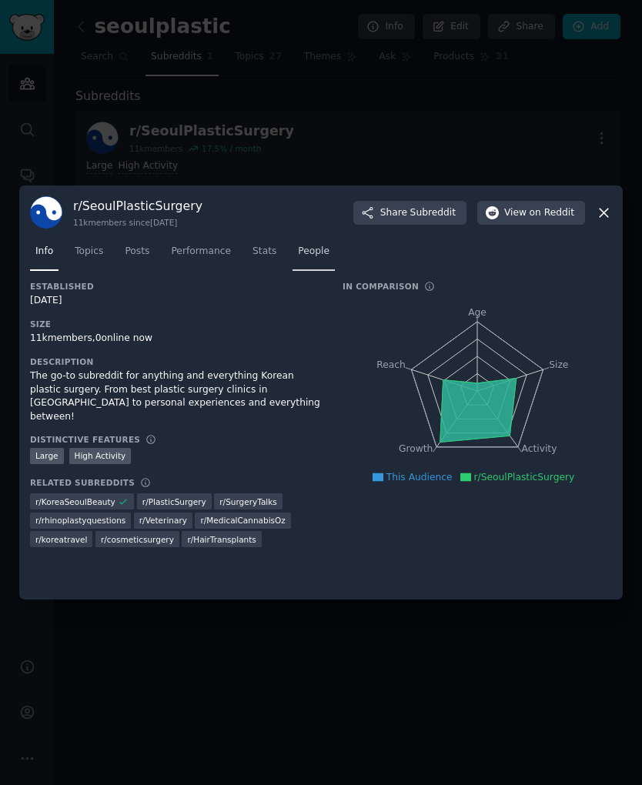
click at [312, 258] on span "People" at bounding box center [314, 252] width 32 height 14
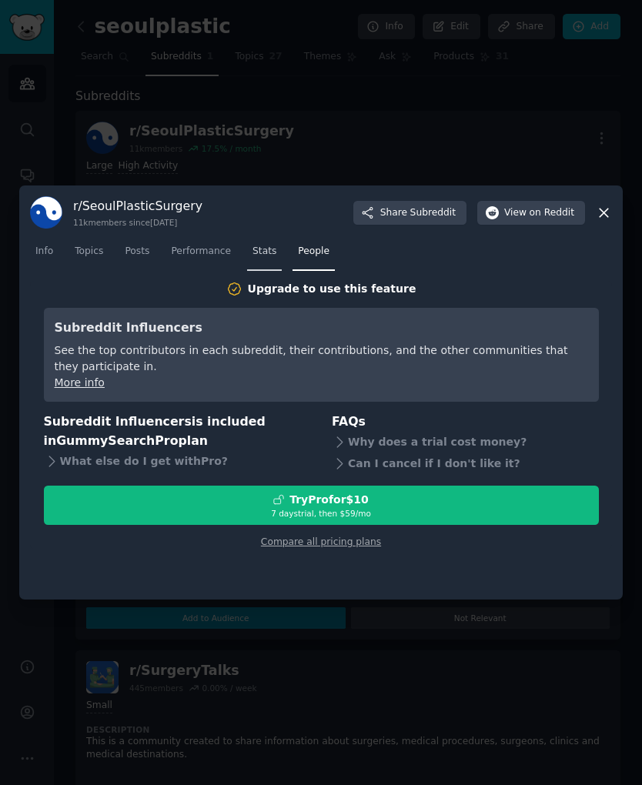
click at [255, 265] on link "Stats" at bounding box center [264, 255] width 35 height 32
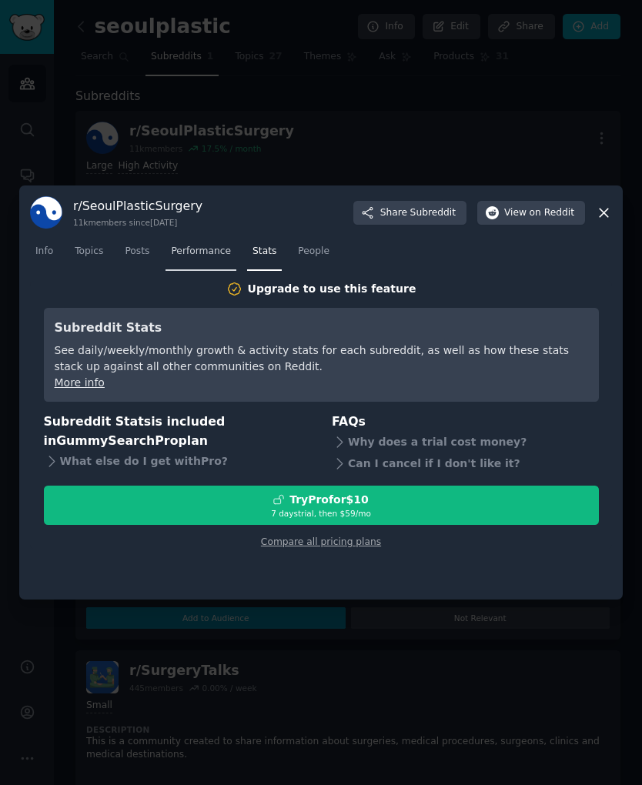
click at [213, 251] on span "Performance" at bounding box center [201, 252] width 60 height 14
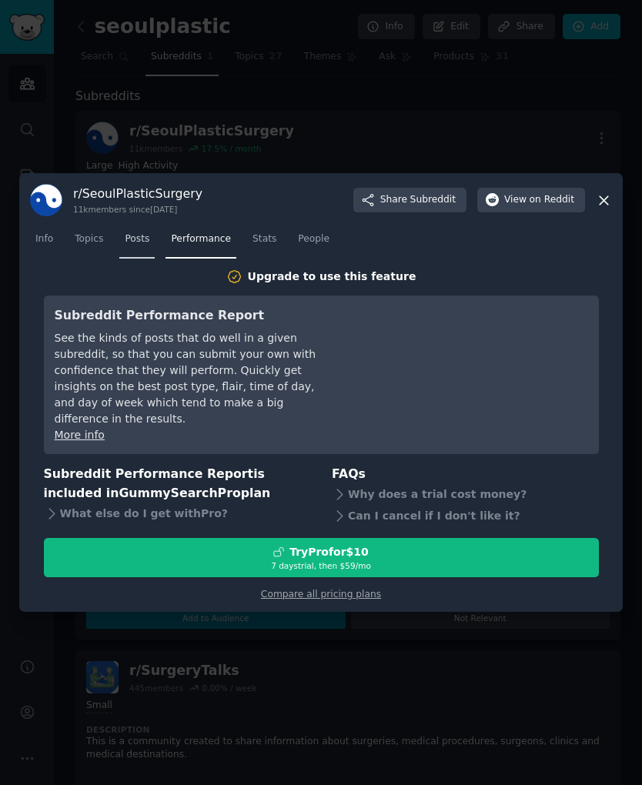
click at [143, 246] on span "Posts" at bounding box center [137, 239] width 25 height 14
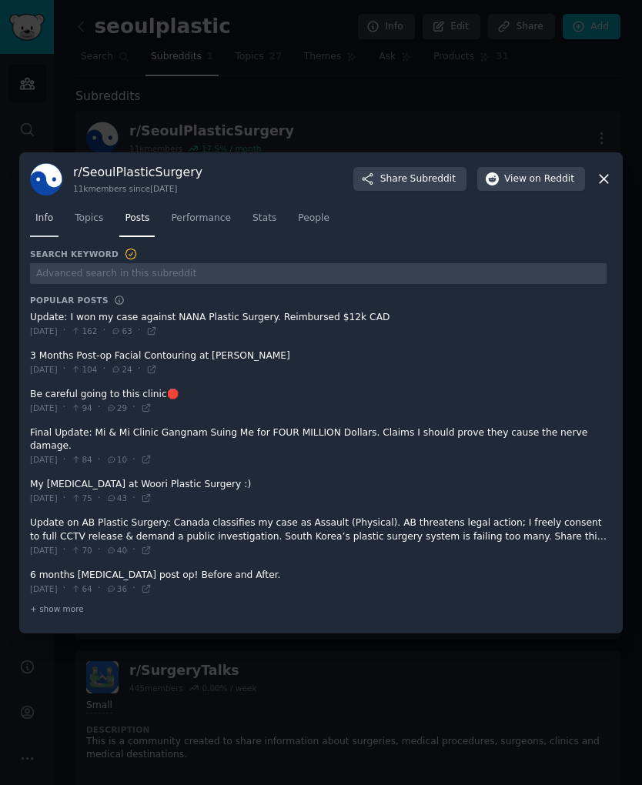
click at [44, 234] on link "Info" at bounding box center [44, 222] width 28 height 32
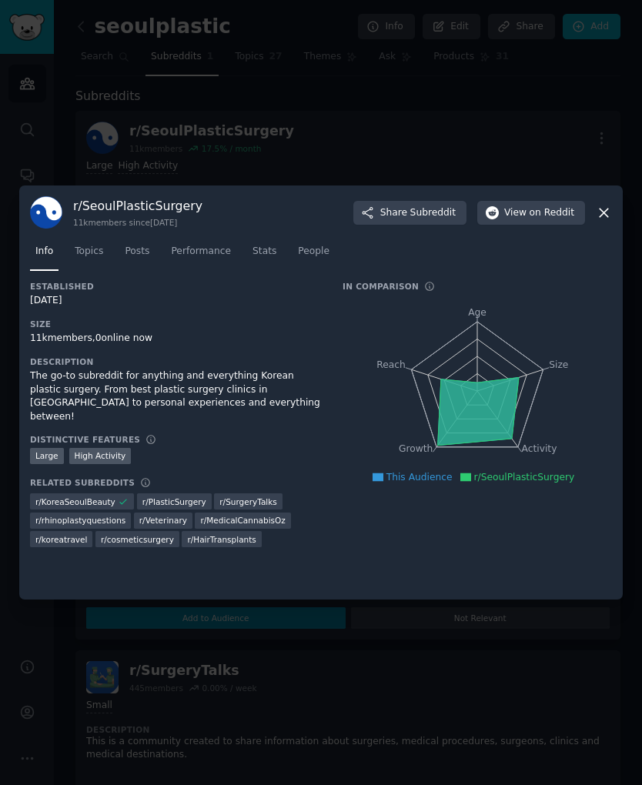
click at [288, 415] on div "Established [DATE] Size 11k members, 0 online now Description The go-to subredd…" at bounding box center [175, 420] width 291 height 278
click at [86, 242] on link "Topics" at bounding box center [88, 255] width 39 height 32
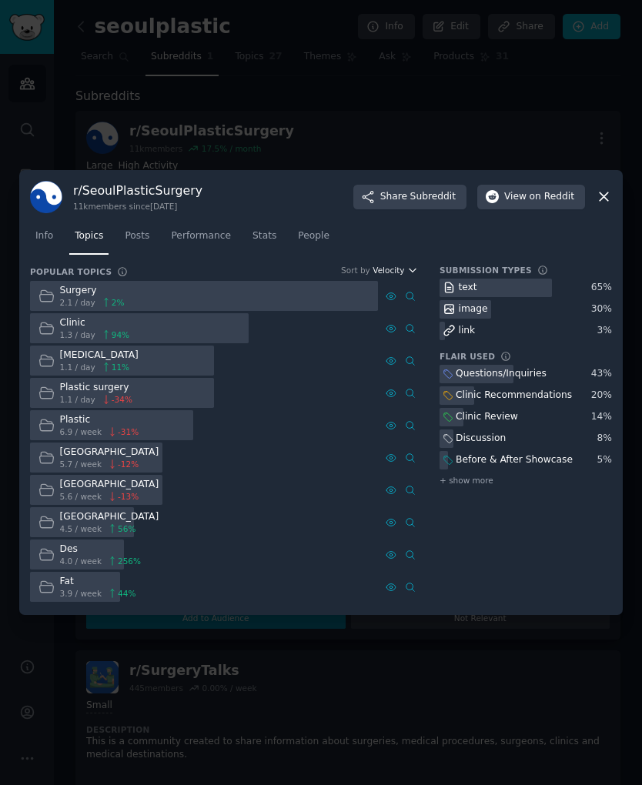
click at [395, 274] on span "Velocity" at bounding box center [388, 270] width 32 height 11
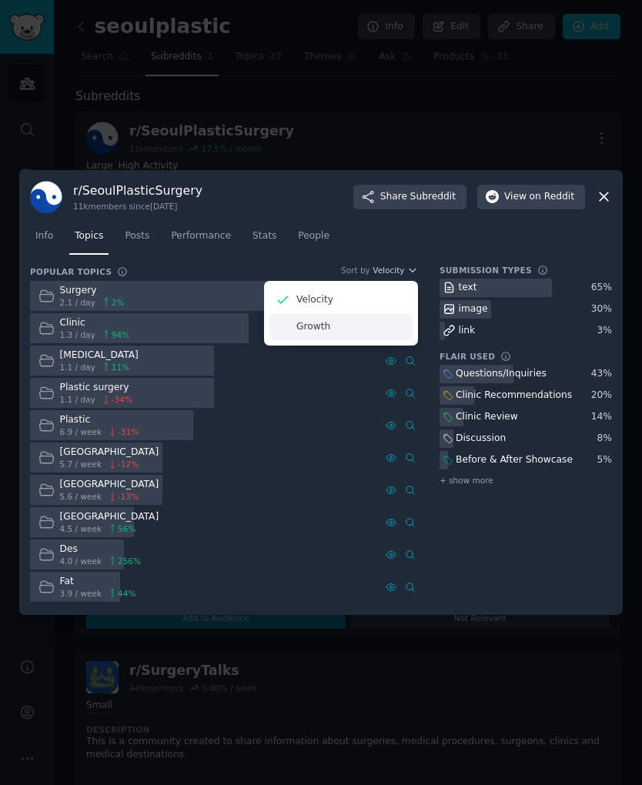
click at [347, 325] on div "Growth" at bounding box center [340, 326] width 143 height 27
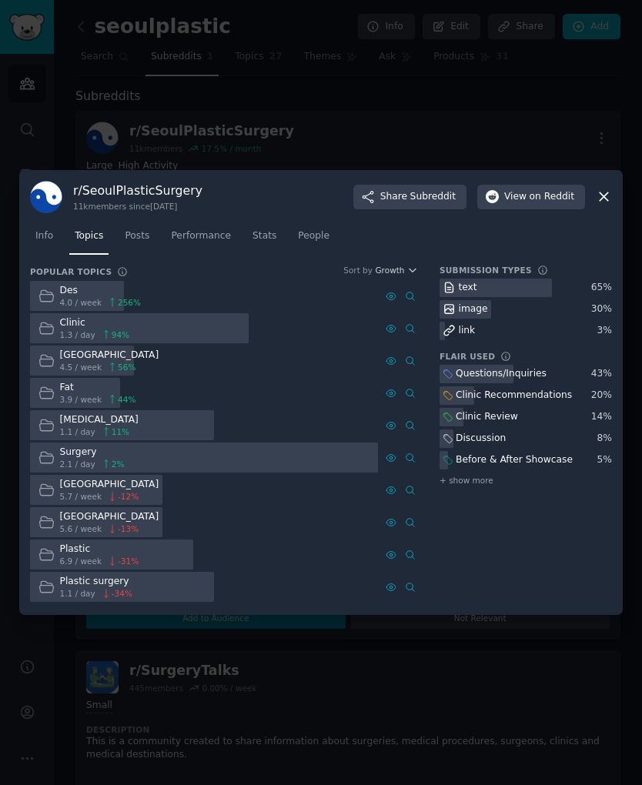
click at [364, 248] on nav "Info Topics Posts Performance Stats People" at bounding box center [321, 240] width 582 height 32
click at [238, 343] on div "Des 4.0 / week 256 % Clinic 1.3 / day 94 % [GEOGRAPHIC_DATA] 4.5 / week 56 % Fa…" at bounding box center [224, 441] width 388 height 321
click at [78, 291] on div "Des" at bounding box center [101, 291] width 82 height 14
click at [66, 291] on div "Des" at bounding box center [101, 291] width 82 height 14
click at [474, 482] on span "+ show more" at bounding box center [466, 480] width 54 height 11
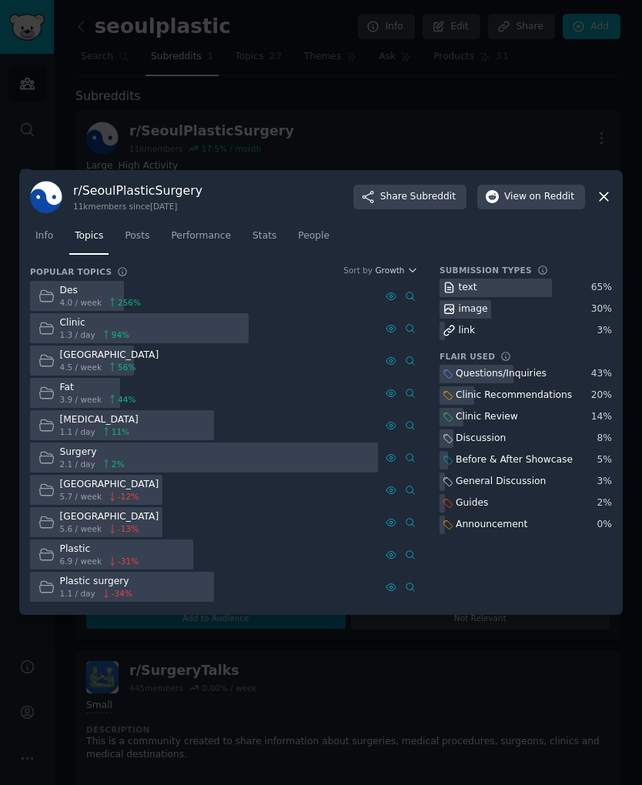
click at [508, 592] on div "Submission Types text 65 % image 30 % link 3 % Flair Used Labels that users add…" at bounding box center [525, 434] width 172 height 339
click at [38, 238] on span "Info" at bounding box center [44, 236] width 18 height 14
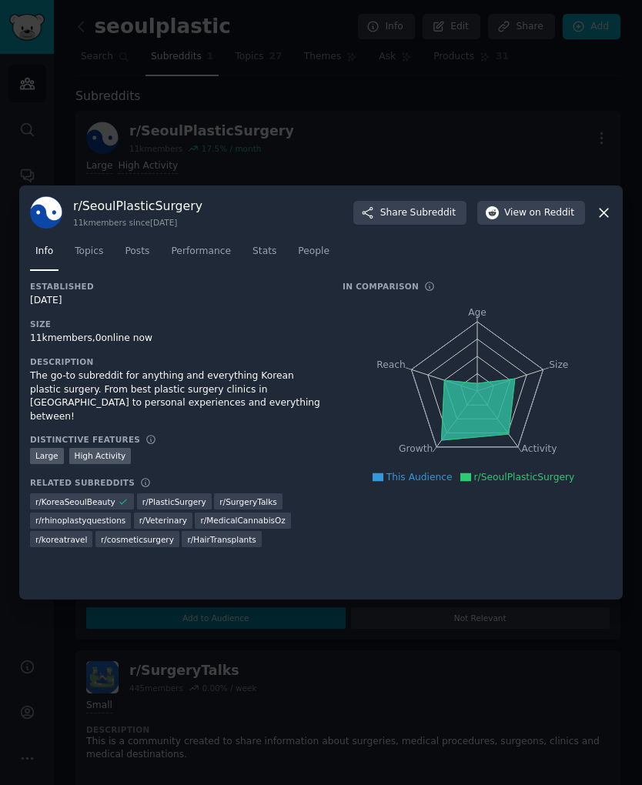
click at [601, 209] on icon at bounding box center [603, 212] width 8 height 8
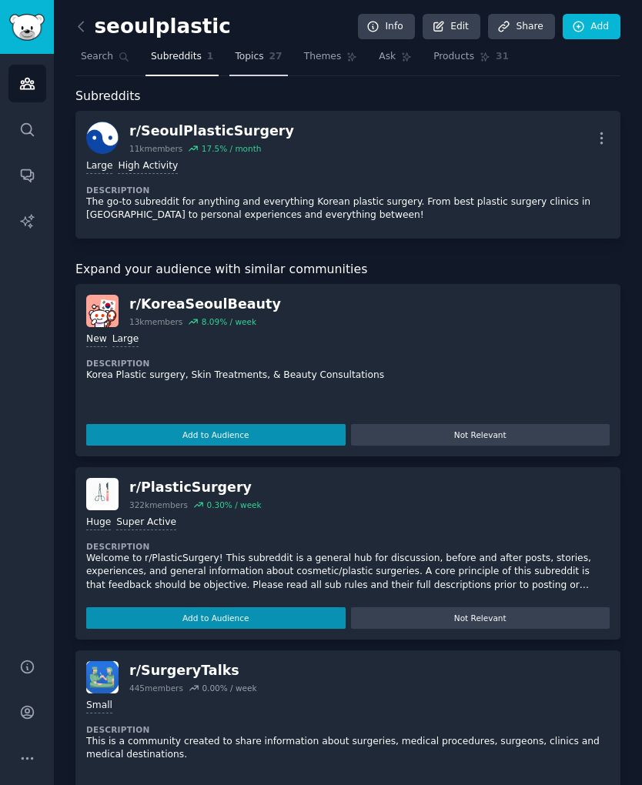
click at [254, 45] on link "Topics 27" at bounding box center [258, 61] width 58 height 32
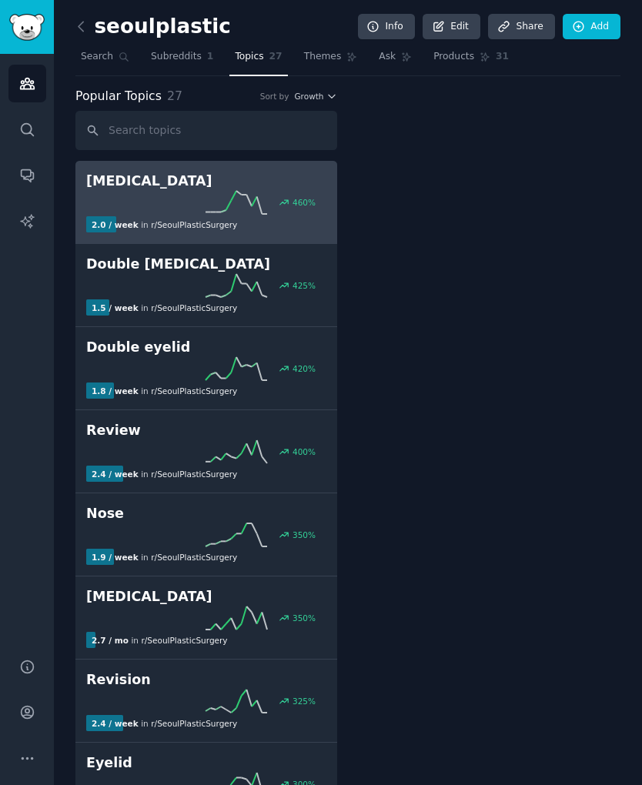
click at [254, 53] on span "Topics" at bounding box center [249, 57] width 28 height 14
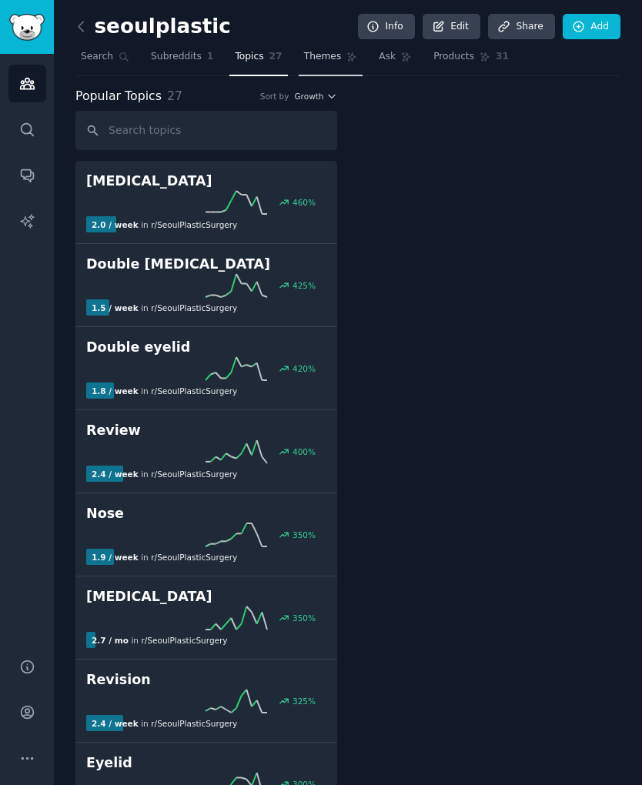
click at [314, 55] on span "Themes" at bounding box center [323, 57] width 38 height 14
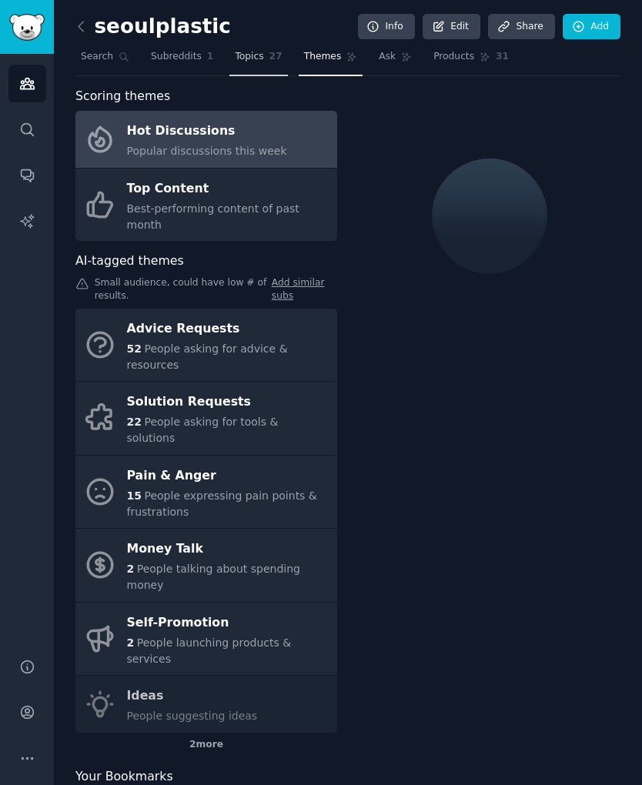
click at [235, 60] on span "Topics" at bounding box center [249, 57] width 28 height 14
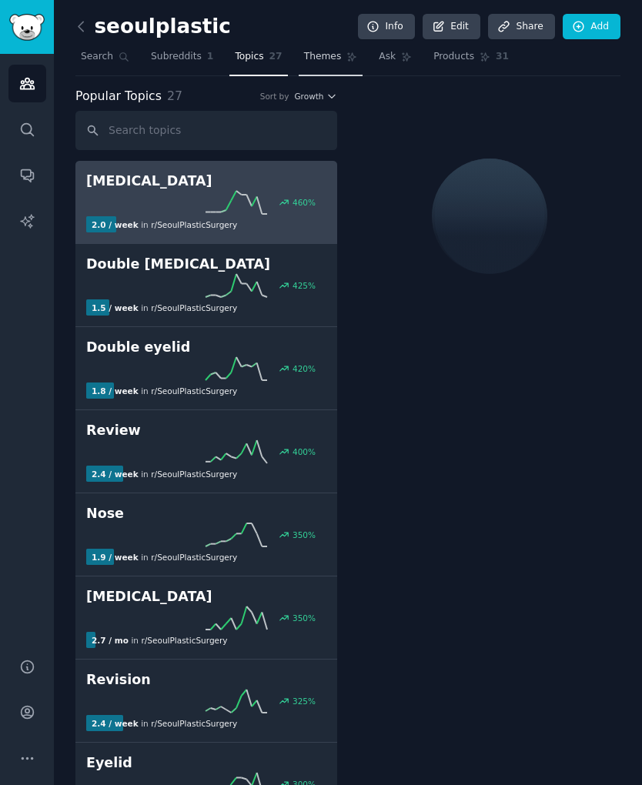
click at [305, 60] on span "Themes" at bounding box center [323, 57] width 38 height 14
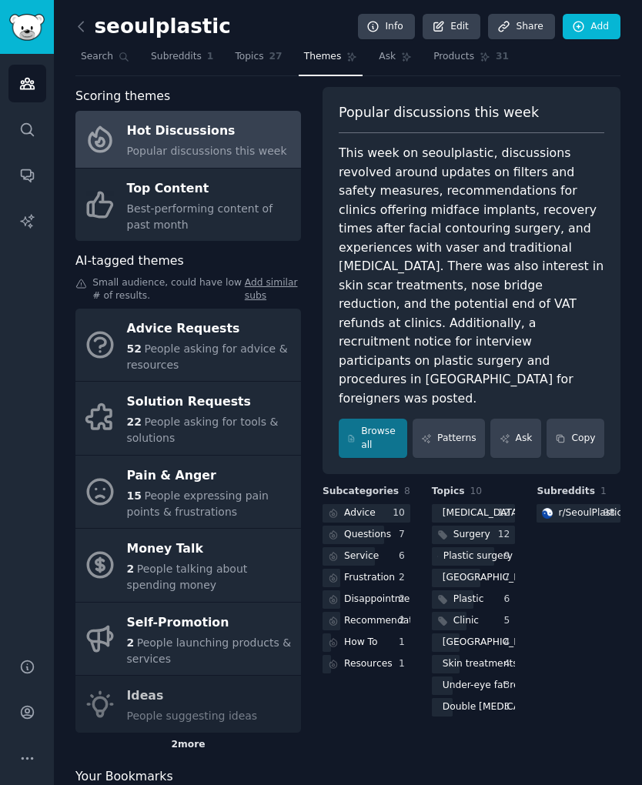
click at [246, 739] on div "2 more" at bounding box center [187, 744] width 225 height 25
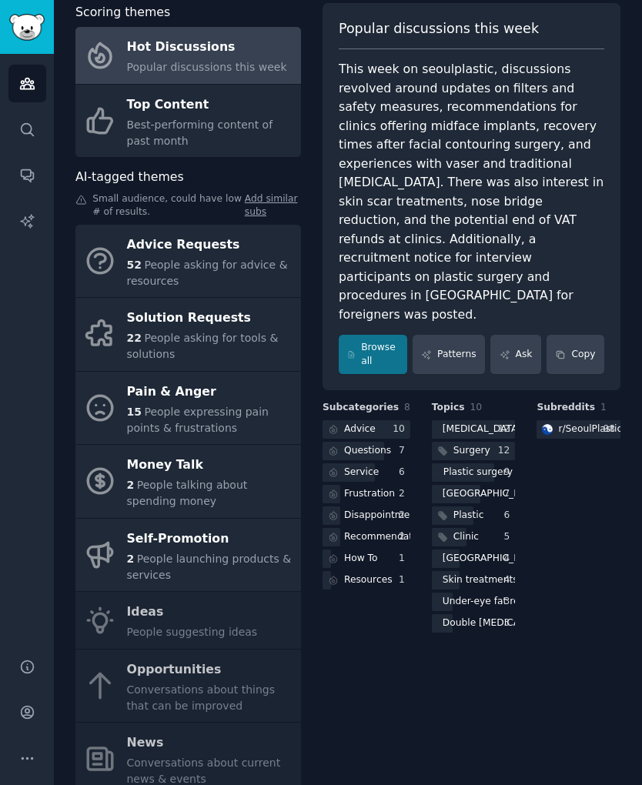
scroll to position [88, 0]
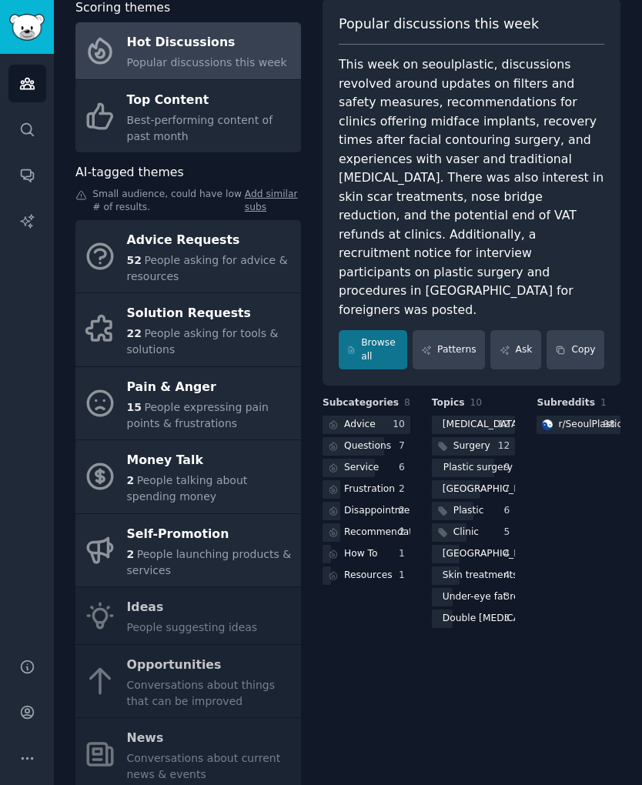
click at [85, 195] on icon at bounding box center [81, 195] width 9 height 8
drag, startPoint x: 641, startPoint y: 127, endPoint x: 641, endPoint y: 180, distance: 53.1
click at [641, 180] on main "seoulplastic Info Edit Share Add Search Subreddits 1 Topics 27 Themes Ask Produ…" at bounding box center [348, 392] width 588 height 785
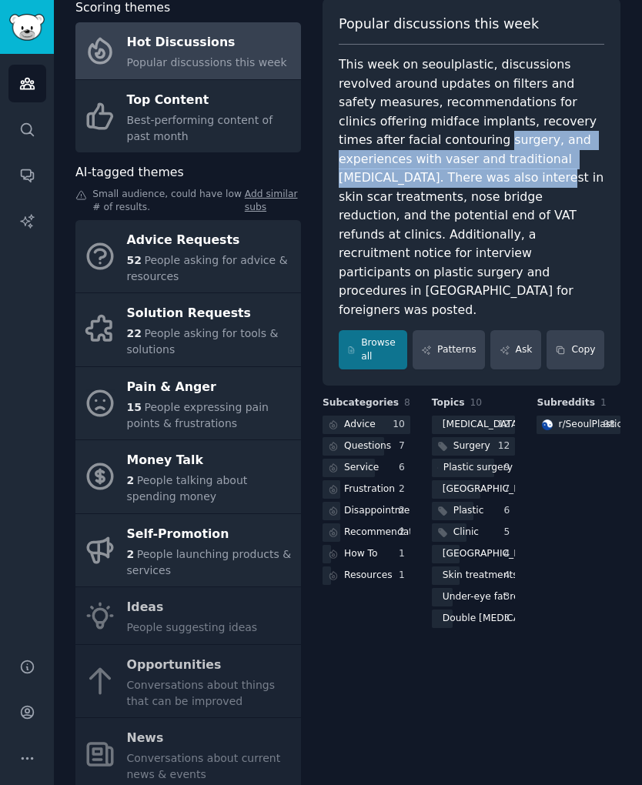
drag, startPoint x: 632, startPoint y: 130, endPoint x: 632, endPoint y: 162, distance: 32.3
click at [632, 162] on div "seoulplastic Info Edit Share Add Search Subreddits 1 Topics 27 Themes Ask Produ…" at bounding box center [348, 392] width 588 height 960
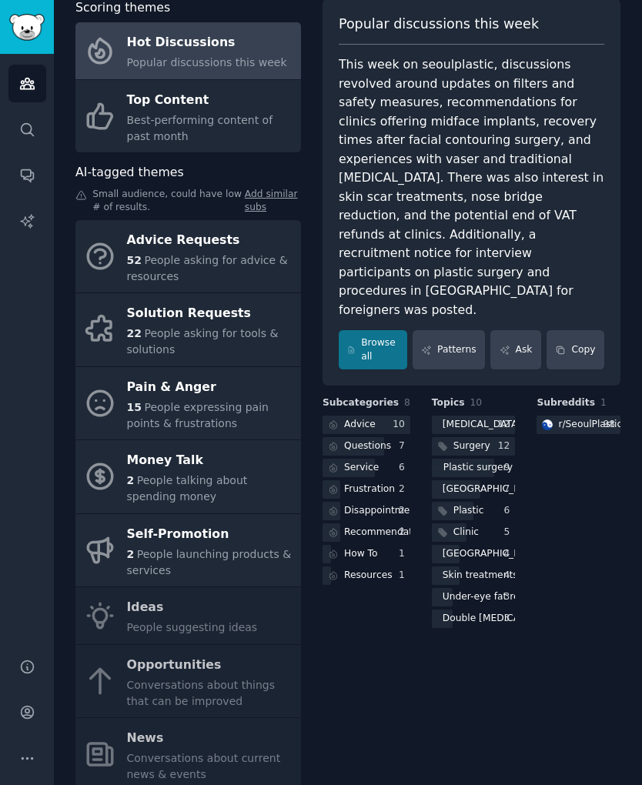
click at [600, 478] on div "Subreddits 1 r/ SeoulPlasticSurgery 98" at bounding box center [578, 513] width 84 height 235
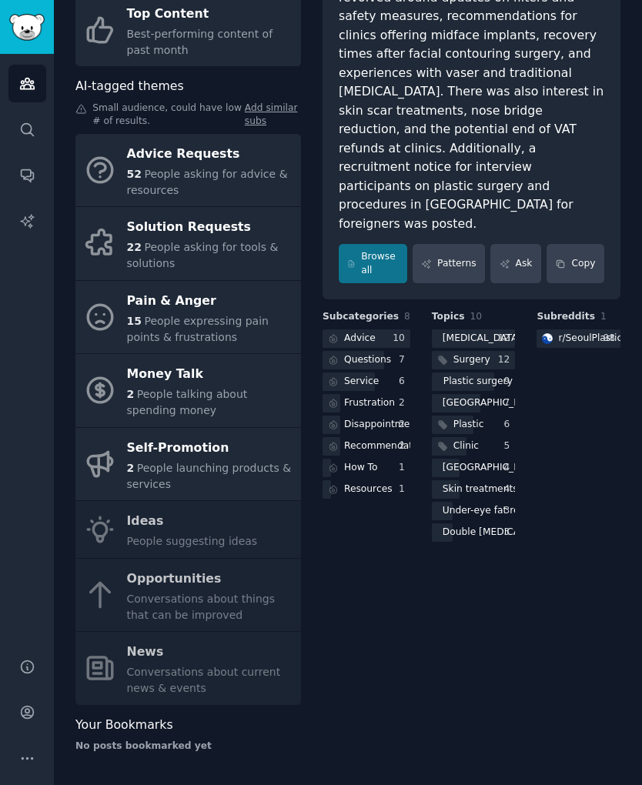
scroll to position [0, 0]
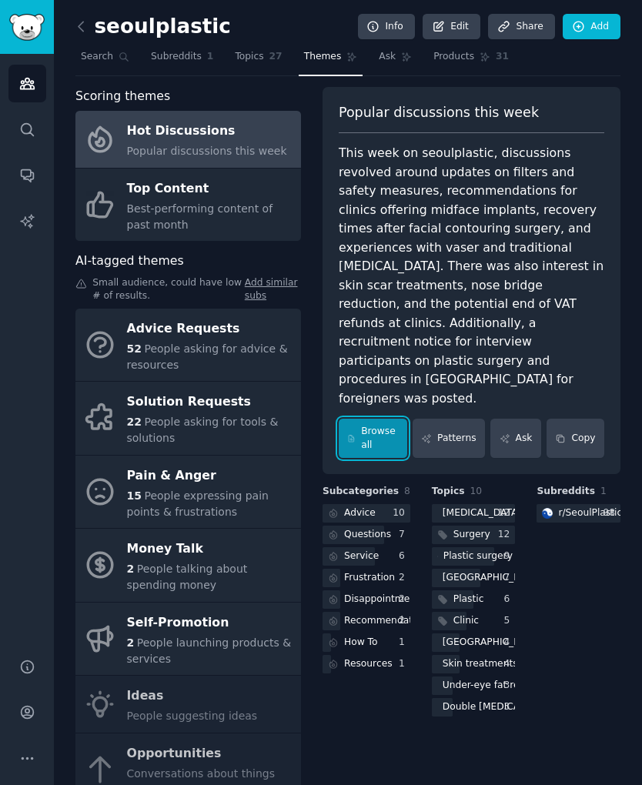
click at [363, 419] on link "Browse all" at bounding box center [373, 438] width 68 height 39
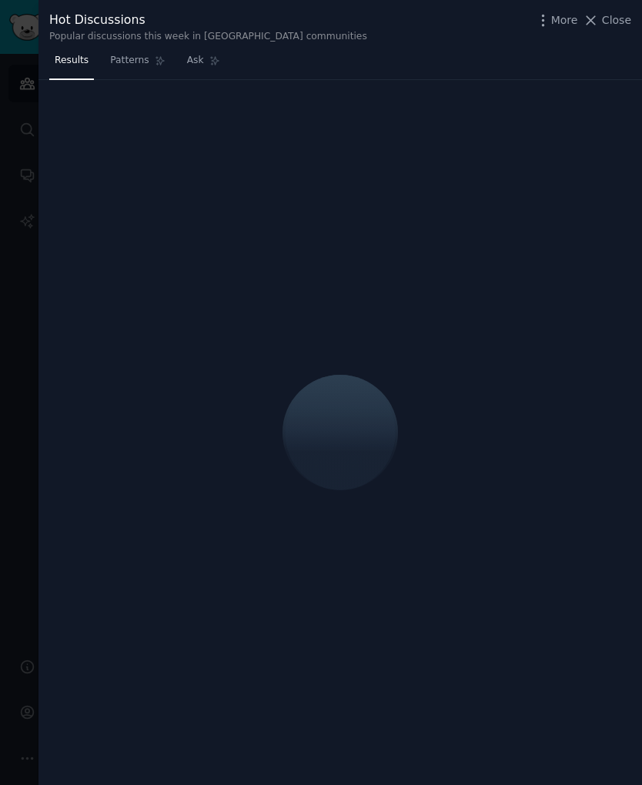
click at [8, 317] on div at bounding box center [321, 392] width 642 height 785
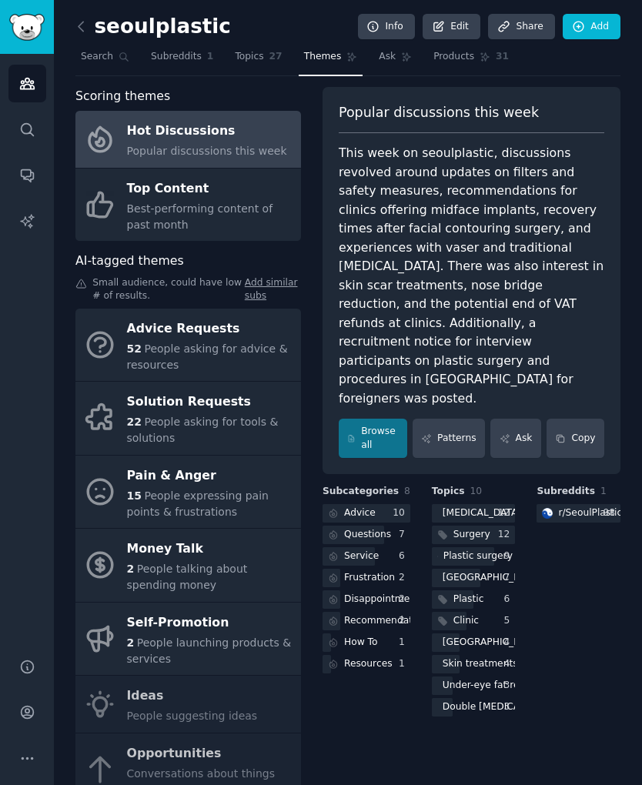
click at [333, 288] on div "Popular discussions this week This week on seoulplastic, discussions revolved a…" at bounding box center [471, 281] width 298 height 388
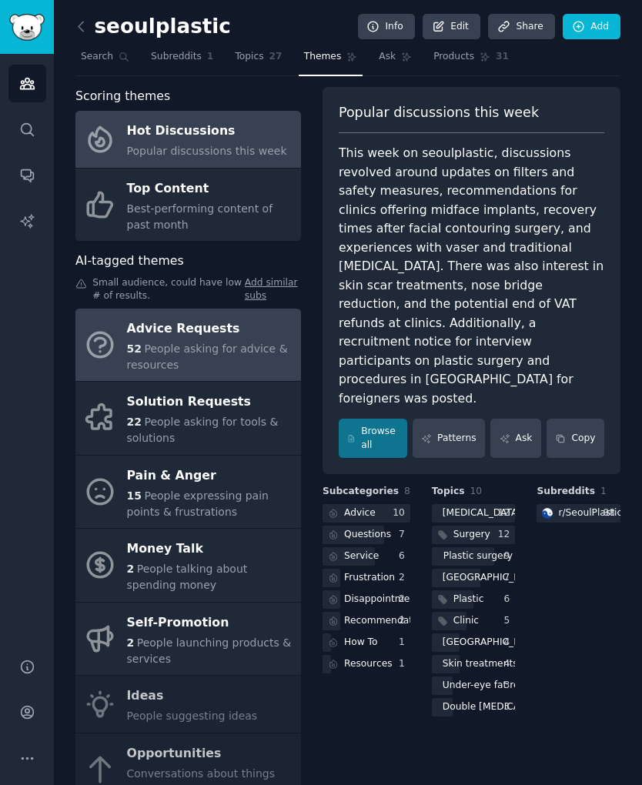
click at [205, 332] on div "Advice Requests" at bounding box center [210, 328] width 166 height 25
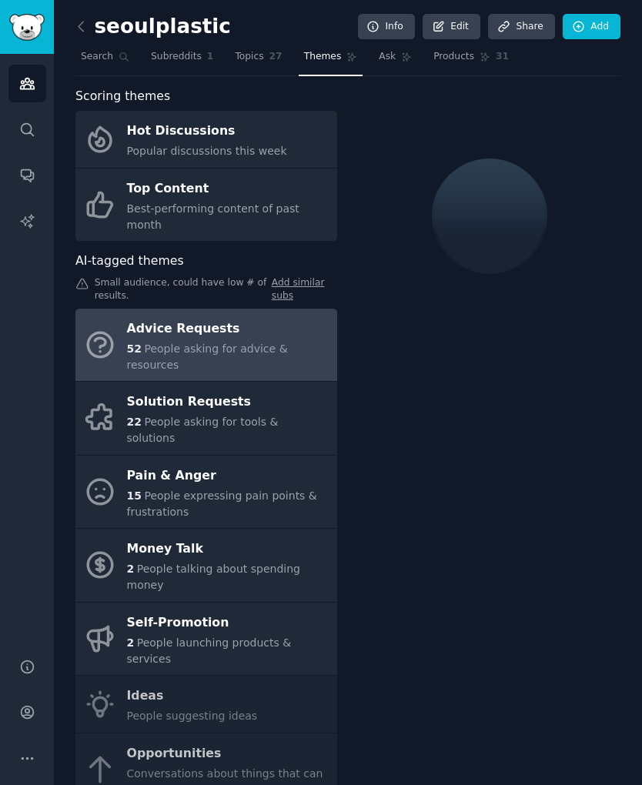
click at [265, 316] on div "Advice Requests" at bounding box center [228, 328] width 202 height 25
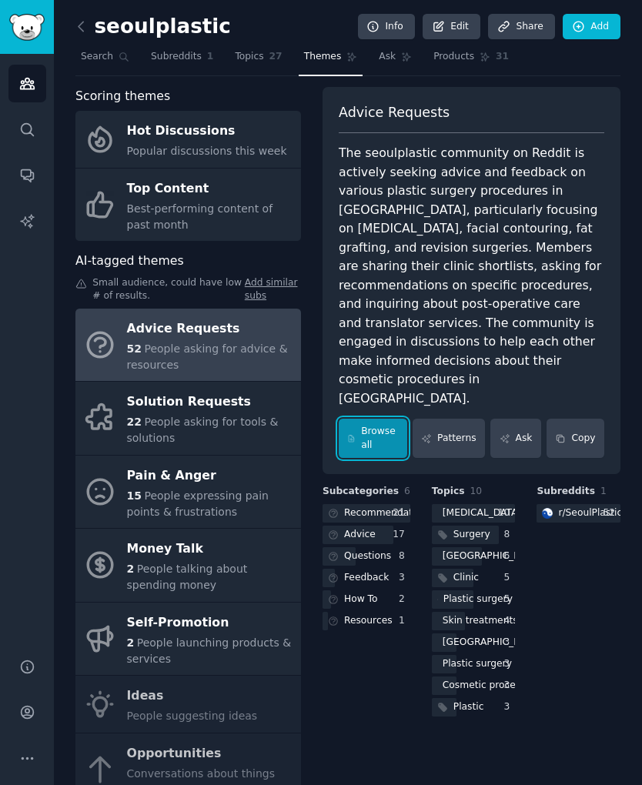
click at [377, 419] on link "Browse all" at bounding box center [373, 438] width 68 height 39
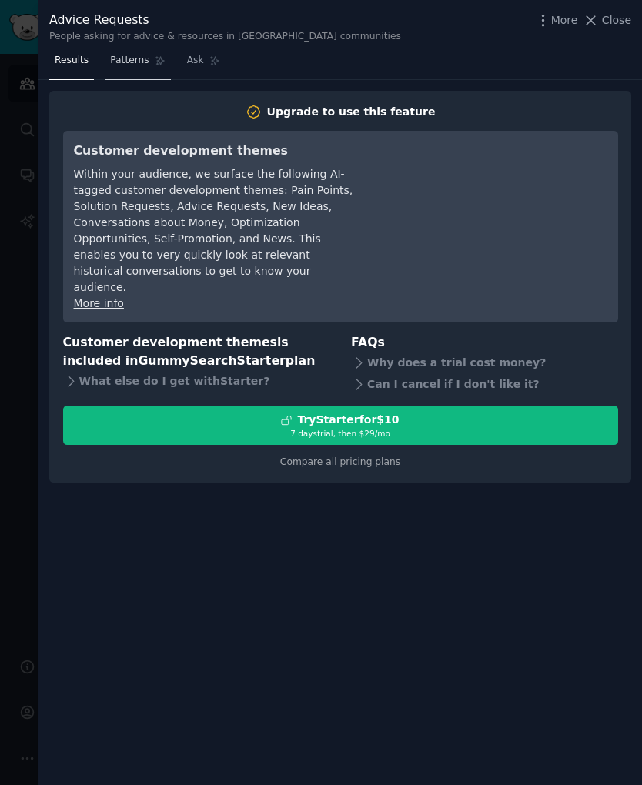
click at [128, 68] on link "Patterns" at bounding box center [137, 64] width 65 height 32
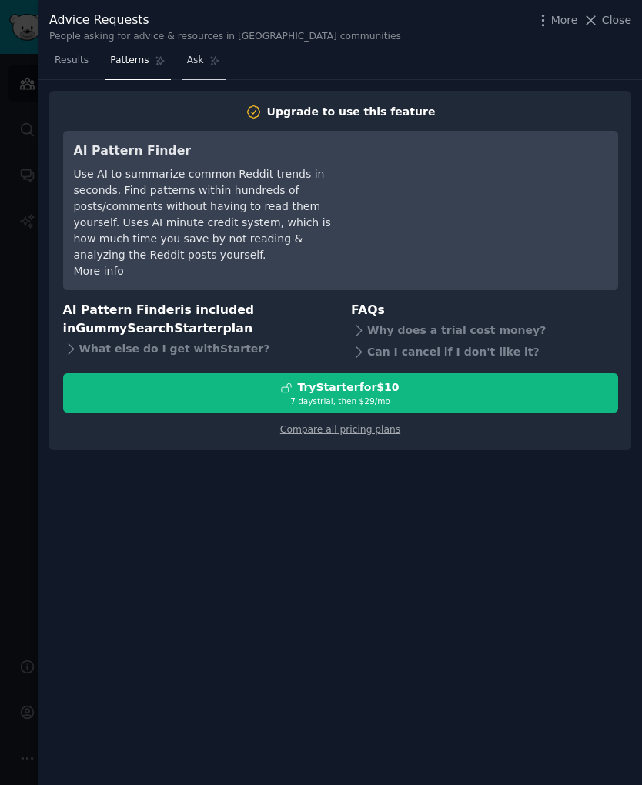
click at [202, 68] on link "Ask" at bounding box center [204, 64] width 44 height 32
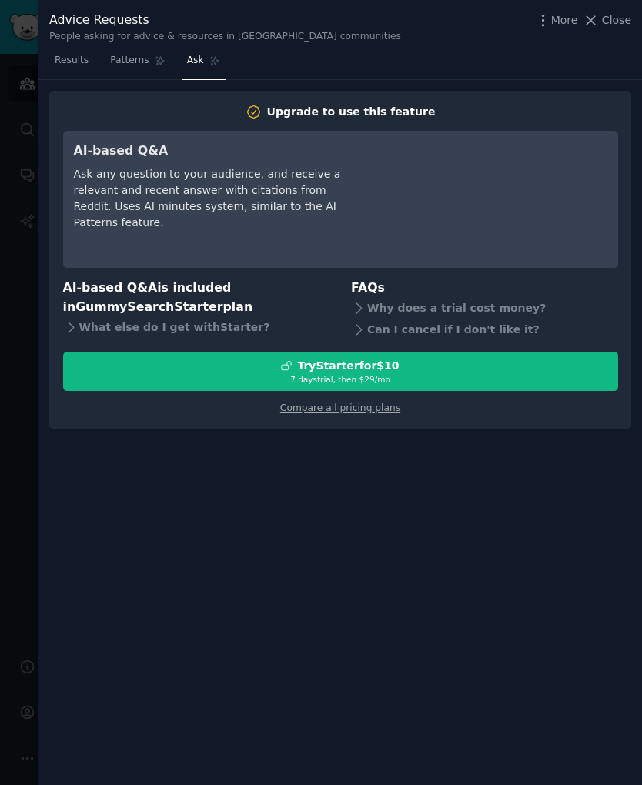
click at [24, 167] on div at bounding box center [321, 392] width 642 height 785
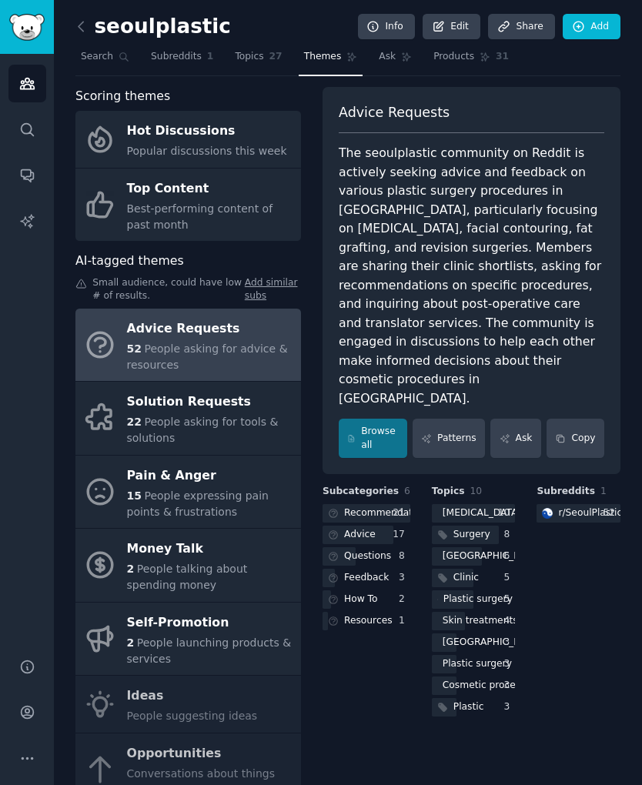
click at [319, 233] on div "Scoring themes Hot Discussions Popular discussions this week Top Content Best-p…" at bounding box center [347, 513] width 545 height 852
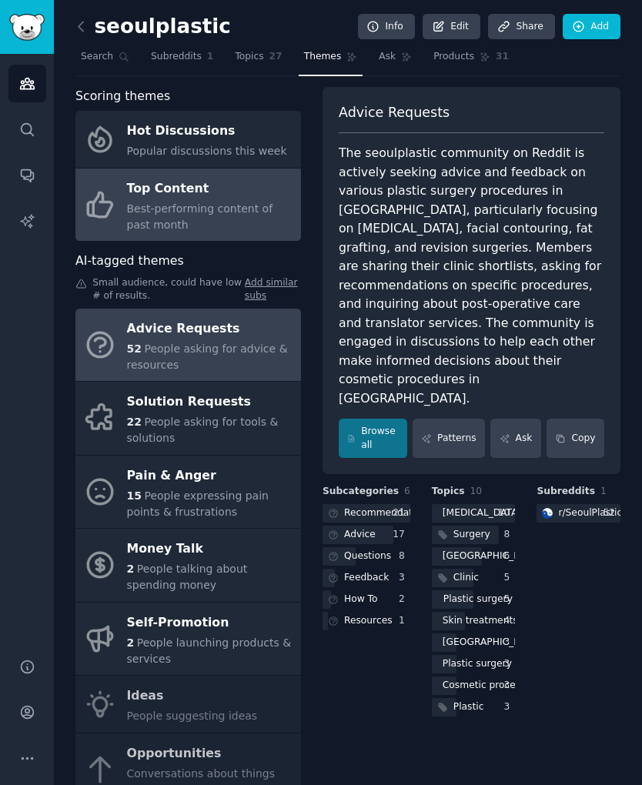
click at [267, 213] on span "Best-performing content of past month" at bounding box center [200, 216] width 146 height 28
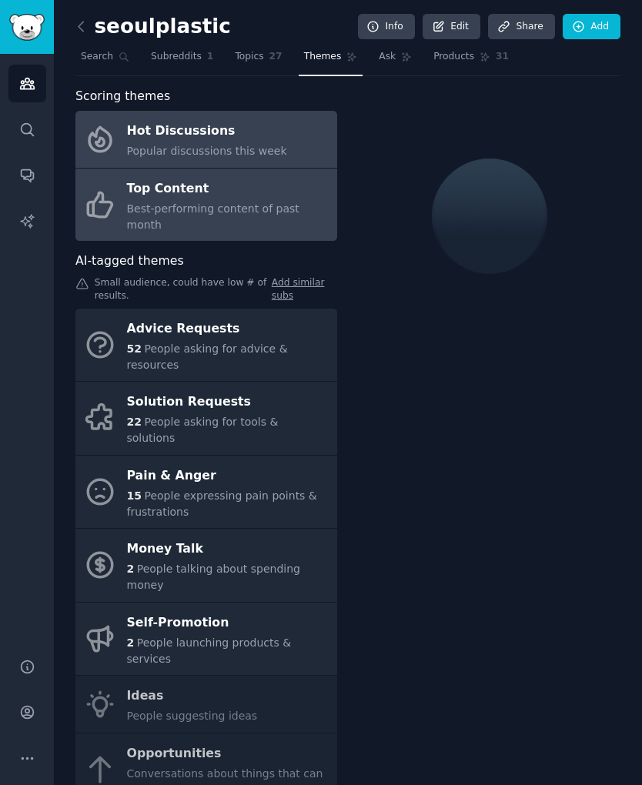
click at [239, 138] on div "Hot Discussions" at bounding box center [207, 131] width 160 height 25
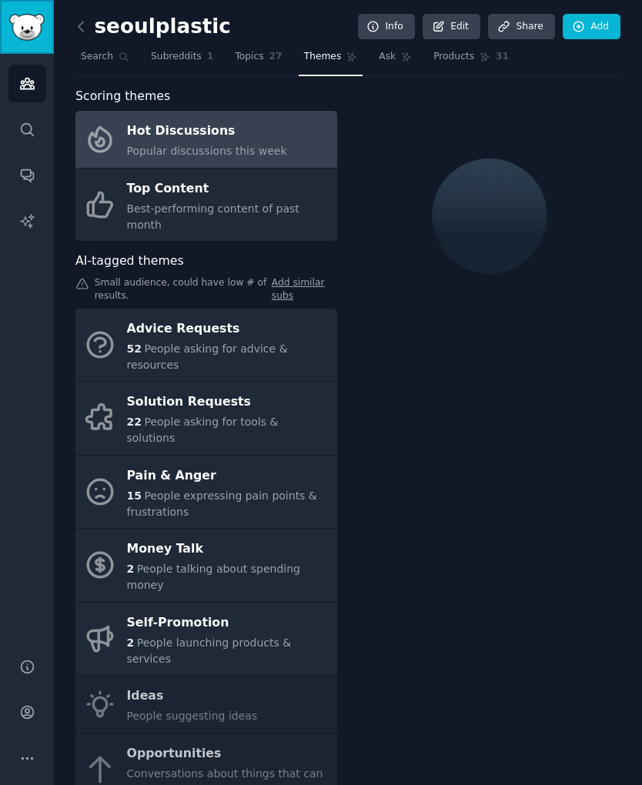
click at [8, 32] on link "Sidebar" at bounding box center [27, 27] width 54 height 54
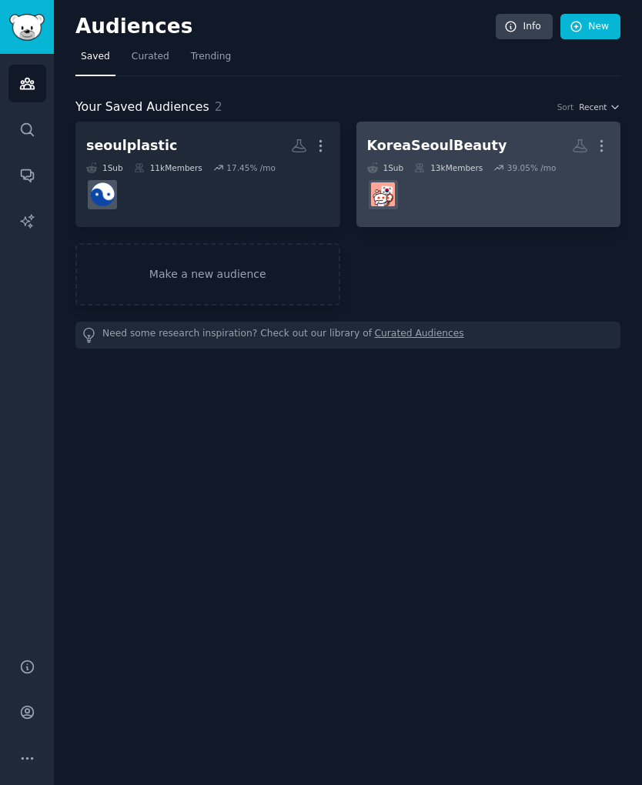
click at [439, 176] on div "1 Sub 13k Members 39.05 % /mo r/KoreaSeoulBeauty" at bounding box center [488, 186] width 243 height 48
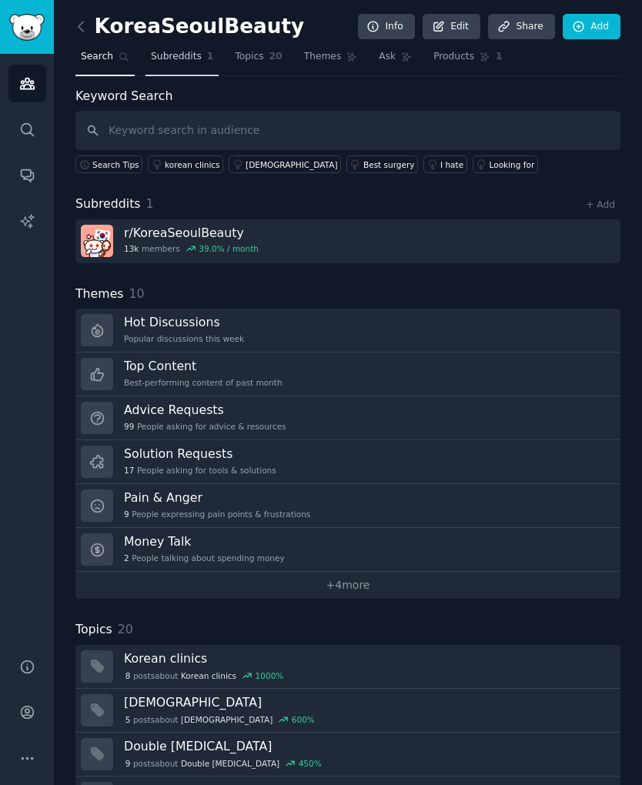
click at [187, 60] on span "Subreddits" at bounding box center [176, 57] width 51 height 14
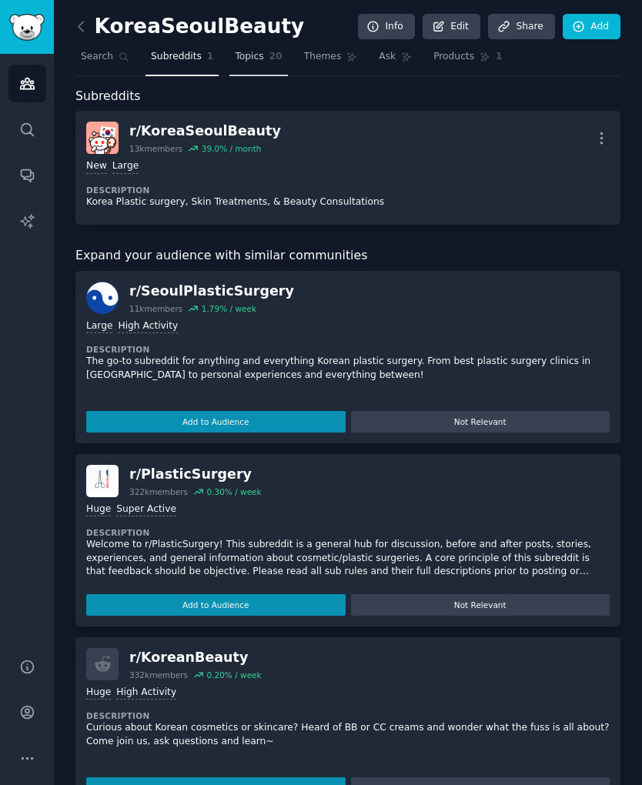
click at [267, 68] on link "Topics 20" at bounding box center [258, 61] width 58 height 32
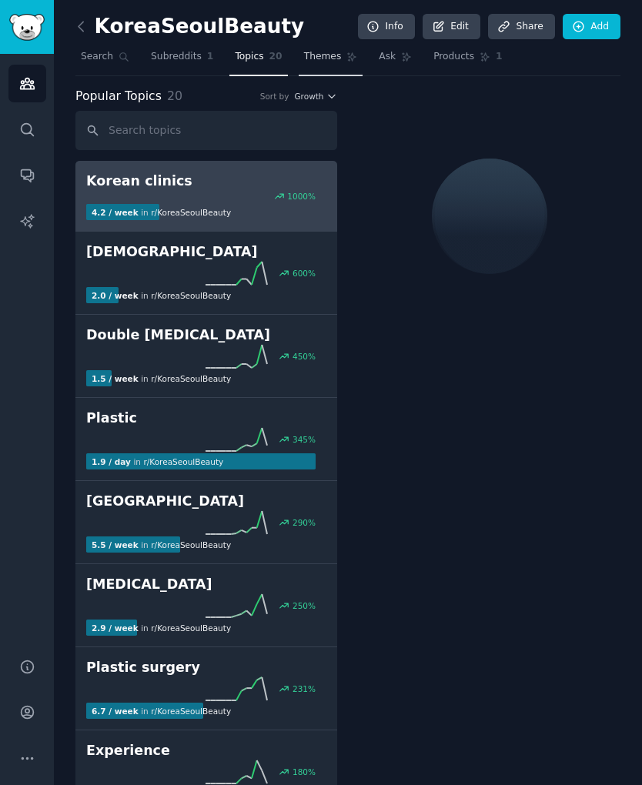
click at [322, 58] on span "Themes" at bounding box center [323, 57] width 38 height 14
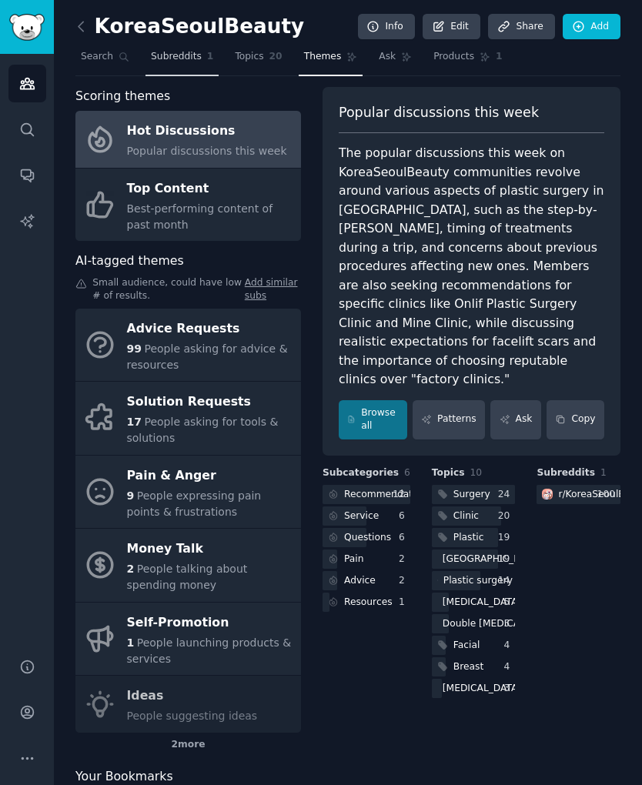
click at [173, 56] on span "Subreddits" at bounding box center [176, 57] width 51 height 14
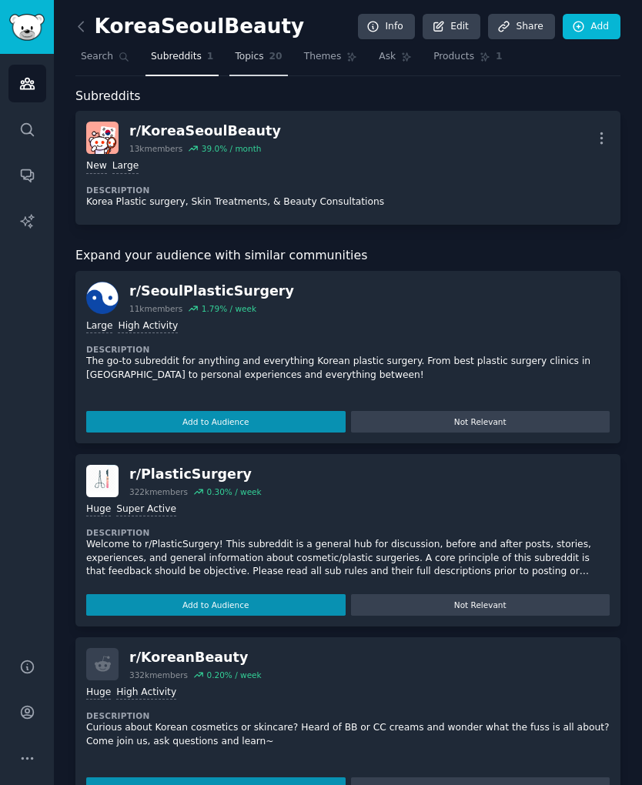
click at [256, 62] on span "Topics" at bounding box center [249, 57] width 28 height 14
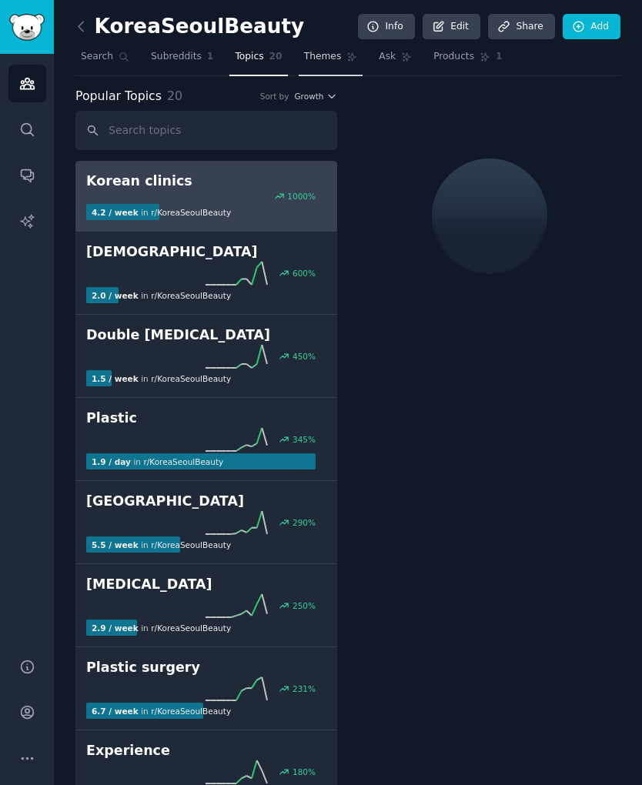
click at [304, 60] on span "Themes" at bounding box center [323, 57] width 38 height 14
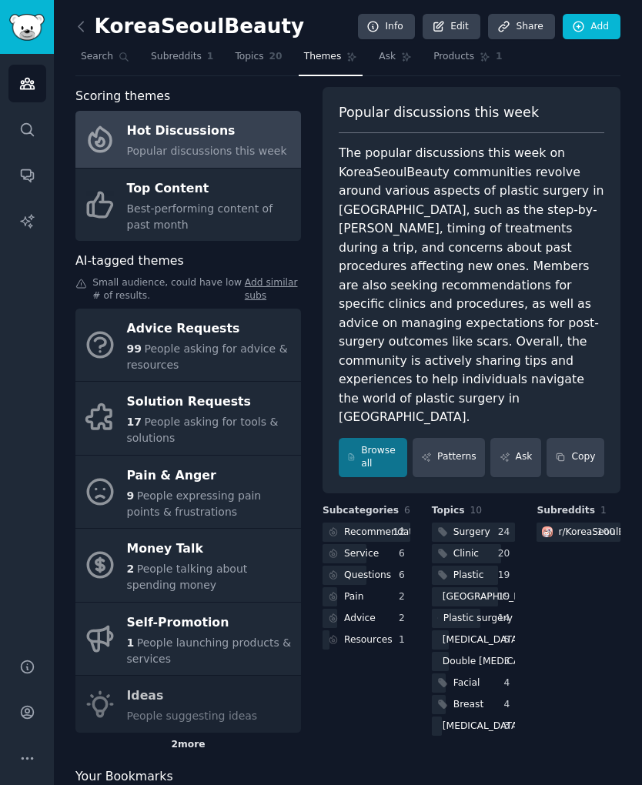
click at [186, 747] on div "2 more" at bounding box center [187, 744] width 225 height 25
